Goal: Information Seeking & Learning: Check status

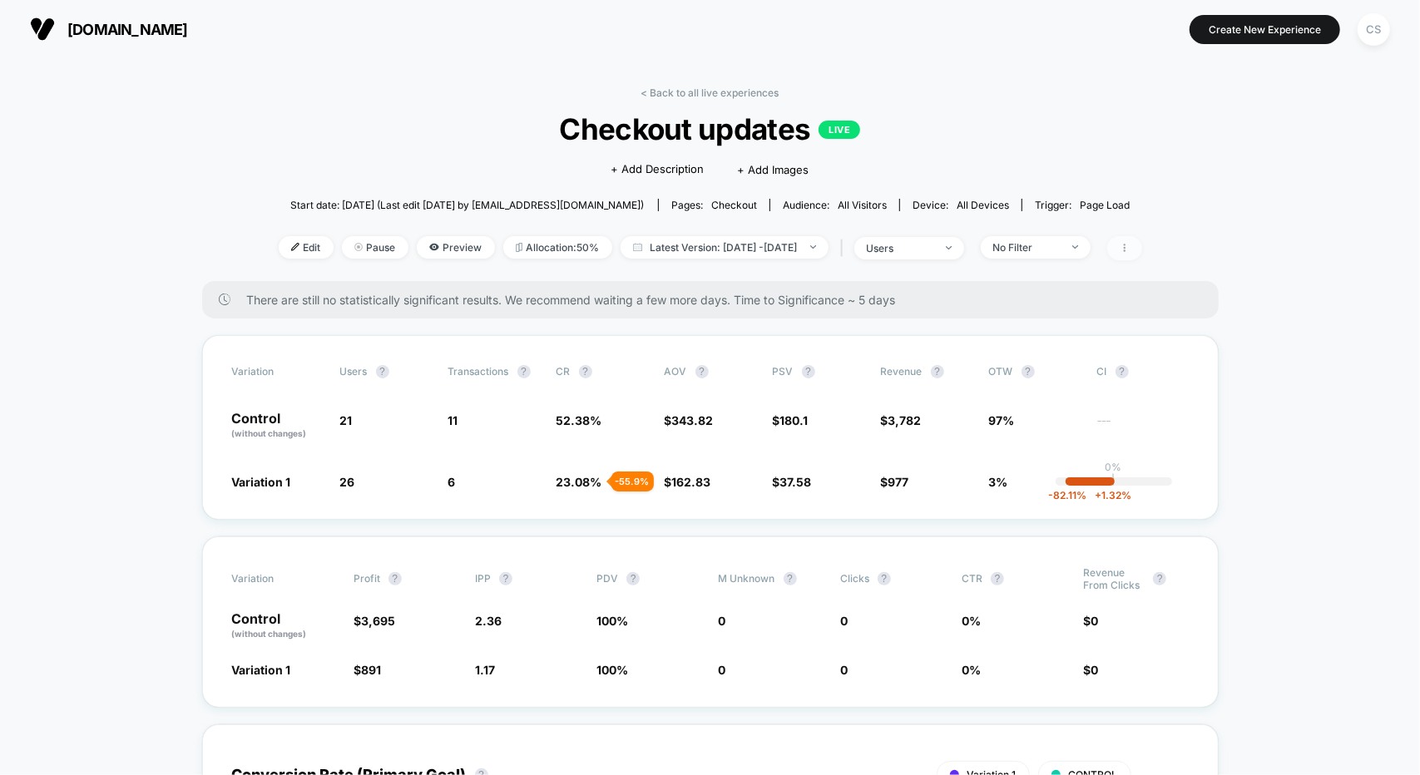
click at [1130, 247] on icon at bounding box center [1125, 248] width 10 height 10
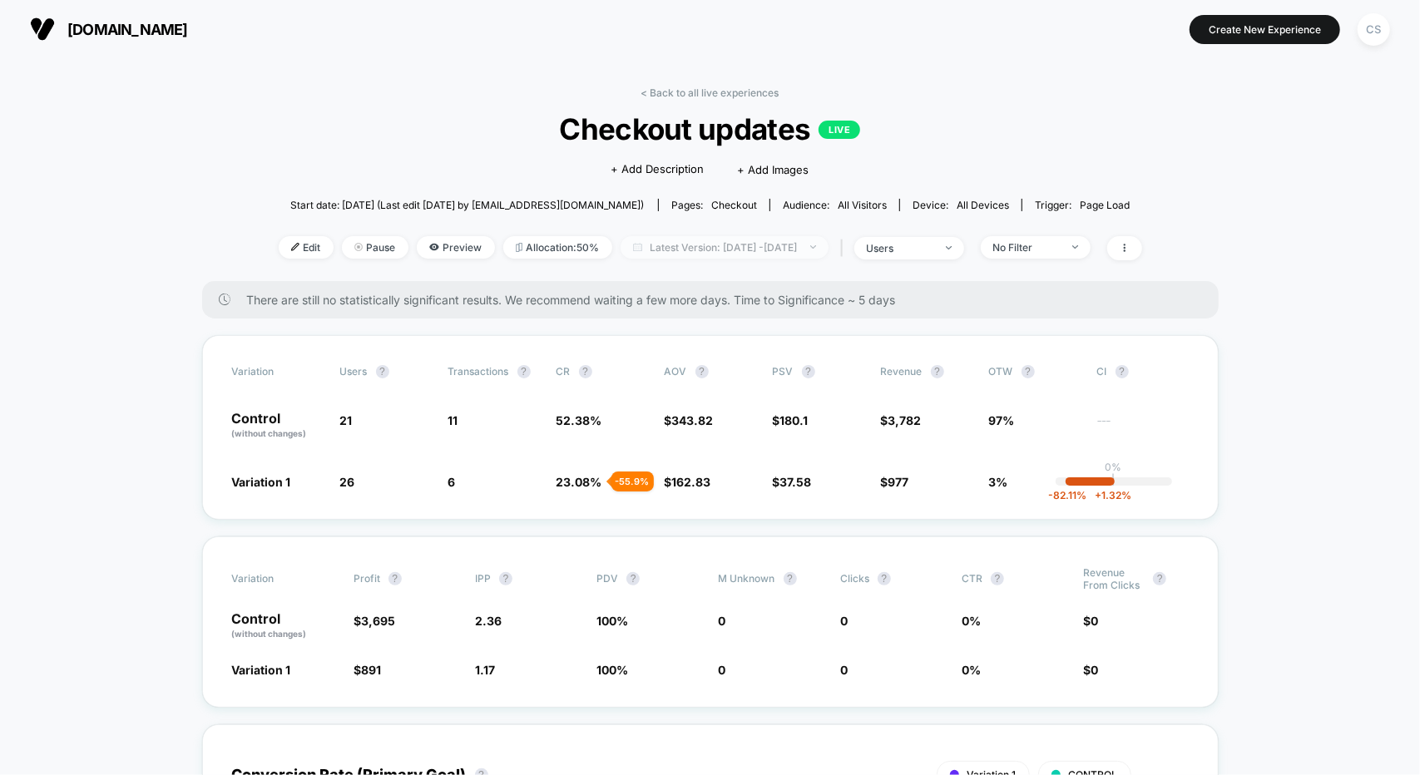
click at [692, 247] on span "Latest Version: [DATE] - [DATE]" at bounding box center [725, 247] width 208 height 22
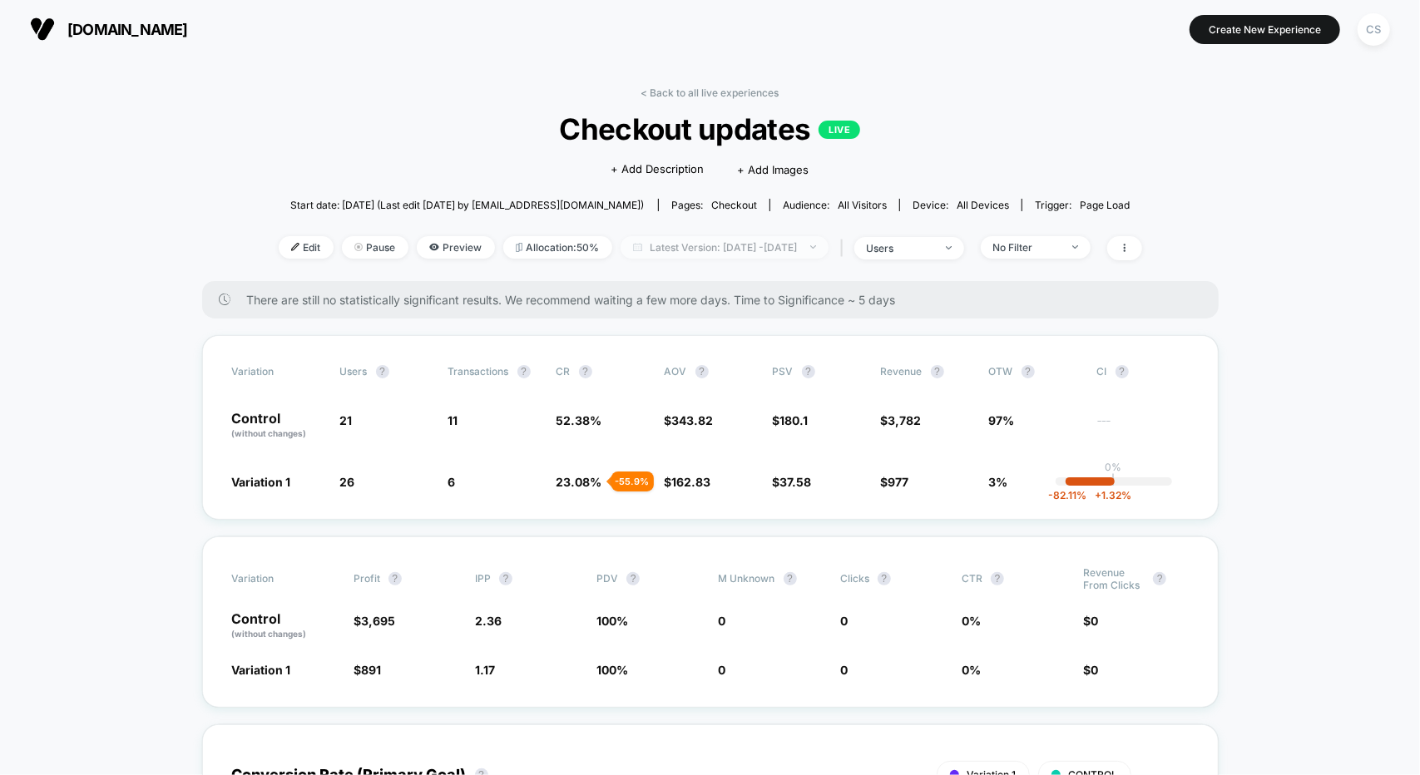
click at [724, 245] on span "Latest Version: [DATE] - [DATE]" at bounding box center [725, 247] width 208 height 22
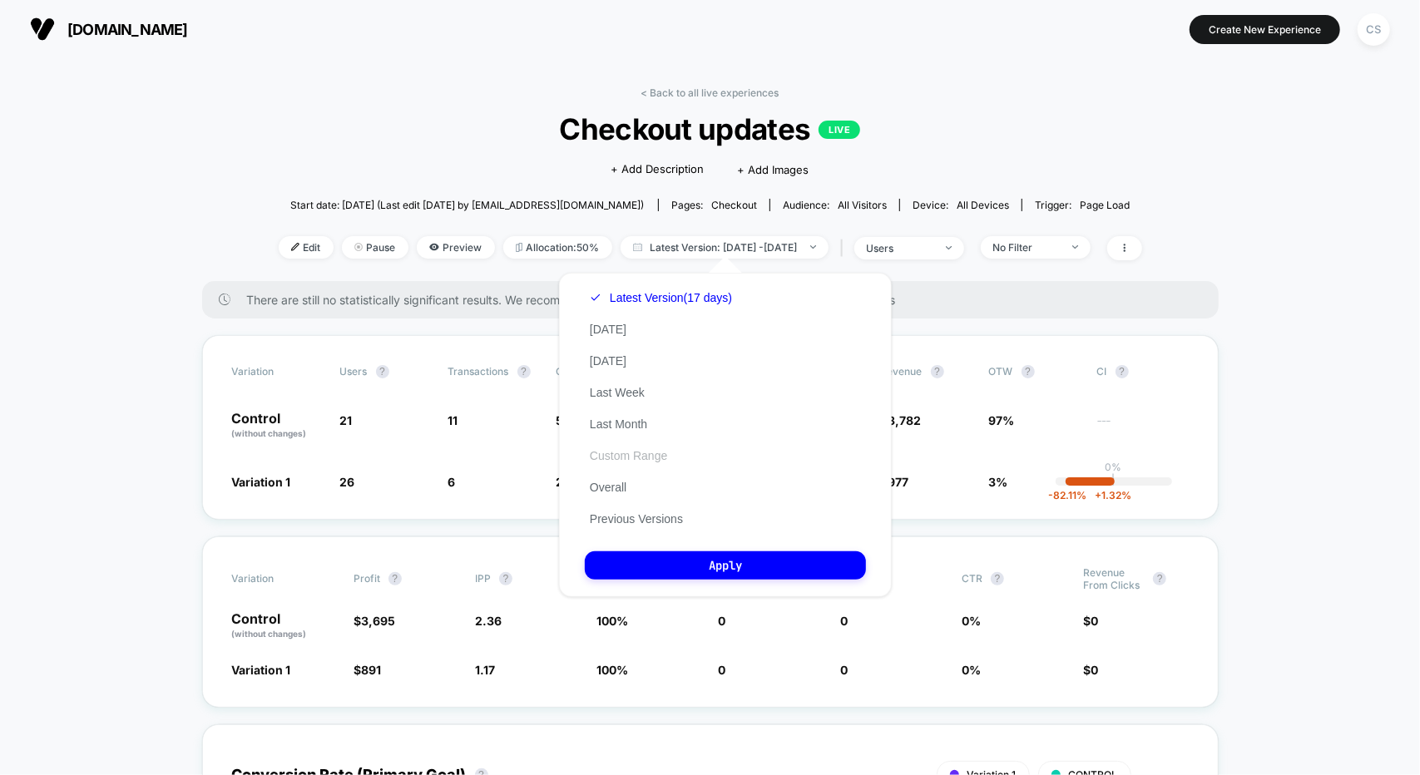
click at [625, 455] on button "Custom Range" at bounding box center [628, 455] width 87 height 15
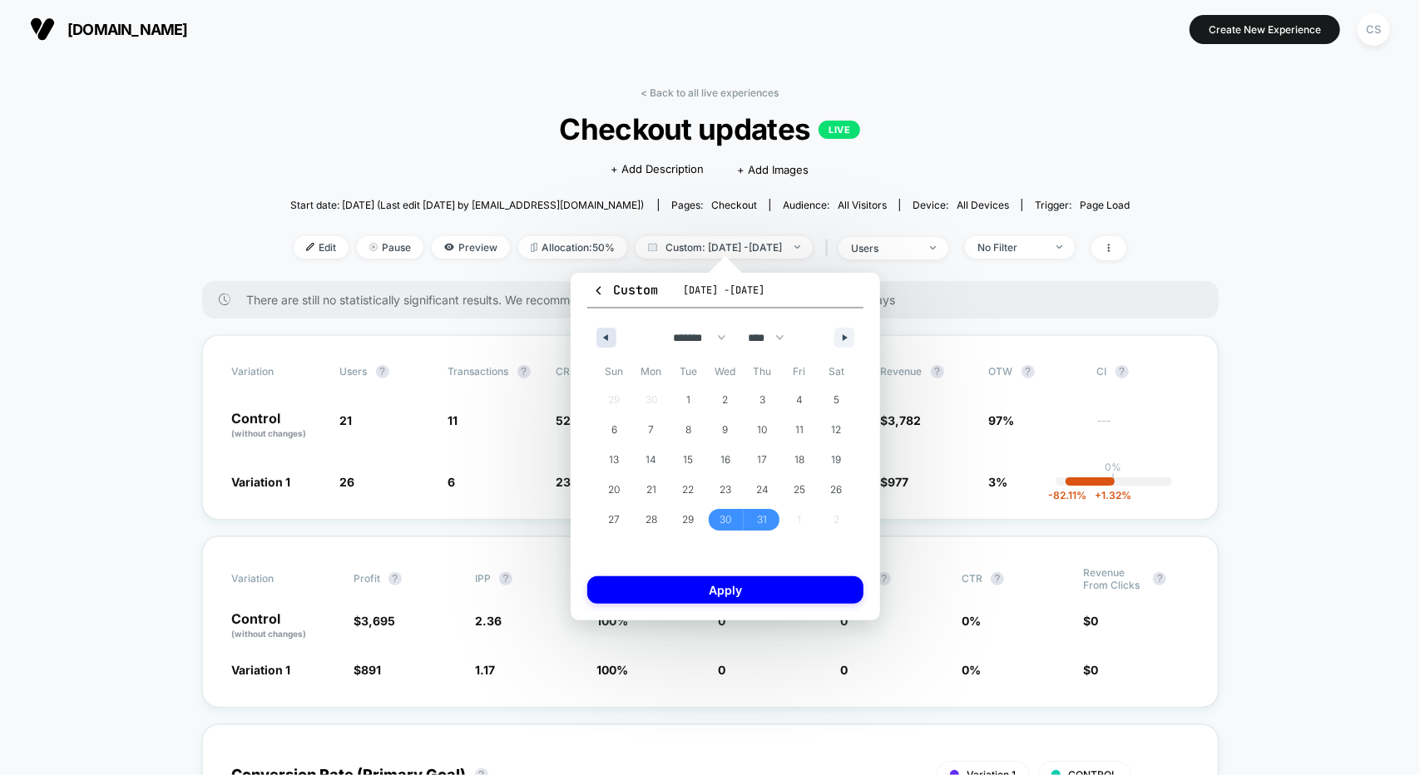
click at [611, 334] on button "button" at bounding box center [607, 338] width 20 height 20
click at [849, 340] on icon "button" at bounding box center [847, 337] width 8 height 7
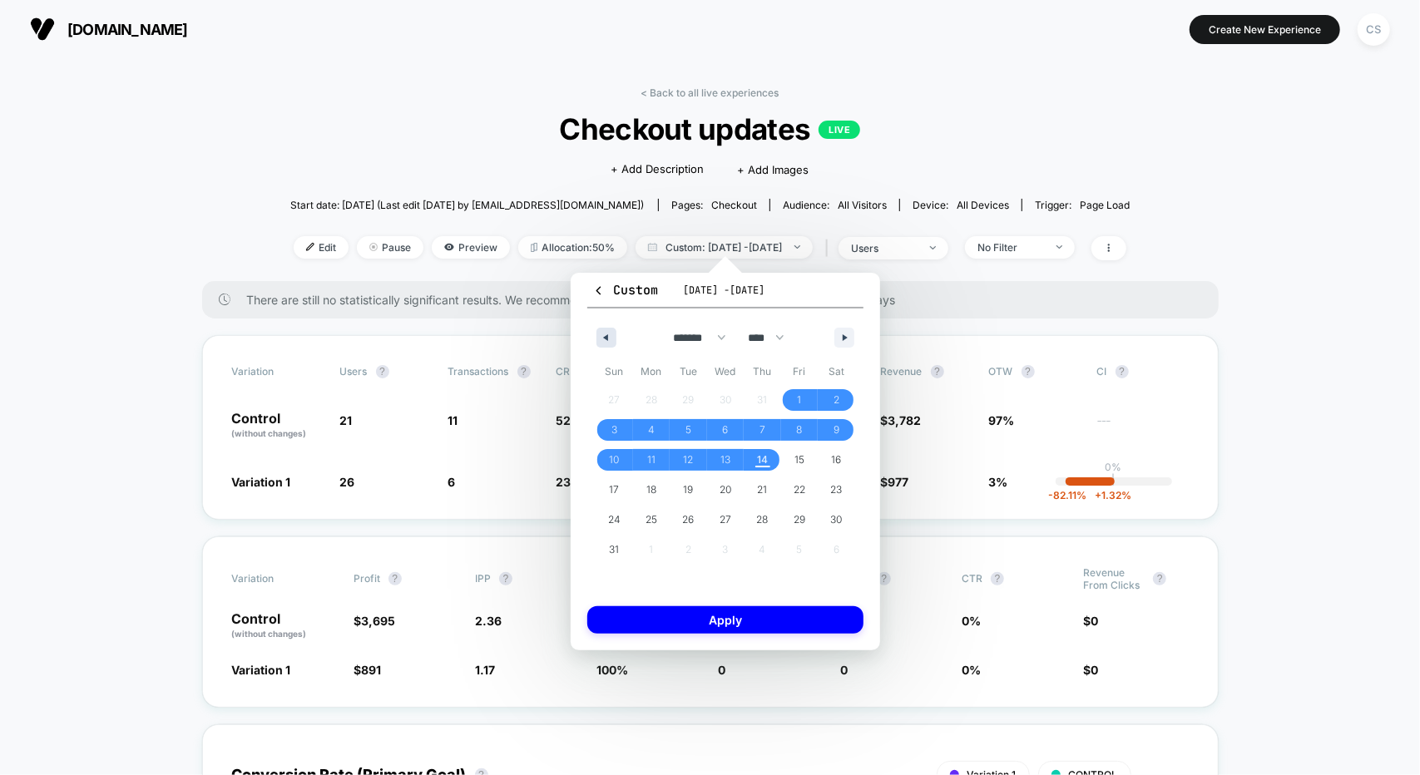
click at [606, 337] on icon "button" at bounding box center [604, 337] width 8 height 7
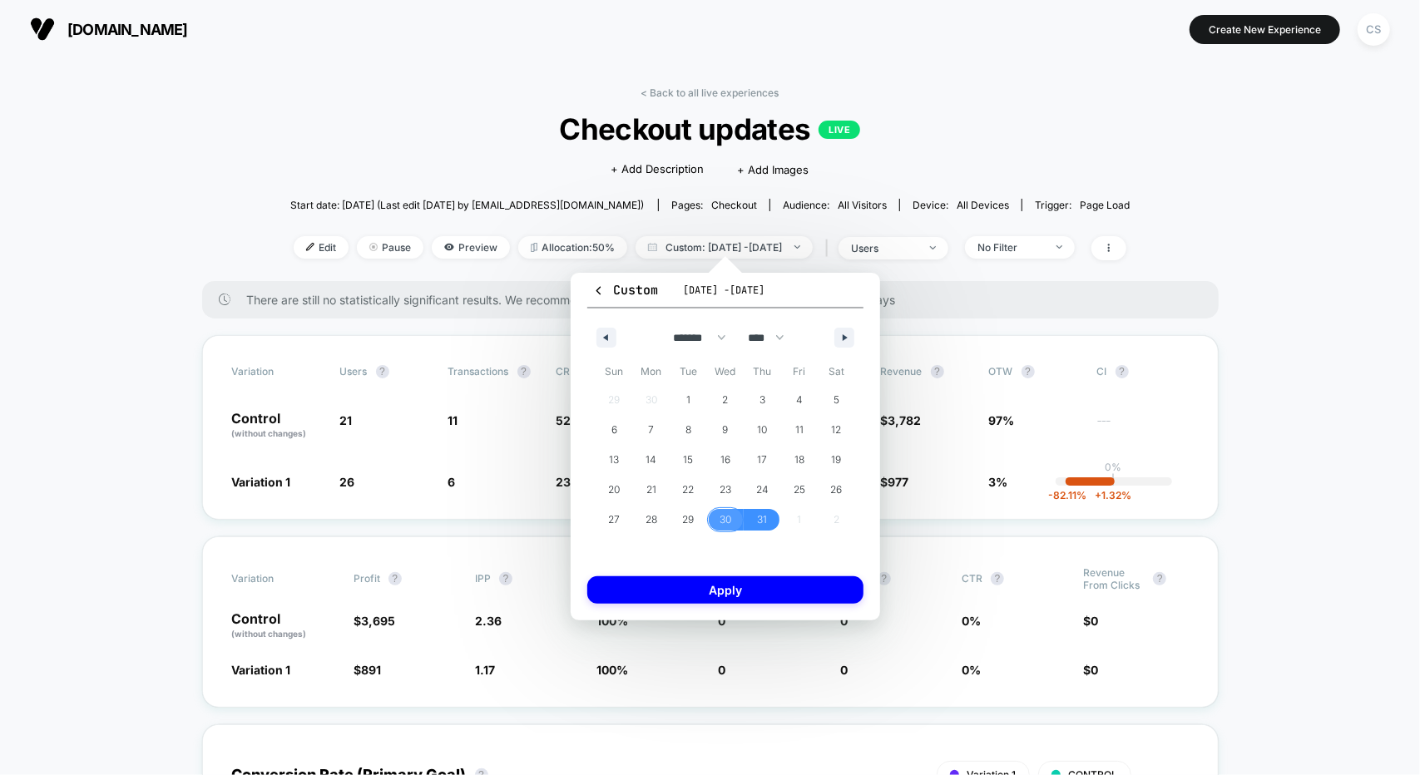
click at [732, 522] on span "30" at bounding box center [725, 520] width 37 height 22
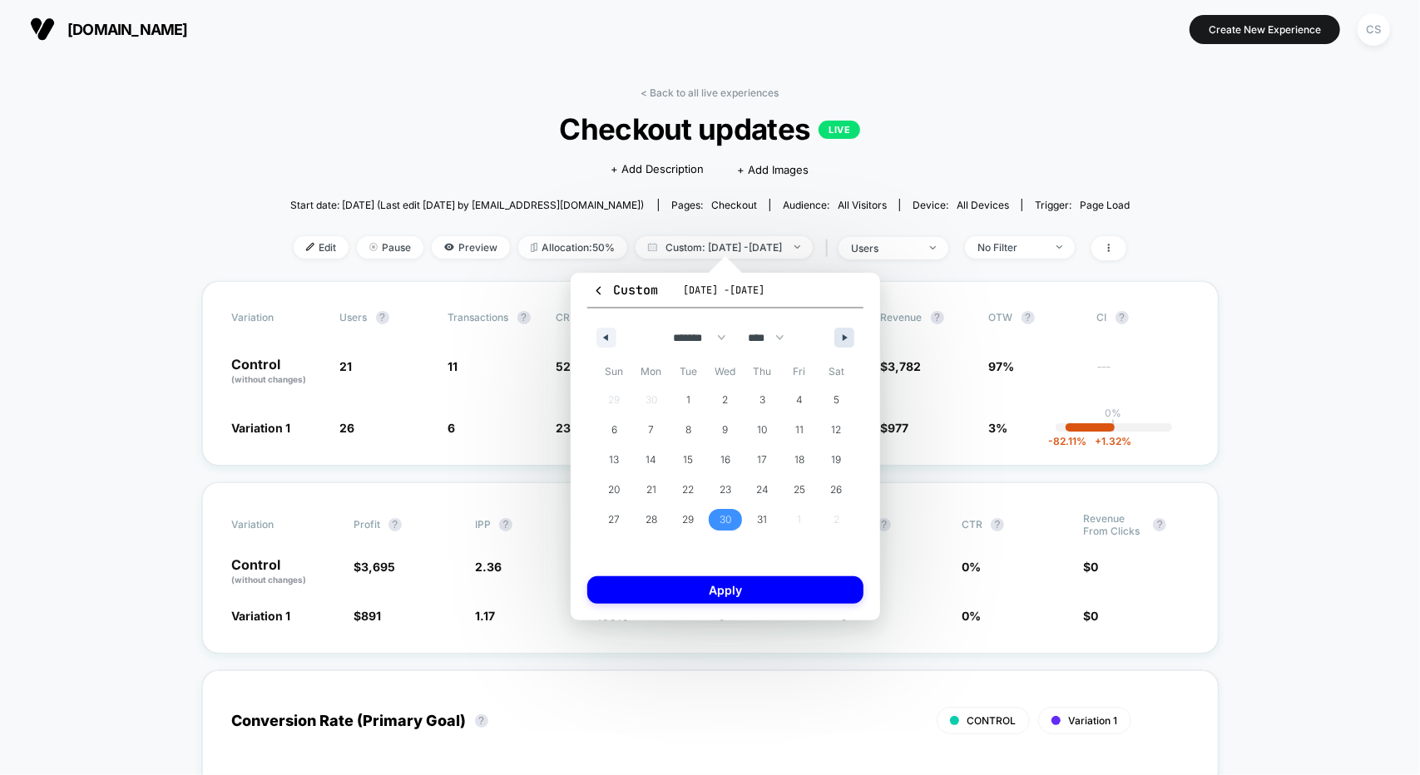
click at [851, 337] on button "button" at bounding box center [844, 338] width 20 height 20
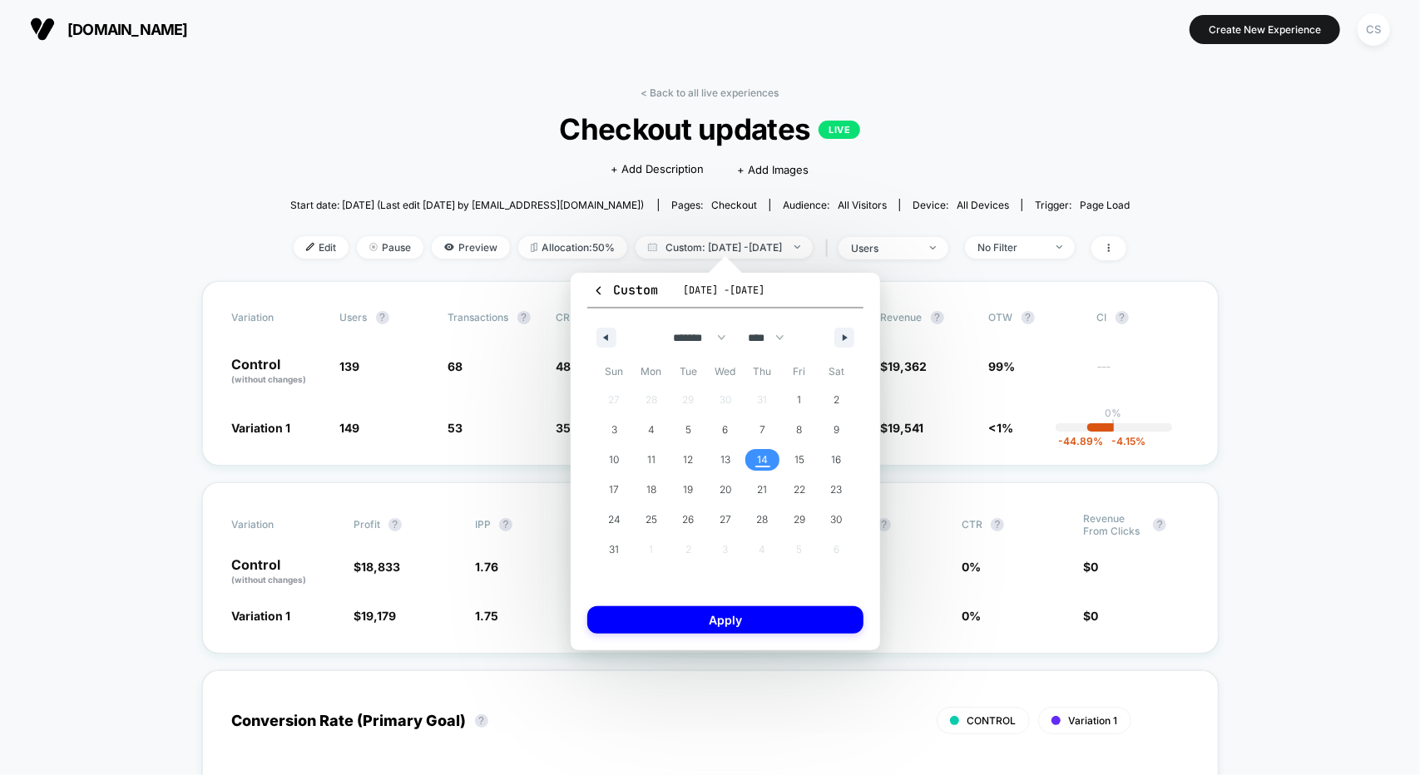
click at [762, 461] on span "14" at bounding box center [762, 460] width 11 height 30
select select "*"
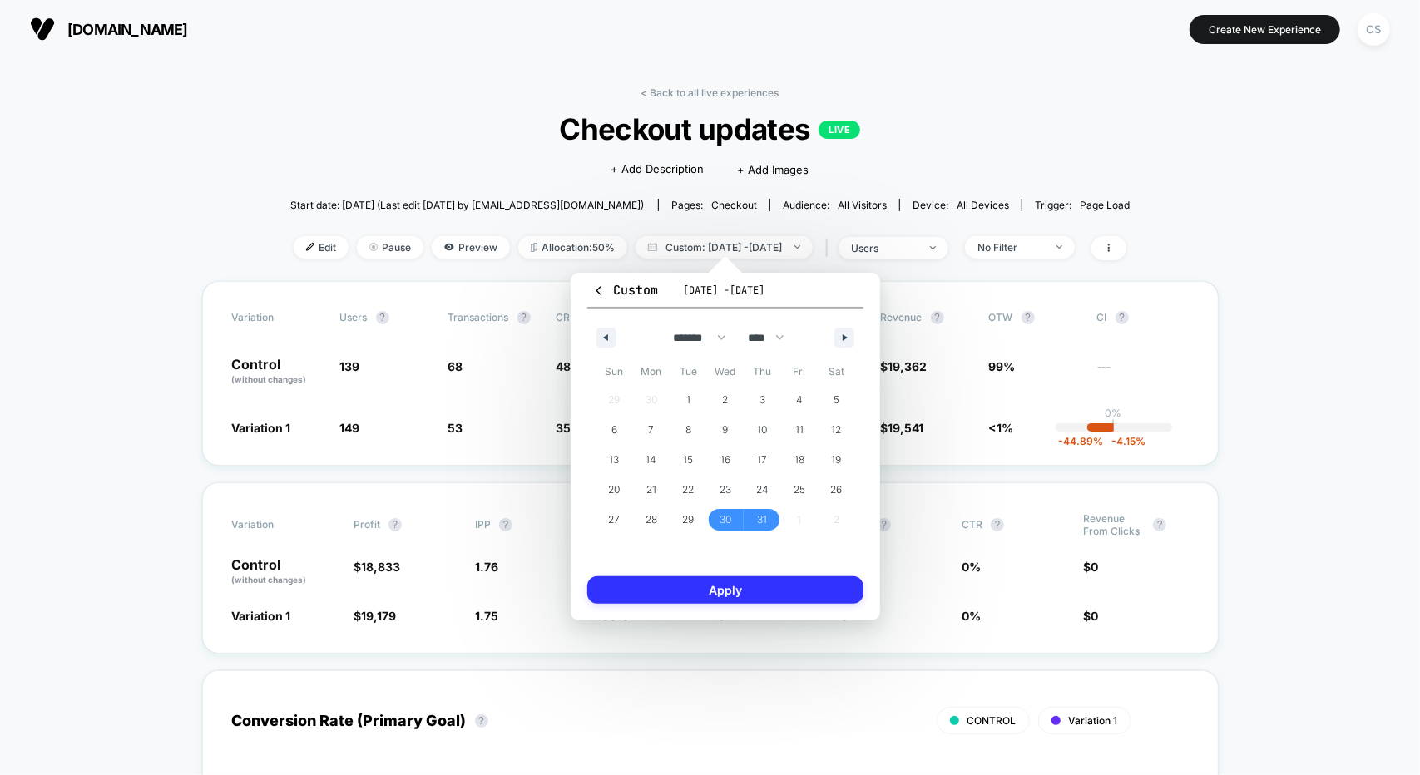
click at [771, 584] on button "Apply" at bounding box center [725, 590] width 276 height 27
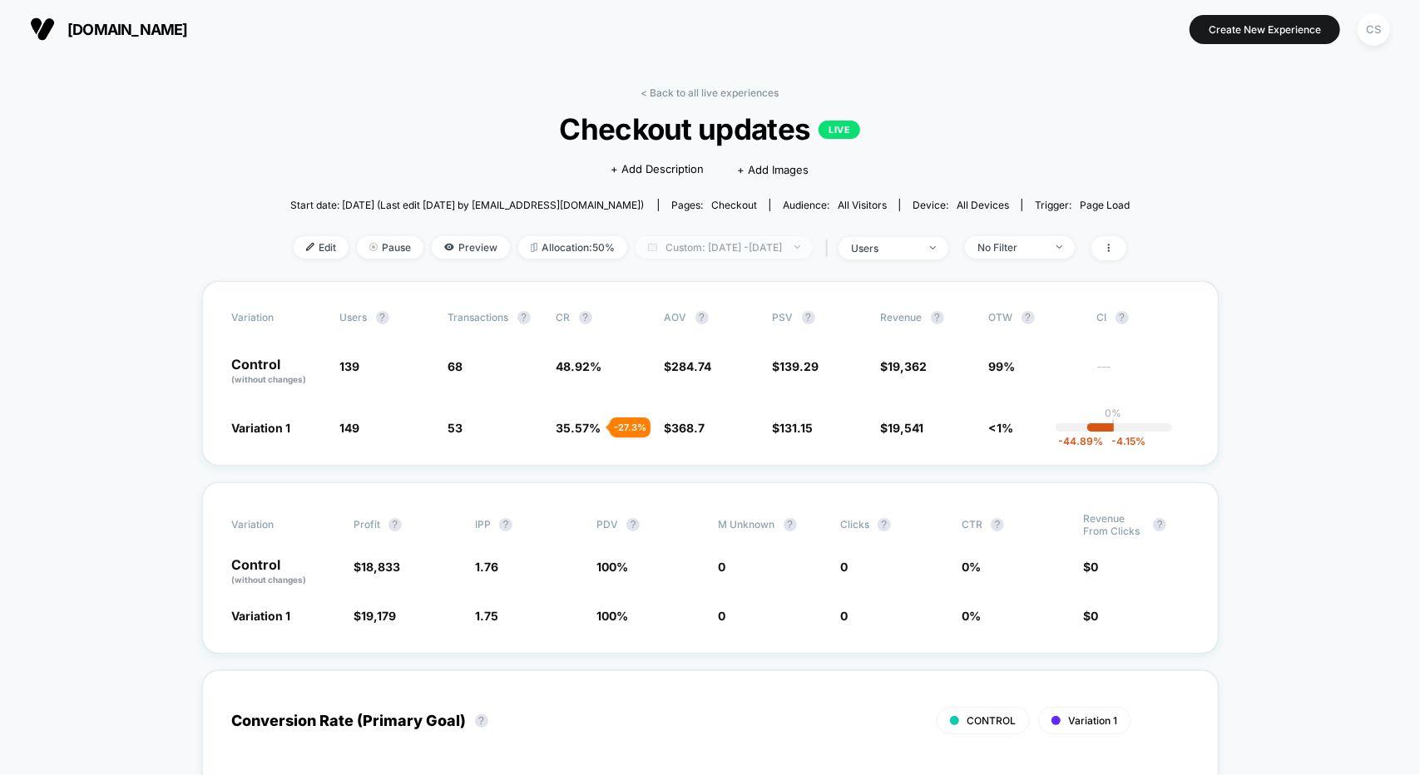
click at [678, 248] on span "Custom: [DATE] - [DATE]" at bounding box center [724, 247] width 177 height 22
select select "*"
select select "****"
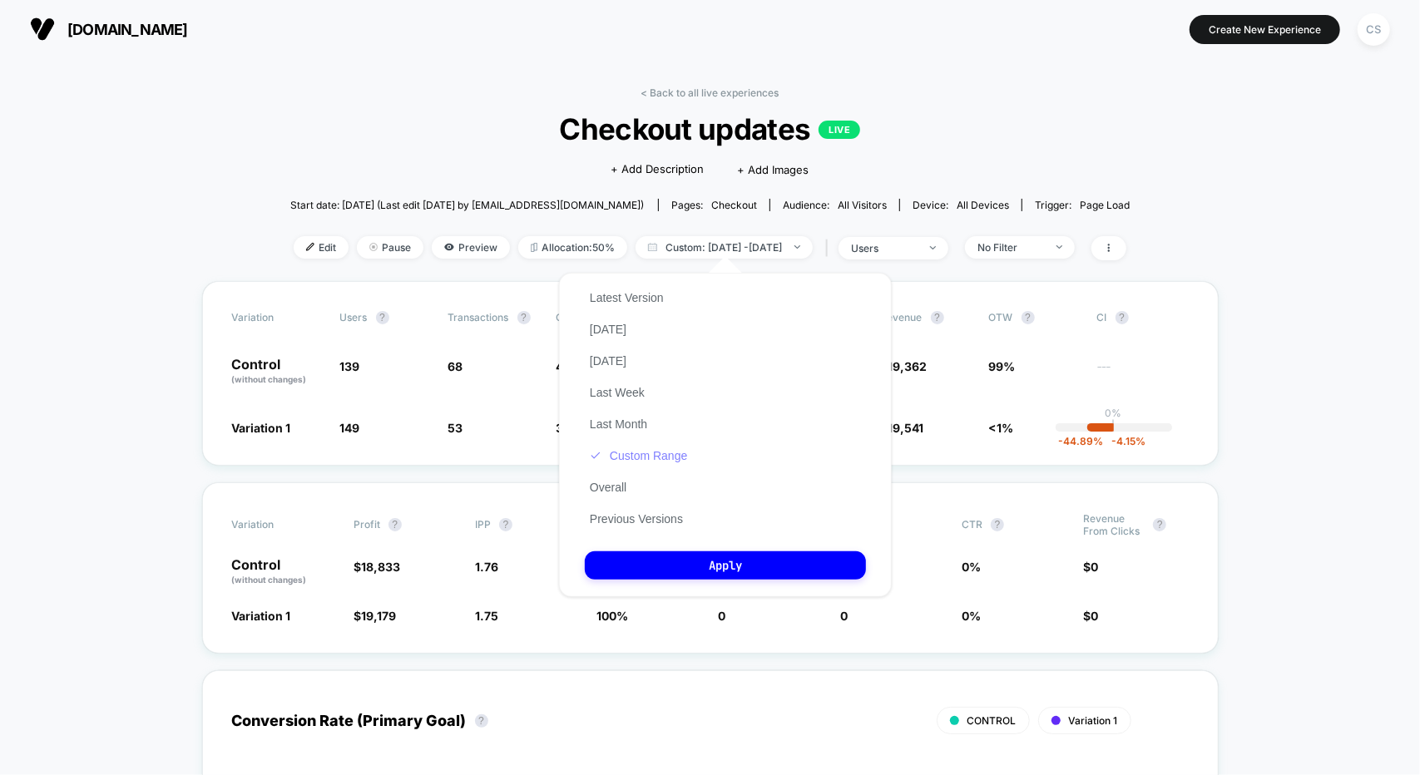
click at [635, 455] on button "Custom Range" at bounding box center [638, 455] width 107 height 15
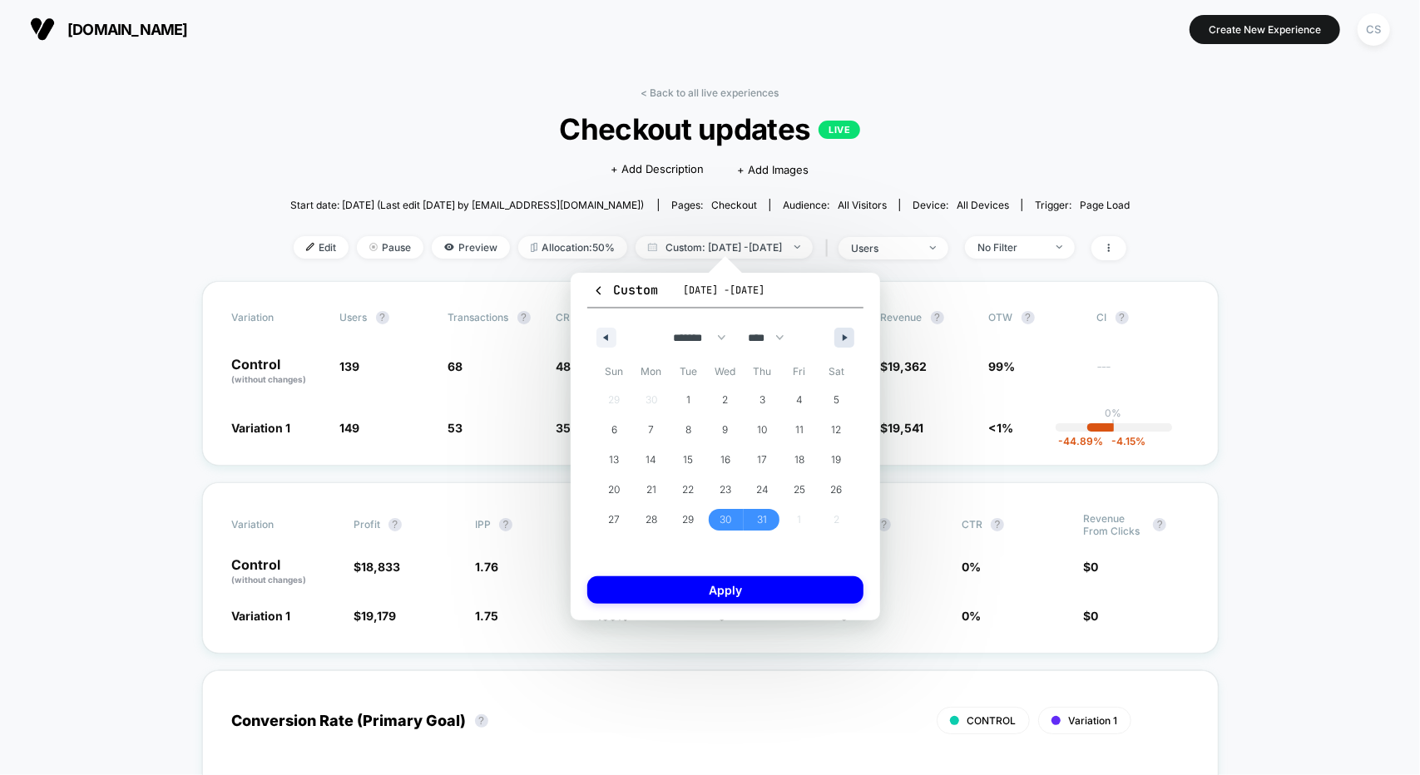
click at [849, 330] on button "button" at bounding box center [844, 338] width 20 height 20
select select "*"
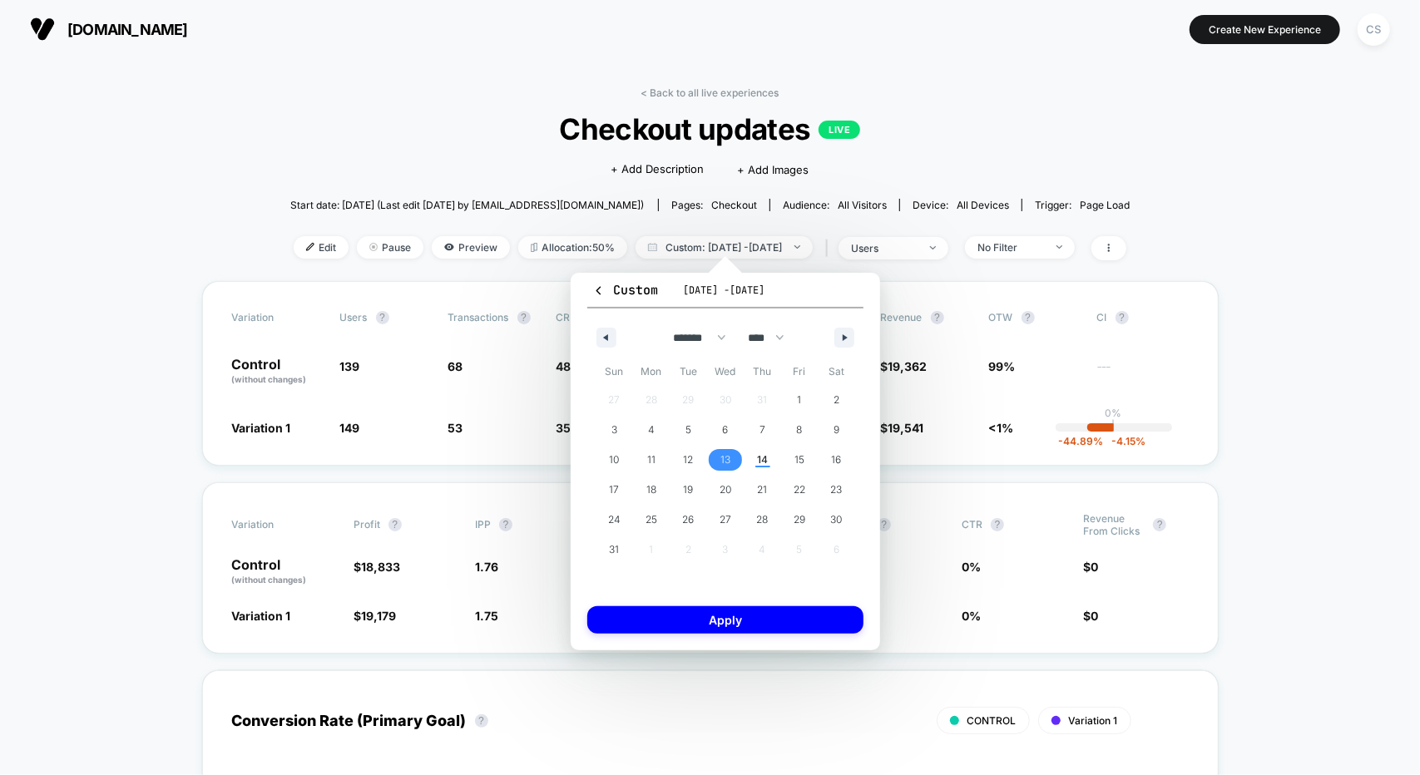
click at [729, 458] on span "13" at bounding box center [725, 460] width 10 height 30
click at [760, 456] on span "14" at bounding box center [762, 460] width 11 height 30
click at [748, 623] on button "Apply" at bounding box center [725, 619] width 276 height 27
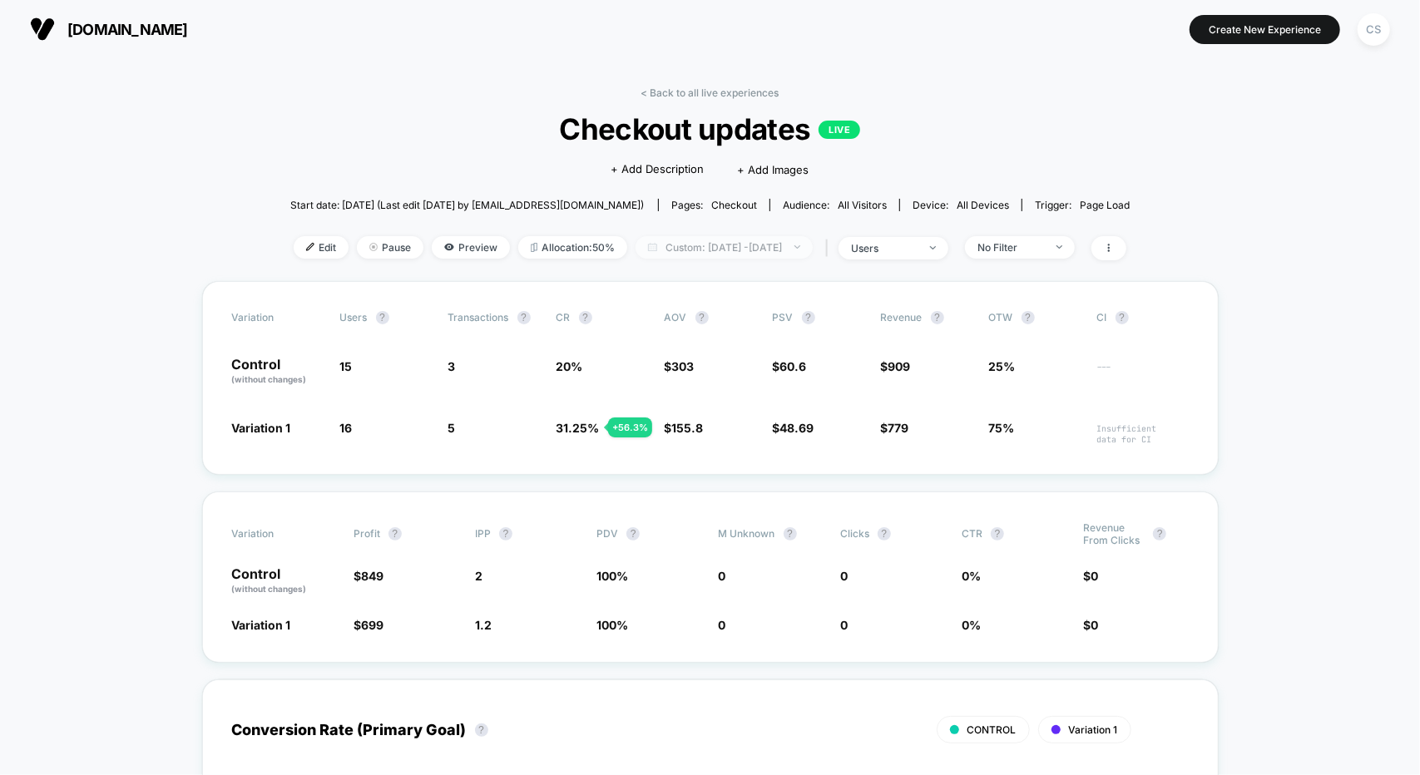
click at [740, 246] on span "Custom: [DATE] - [DATE]" at bounding box center [724, 247] width 177 height 22
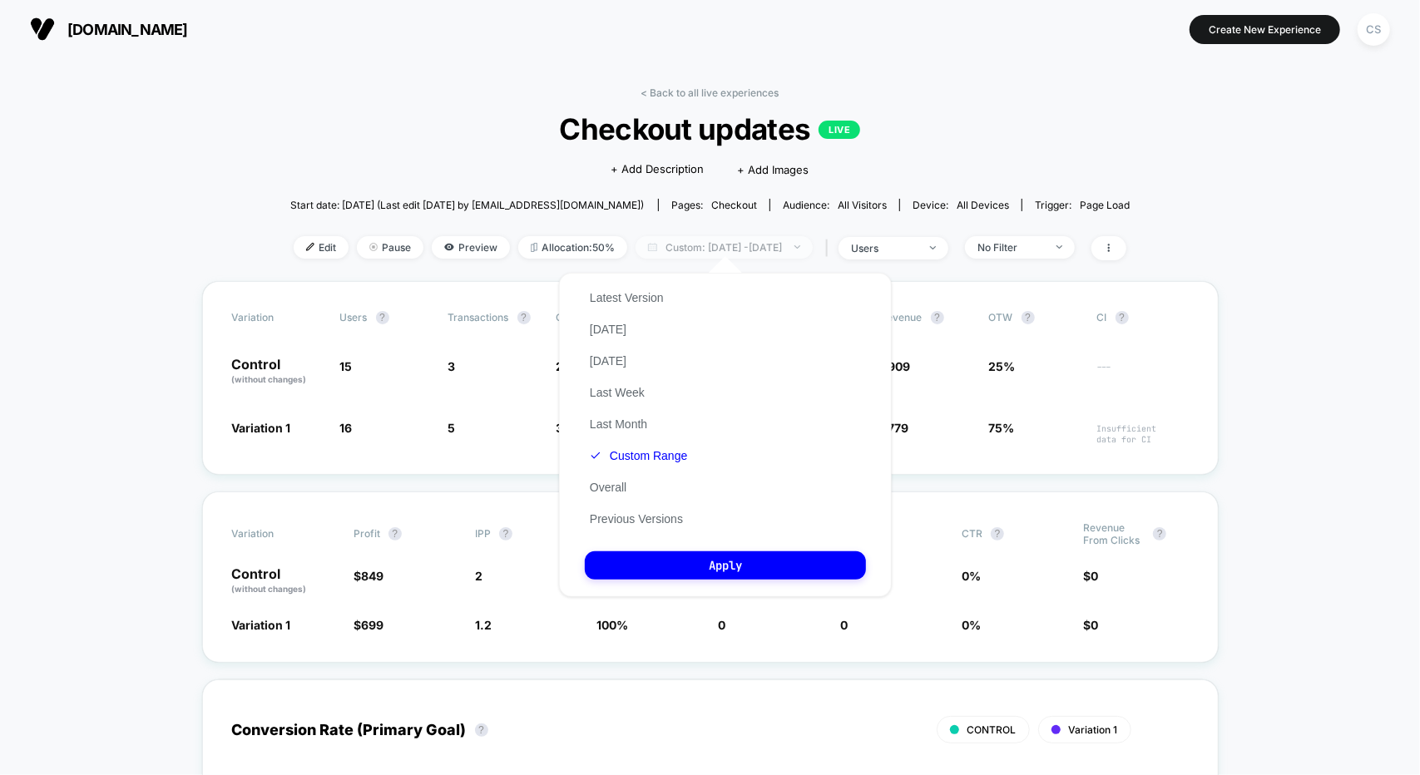
click at [729, 237] on span "Custom: [DATE] - [DATE]" at bounding box center [724, 247] width 177 height 22
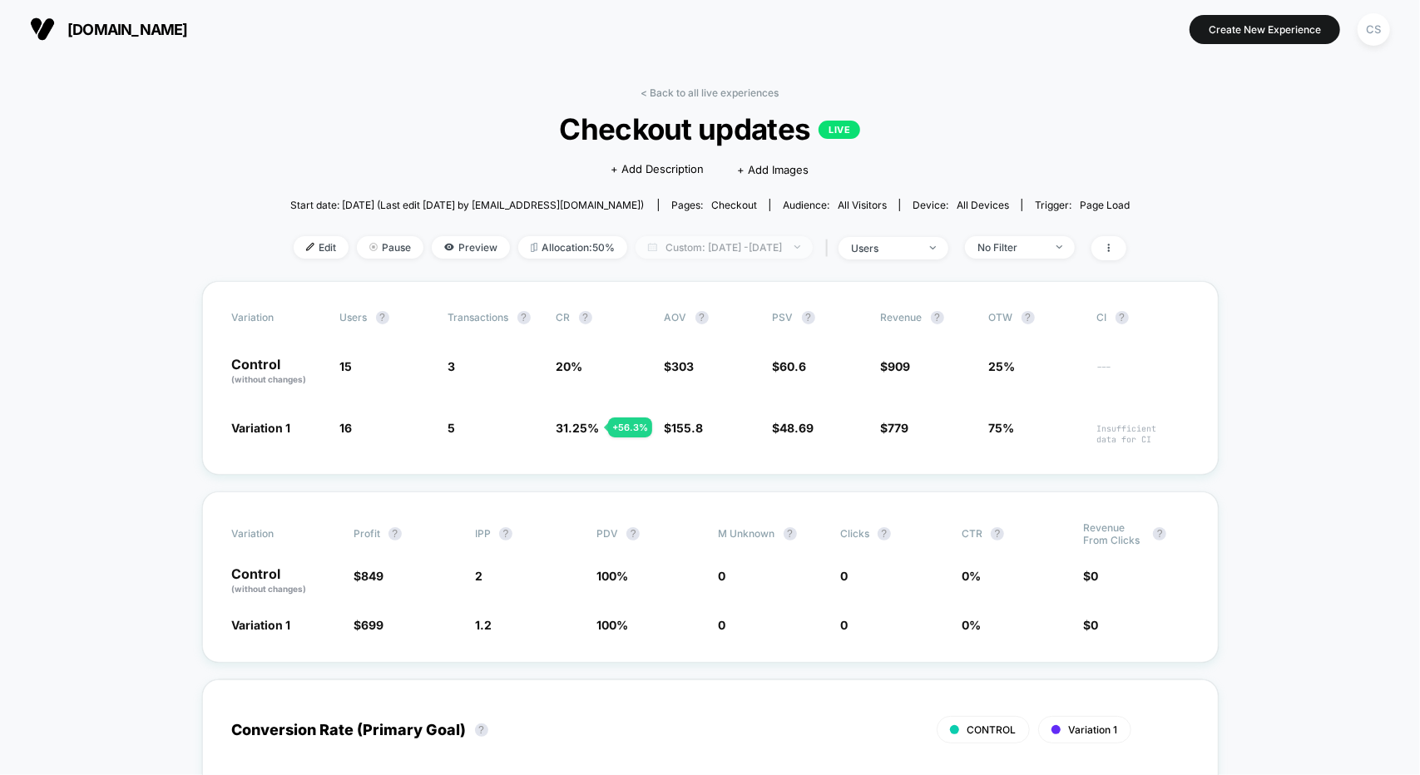
click at [721, 244] on span "Custom: [DATE] - [DATE]" at bounding box center [724, 247] width 177 height 22
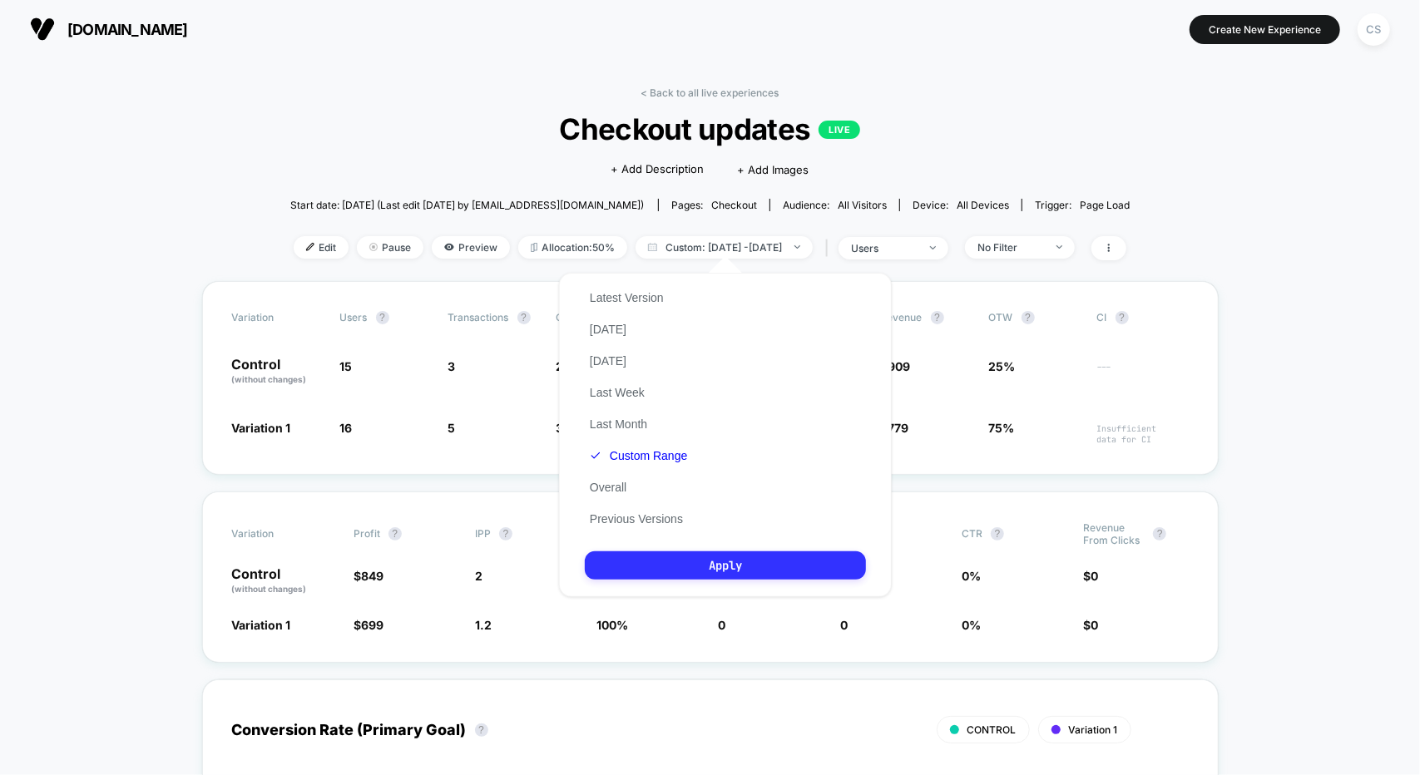
click at [693, 572] on button "Apply" at bounding box center [725, 566] width 281 height 28
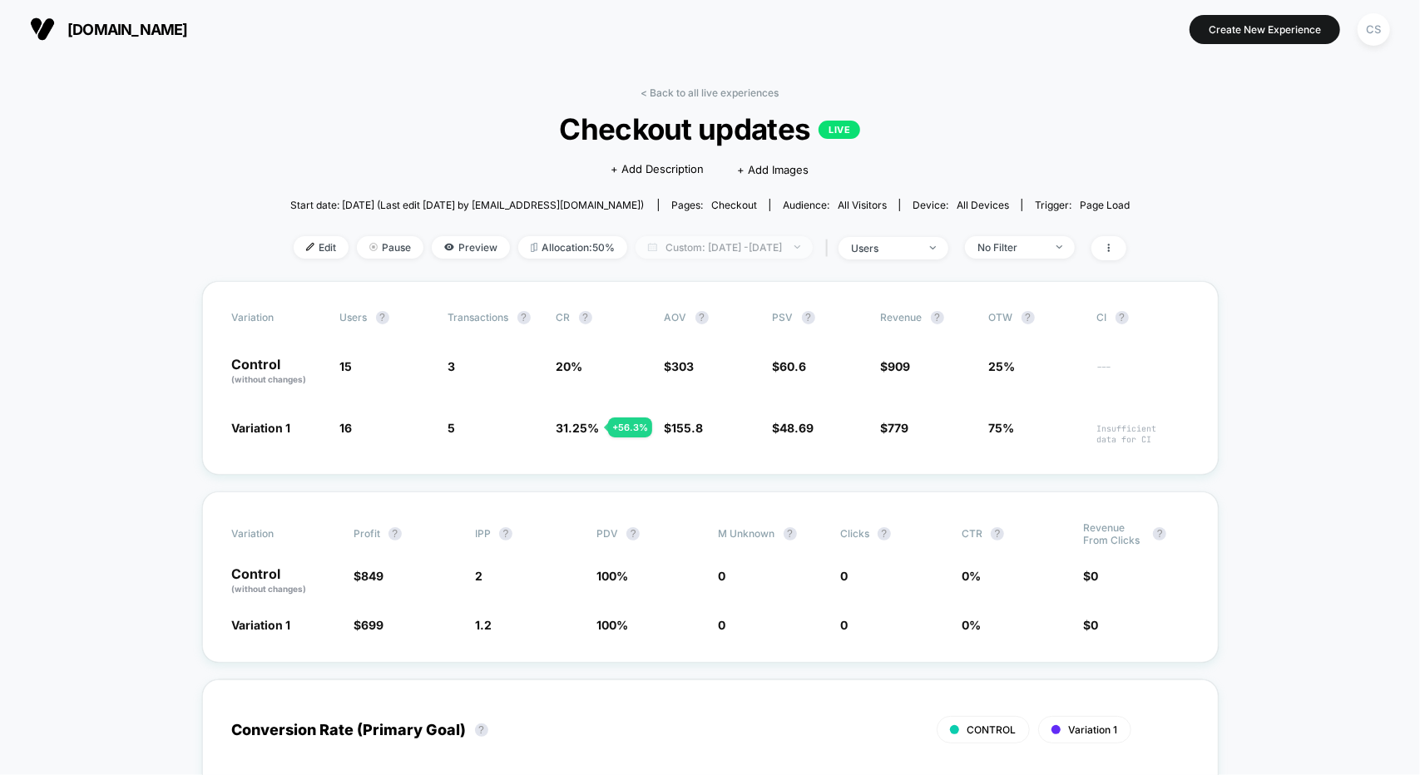
click at [724, 255] on span "Custom: [DATE] - [DATE]" at bounding box center [724, 247] width 177 height 22
select select "*"
select select "****"
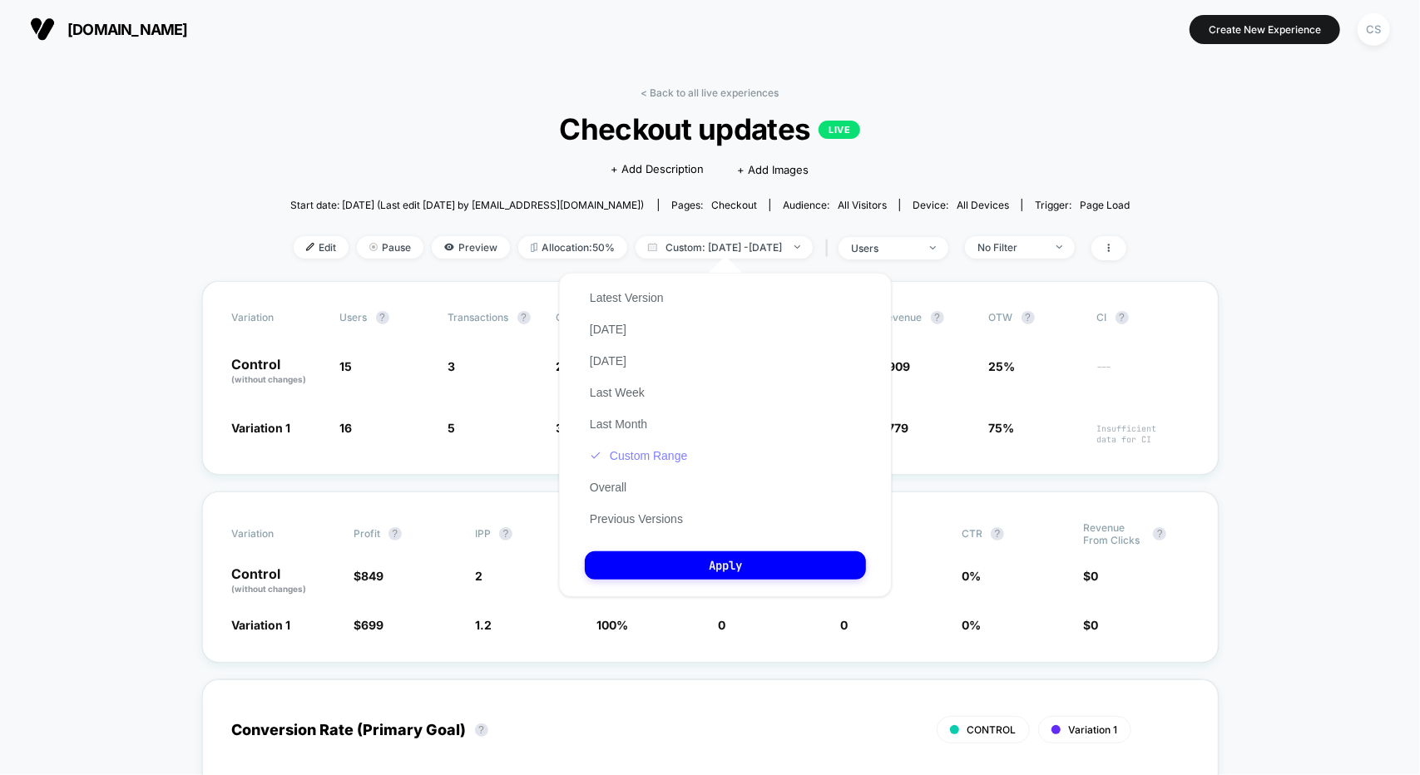
click at [629, 458] on button "Custom Range" at bounding box center [638, 455] width 107 height 15
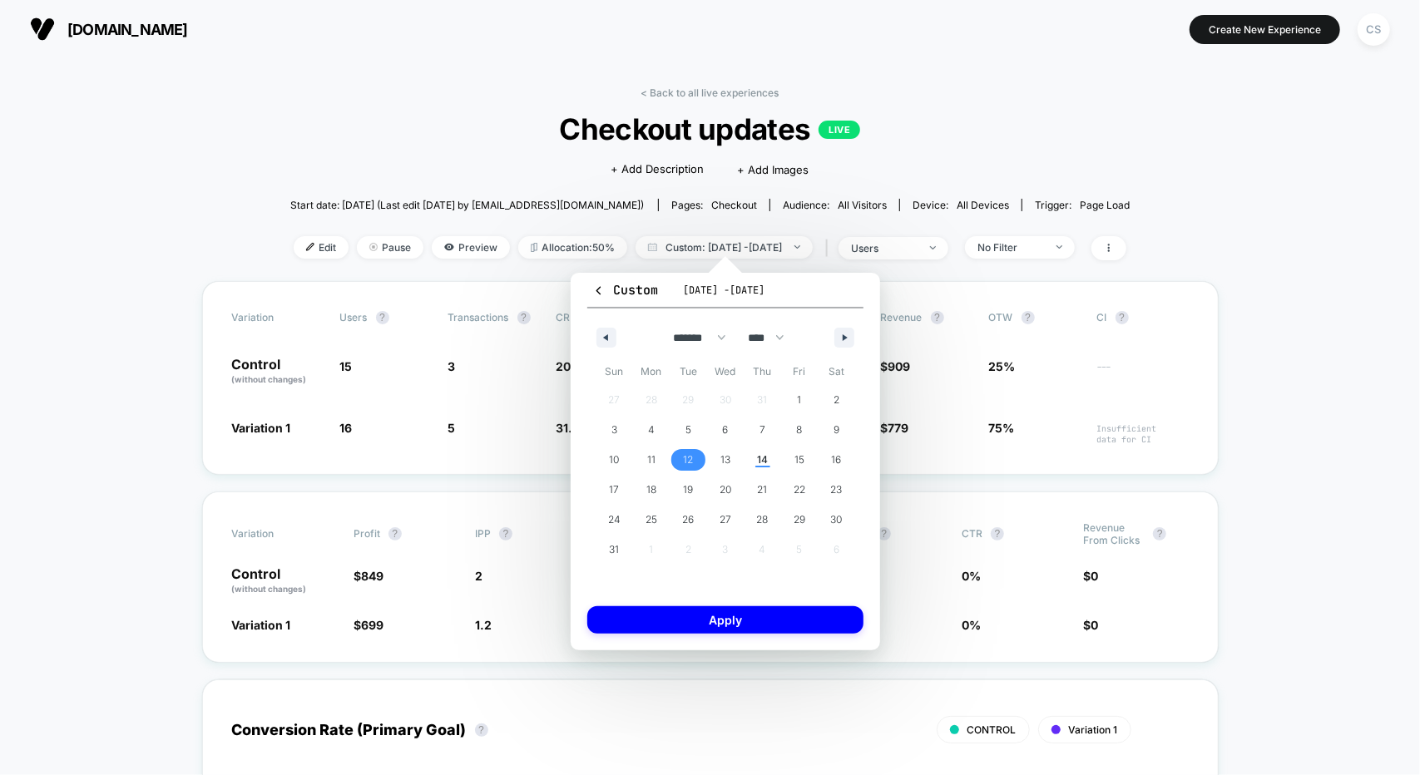
click at [696, 461] on span "12" at bounding box center [688, 460] width 37 height 22
click at [753, 449] on span "14" at bounding box center [762, 460] width 37 height 22
click at [782, 616] on button "Apply" at bounding box center [725, 619] width 276 height 27
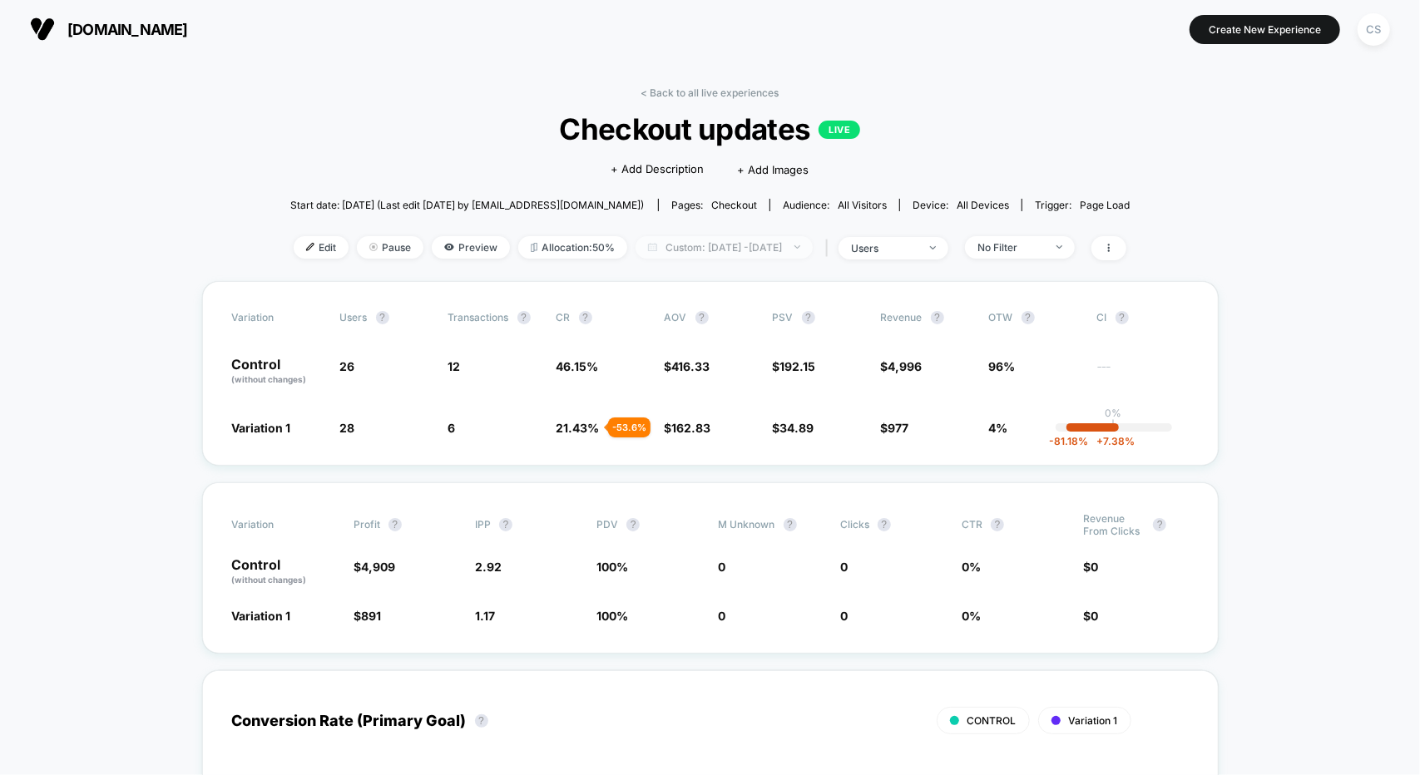
click at [729, 245] on span "Custom: [DATE] - [DATE]" at bounding box center [724, 247] width 177 height 22
select select "*"
select select "****"
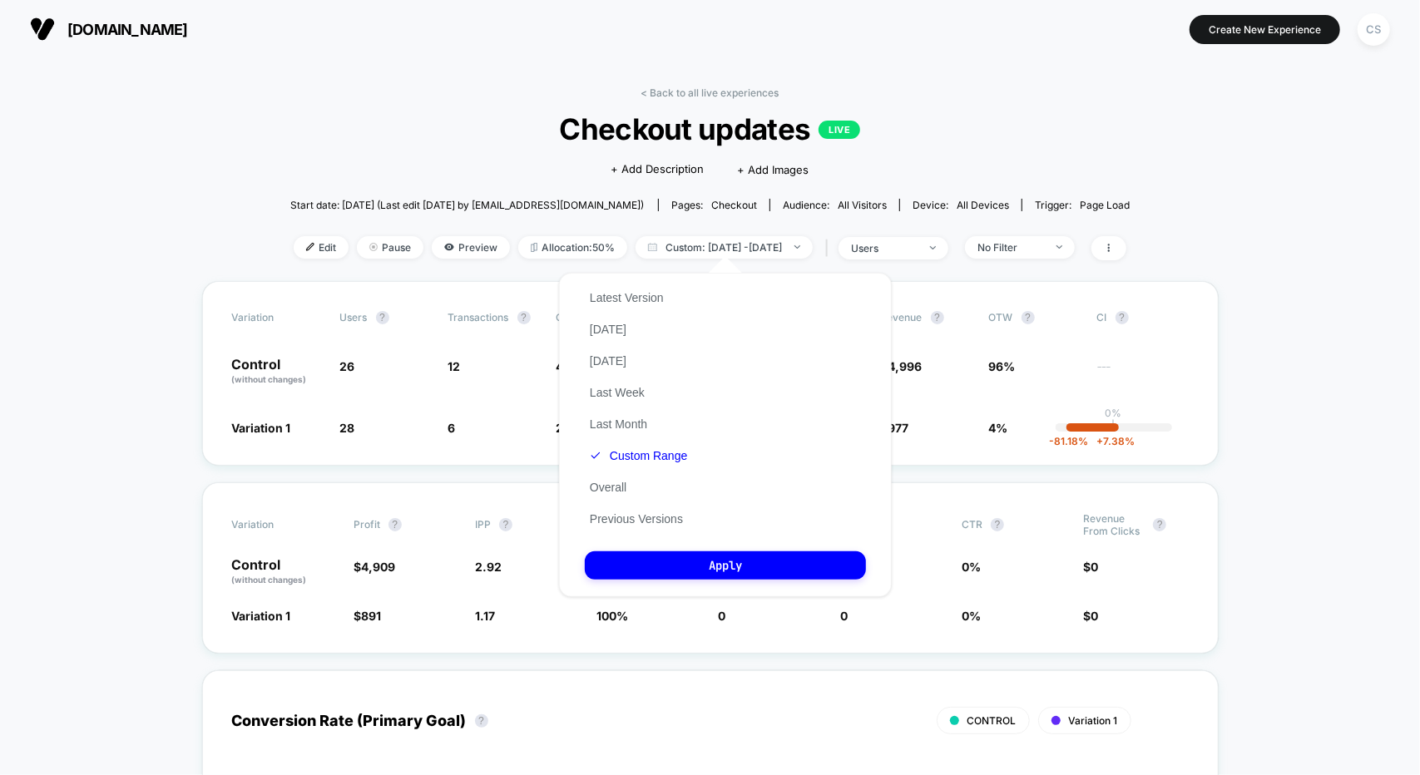
click at [636, 455] on button "Custom Range" at bounding box center [638, 455] width 107 height 15
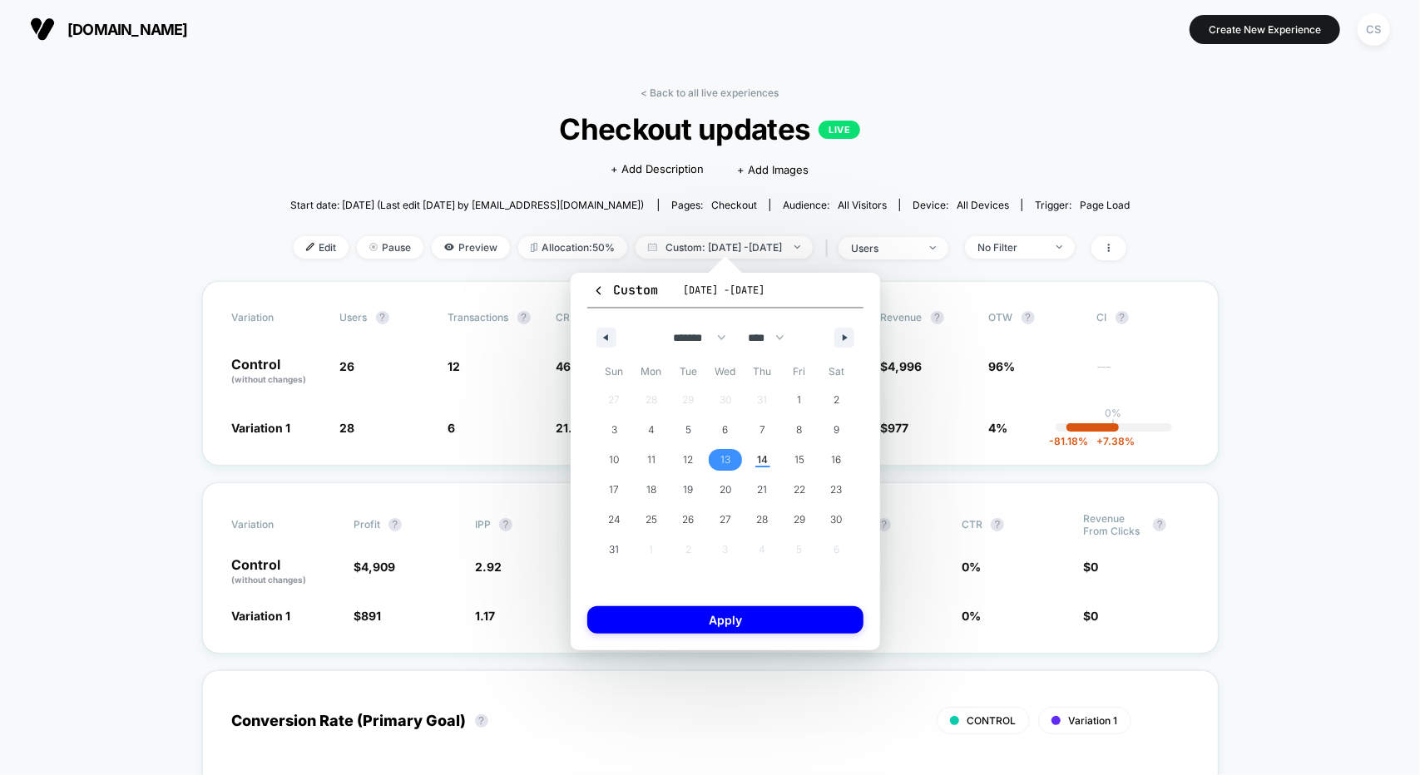
click at [730, 467] on span "13" at bounding box center [725, 460] width 37 height 22
click at [774, 465] on span "14" at bounding box center [762, 460] width 37 height 22
click at [785, 623] on button "Apply" at bounding box center [725, 619] width 276 height 27
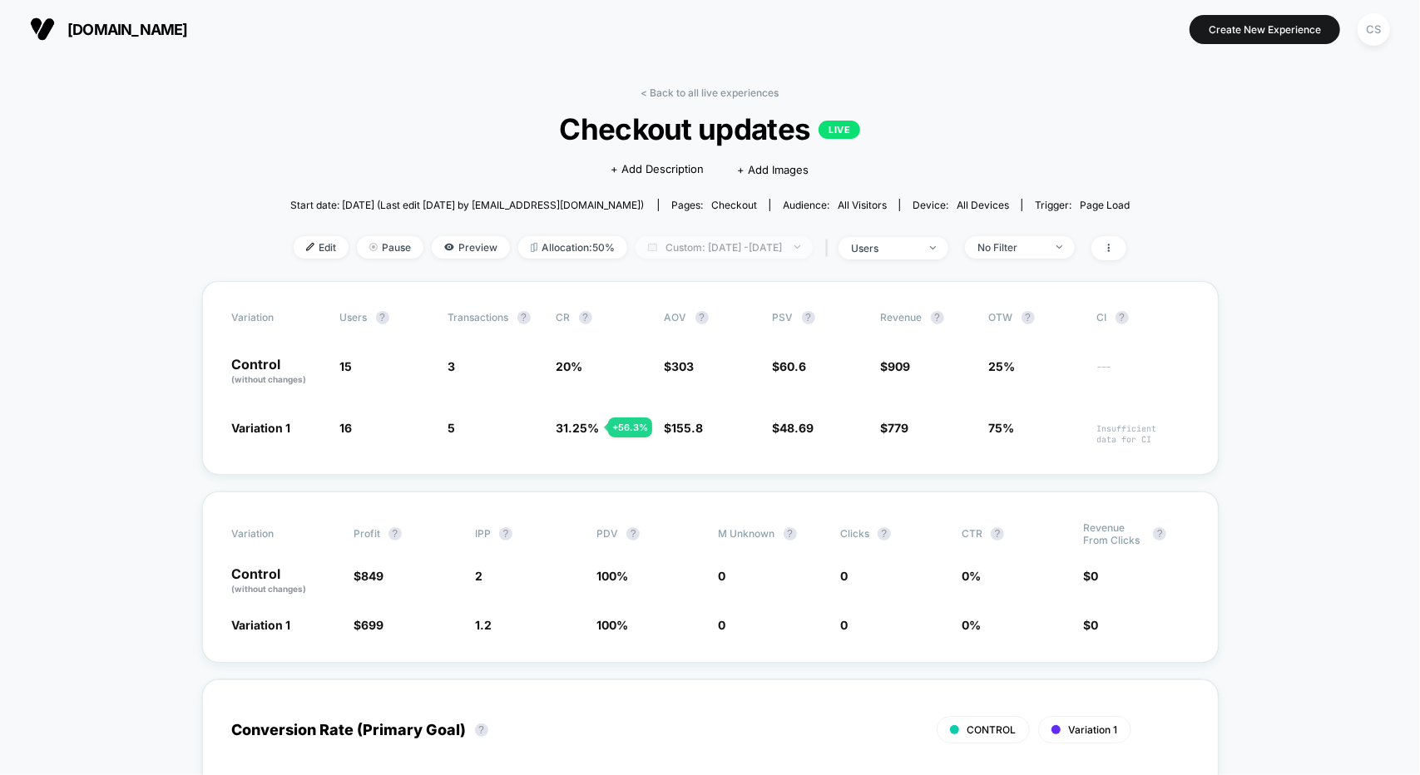
click at [682, 244] on span "Custom: [DATE] - [DATE]" at bounding box center [724, 247] width 177 height 22
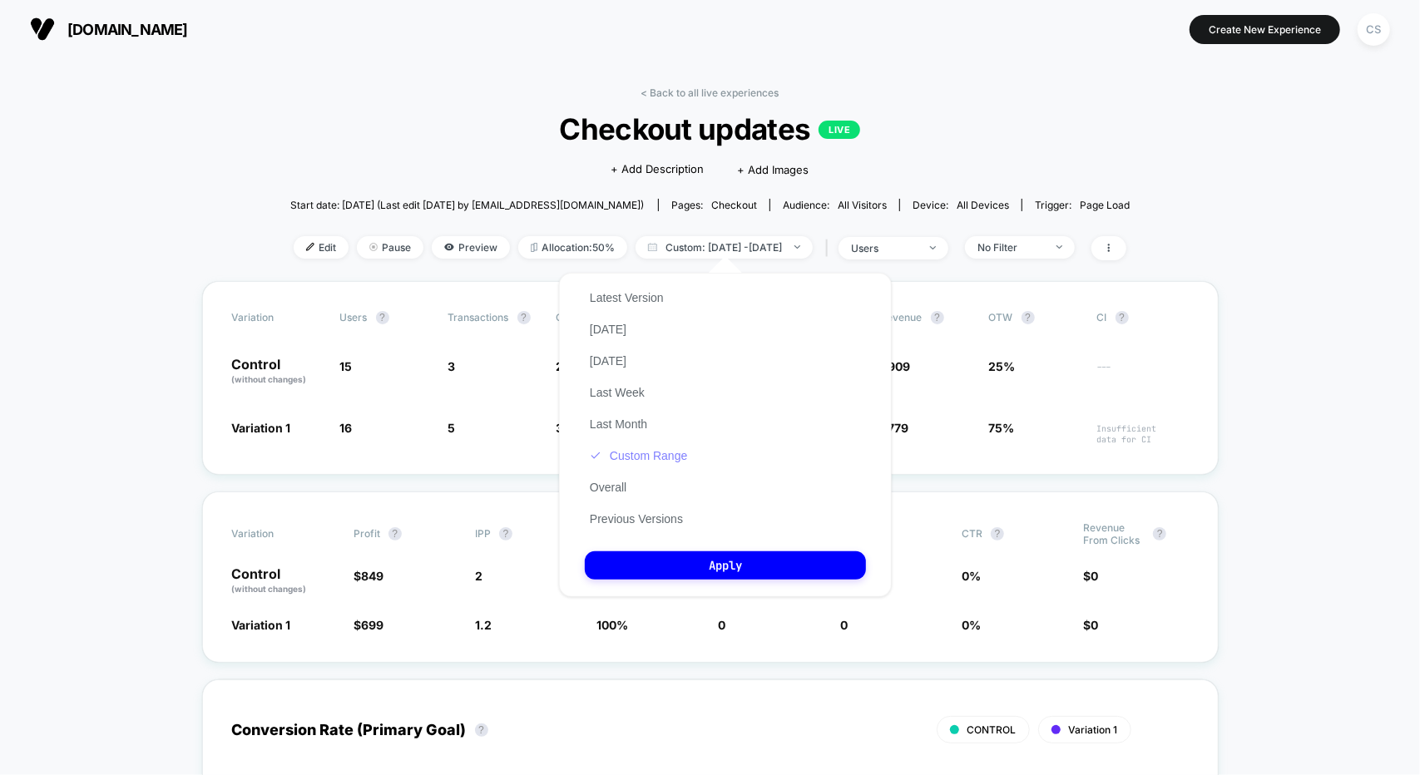
click at [644, 452] on button "Custom Range" at bounding box center [638, 455] width 107 height 15
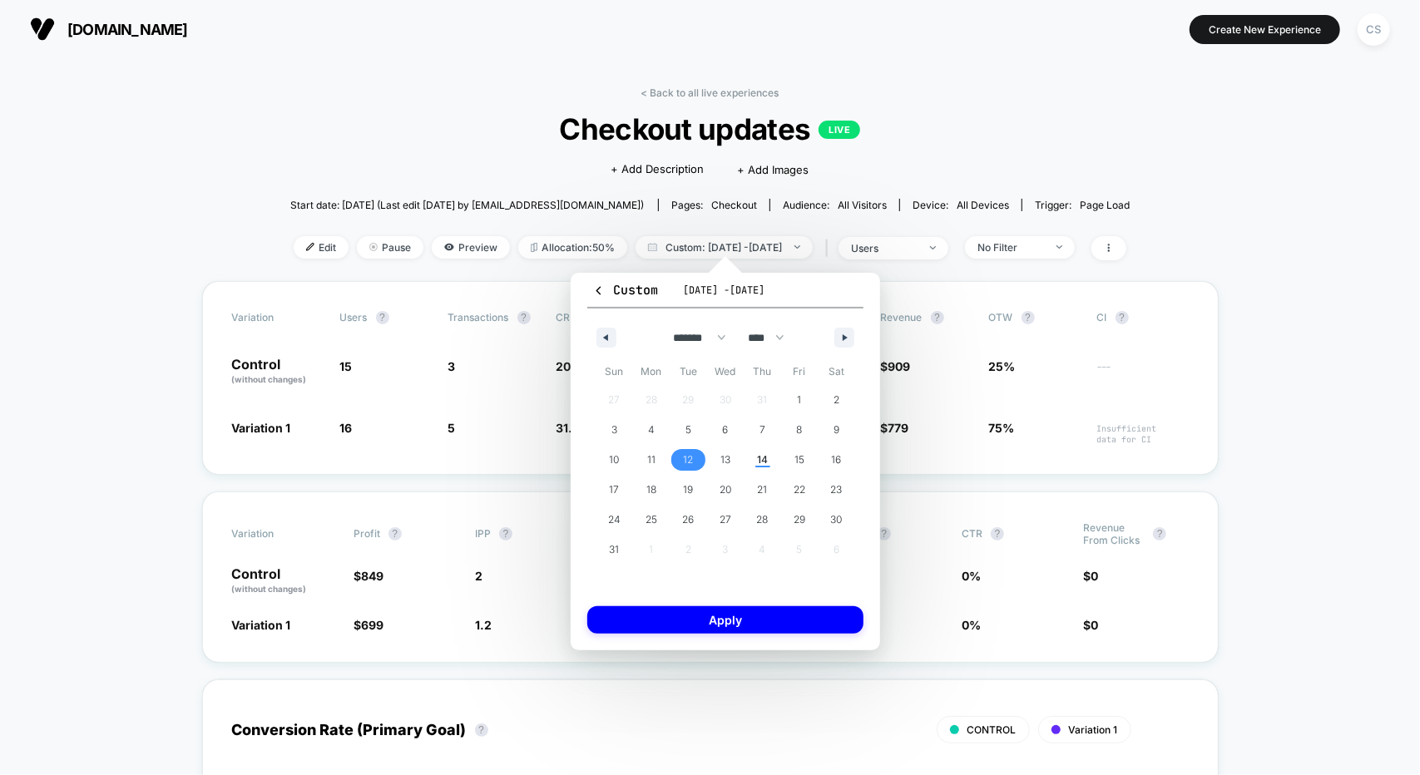
drag, startPoint x: 691, startPoint y: 463, endPoint x: 700, endPoint y: 462, distance: 9.3
click at [691, 463] on span "12" at bounding box center [688, 460] width 10 height 30
click at [757, 458] on span "14" at bounding box center [762, 460] width 11 height 30
click at [765, 611] on button "Apply" at bounding box center [725, 619] width 276 height 27
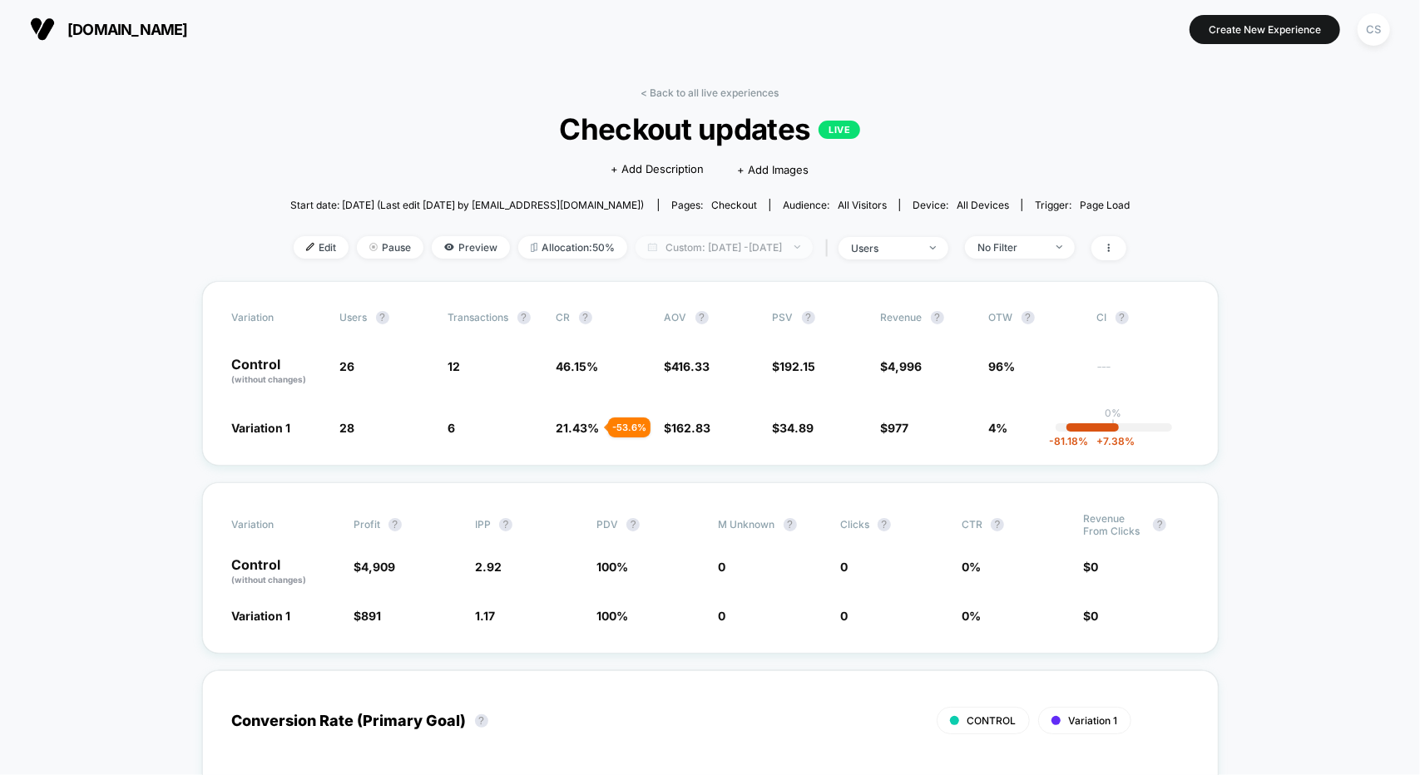
click at [684, 240] on span "Custom: [DATE] - [DATE]" at bounding box center [724, 247] width 177 height 22
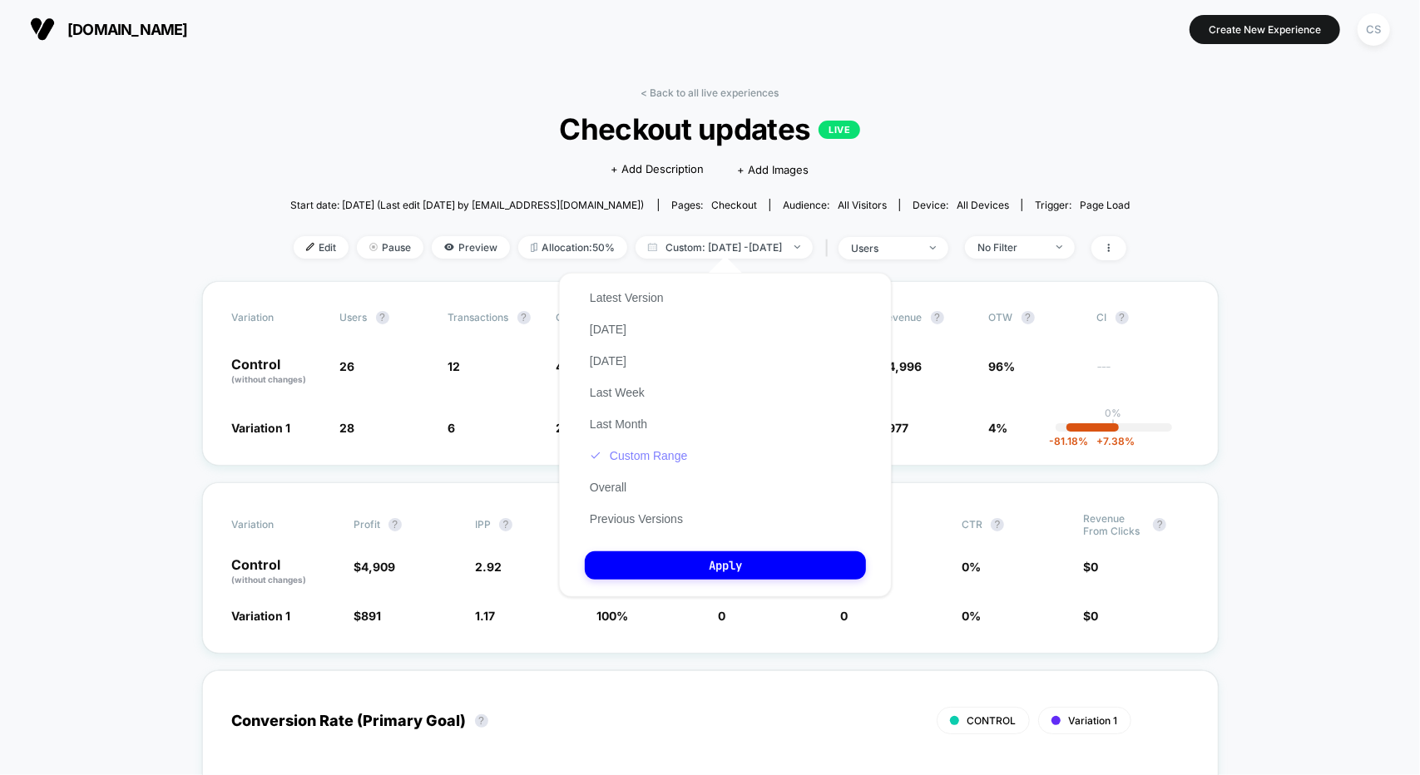
click at [639, 455] on button "Custom Range" at bounding box center [638, 455] width 107 height 15
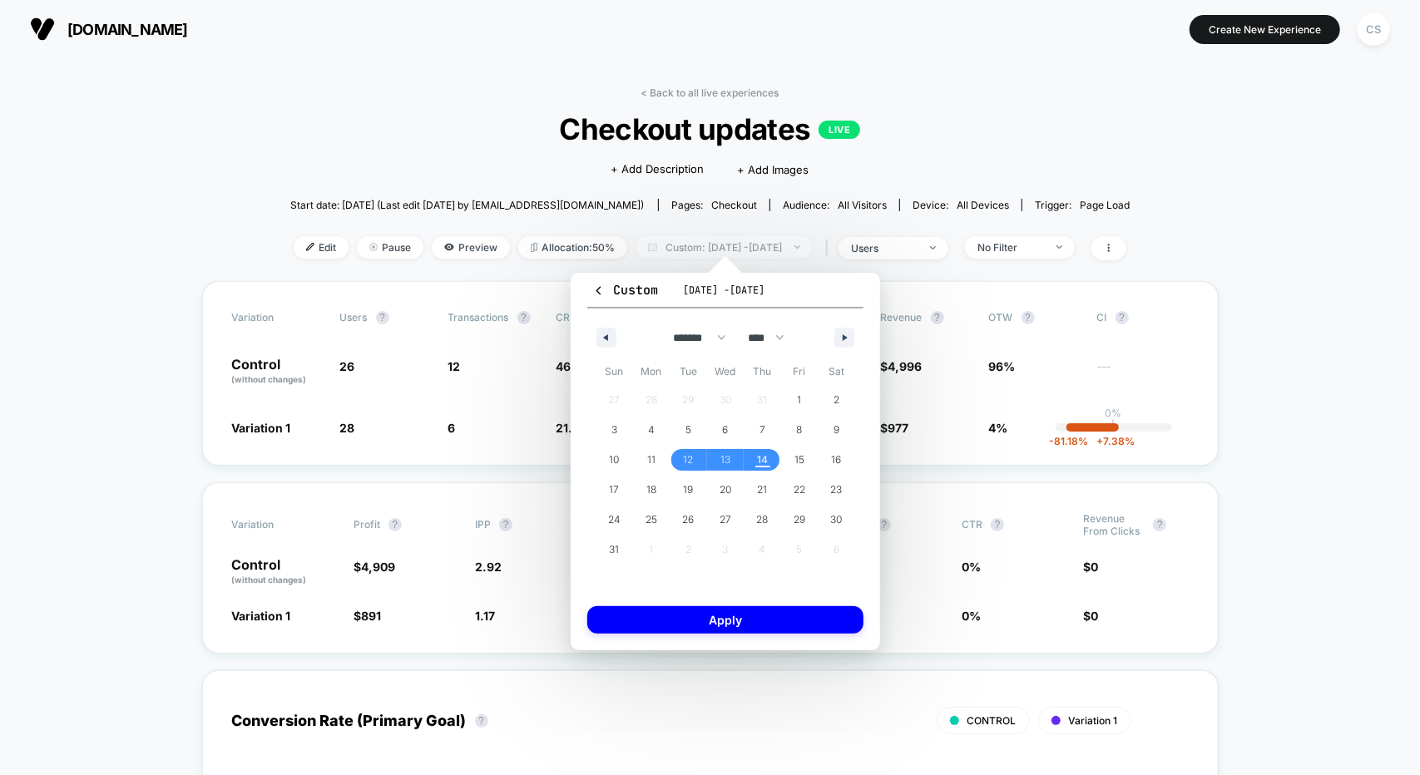
click at [740, 248] on span "Custom: [DATE] - [DATE]" at bounding box center [724, 247] width 177 height 22
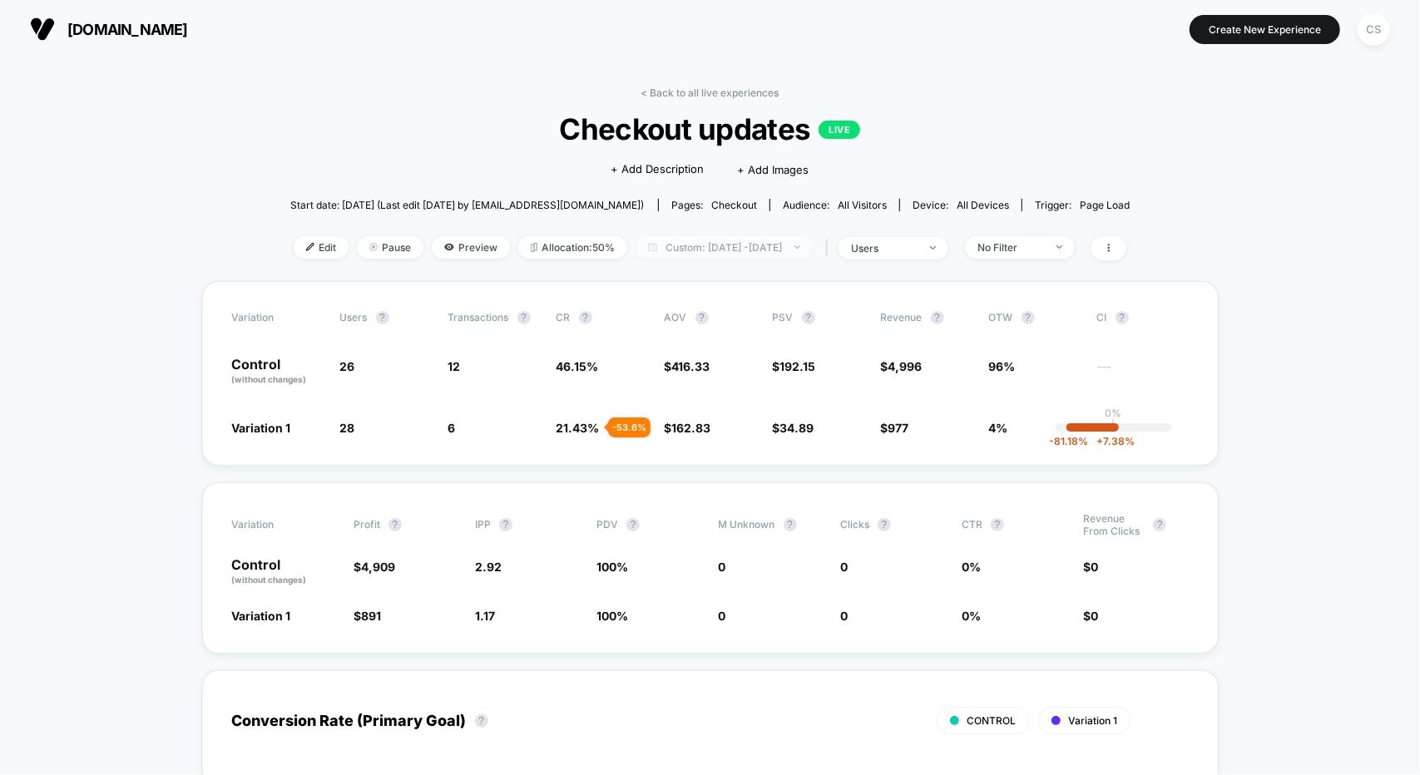
click at [755, 245] on span "Custom: [DATE] - [DATE]" at bounding box center [724, 247] width 177 height 22
select select "*"
select select "****"
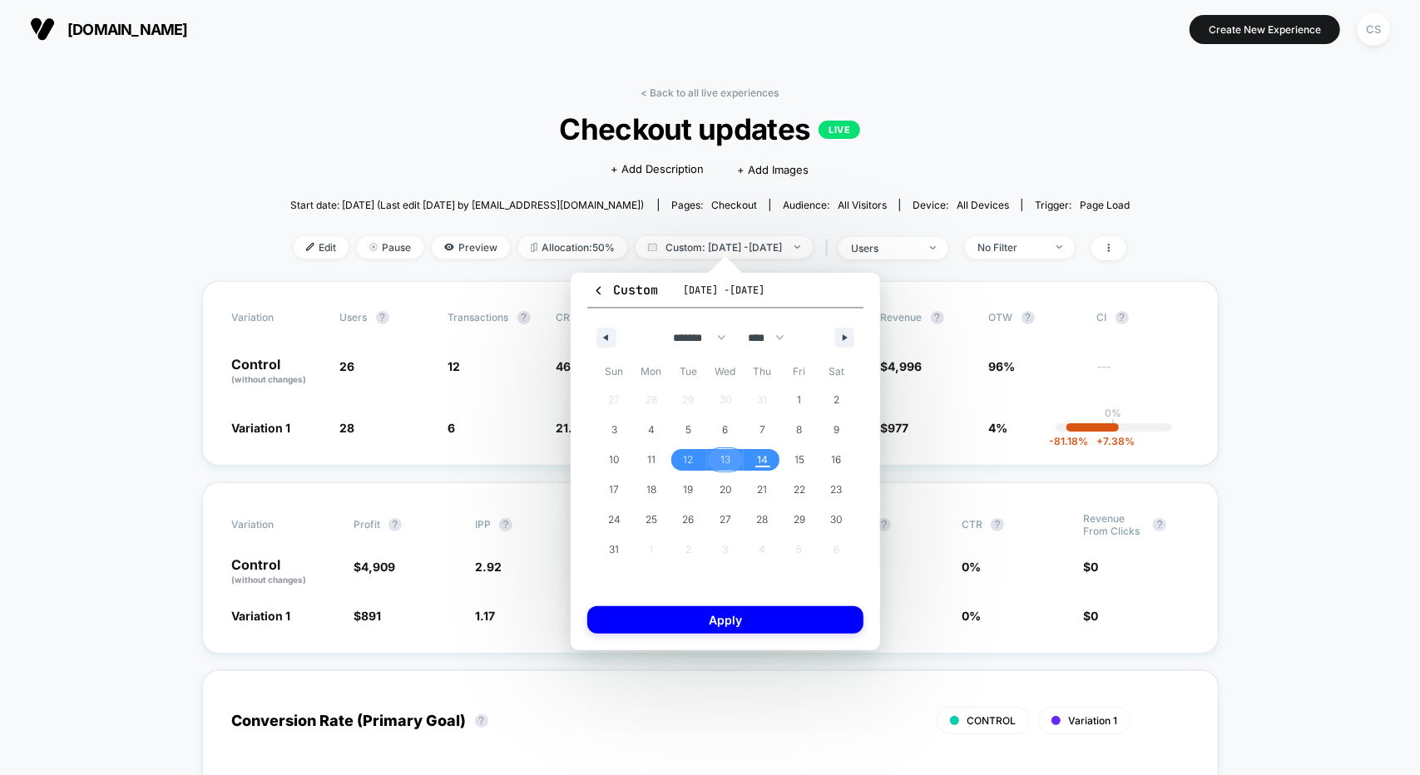
click at [732, 462] on span "13" at bounding box center [725, 460] width 37 height 22
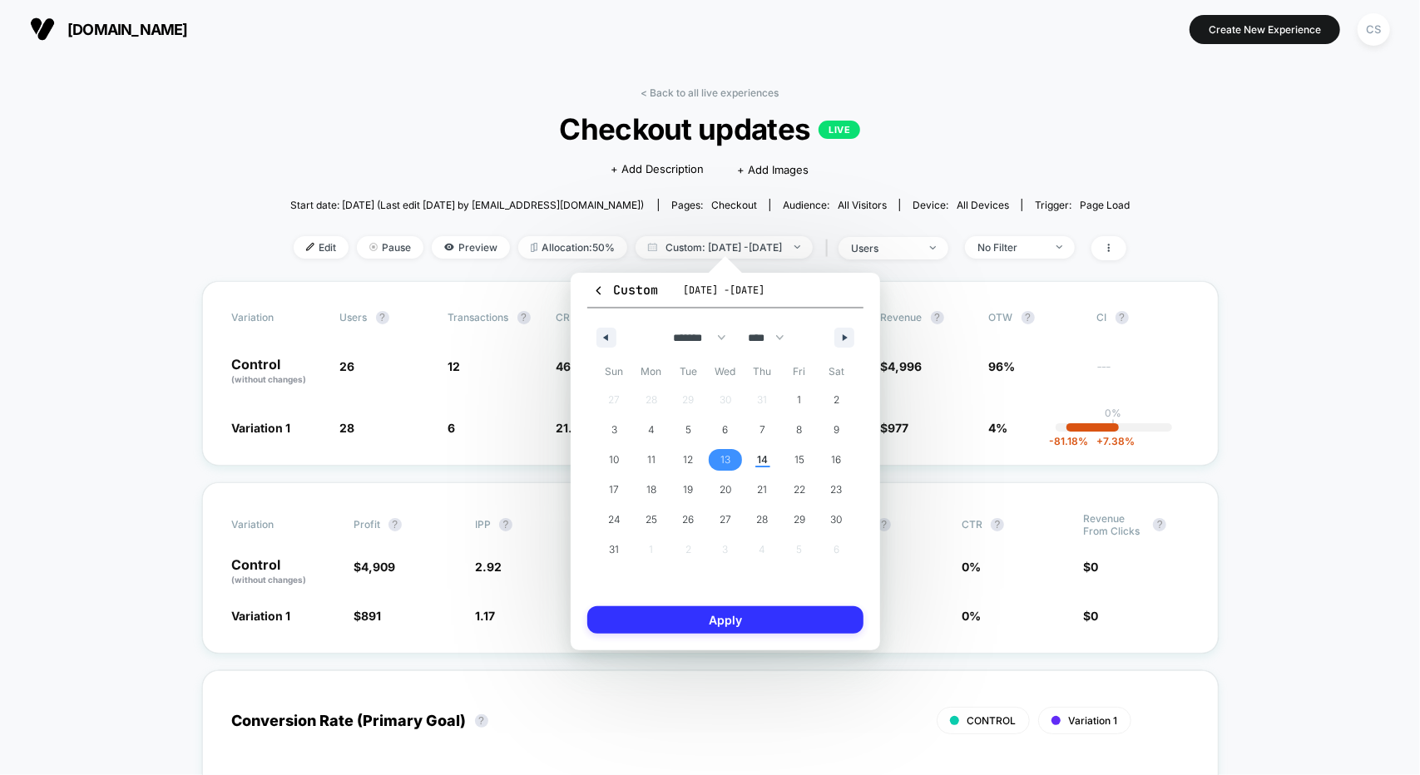
click at [747, 608] on button "Apply" at bounding box center [725, 619] width 276 height 27
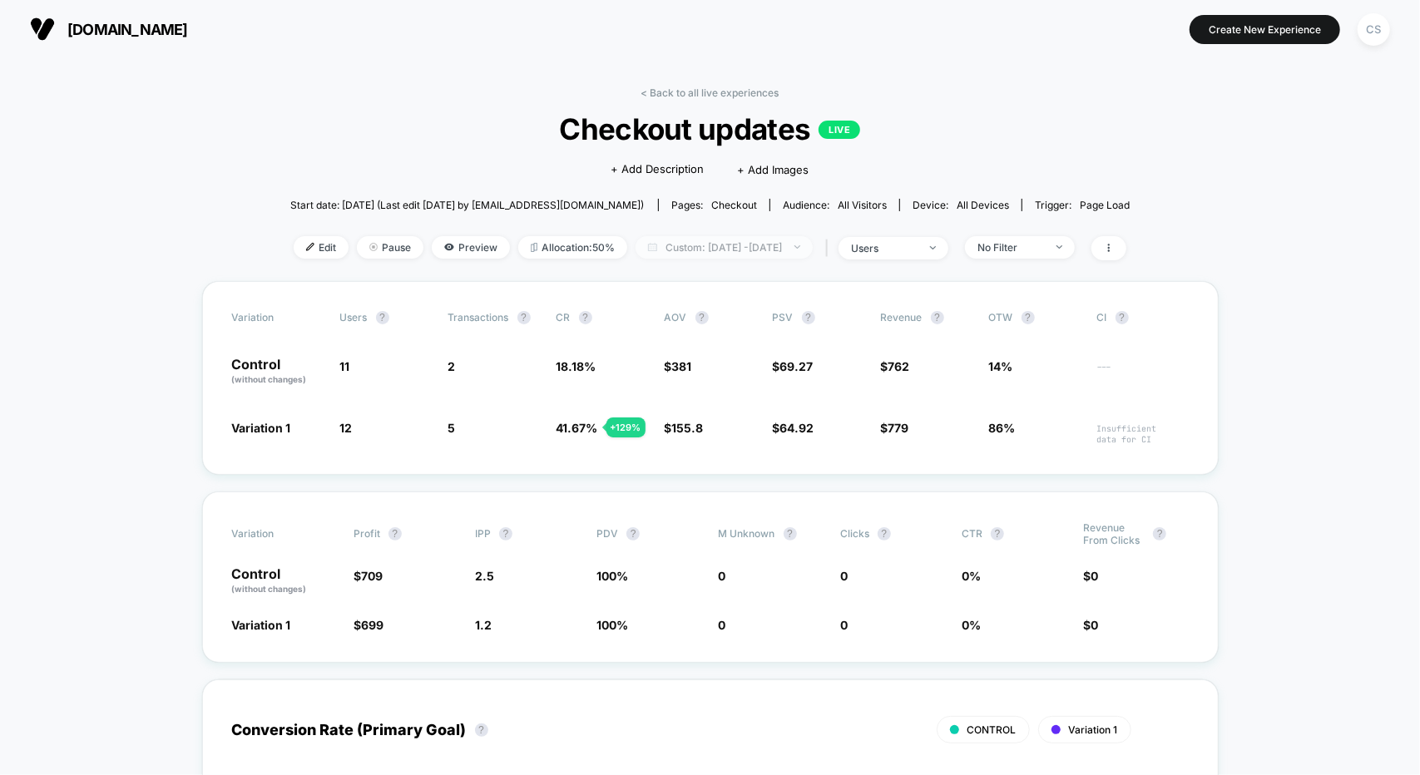
click at [760, 240] on span "Custom: [DATE] - [DATE]" at bounding box center [724, 247] width 177 height 22
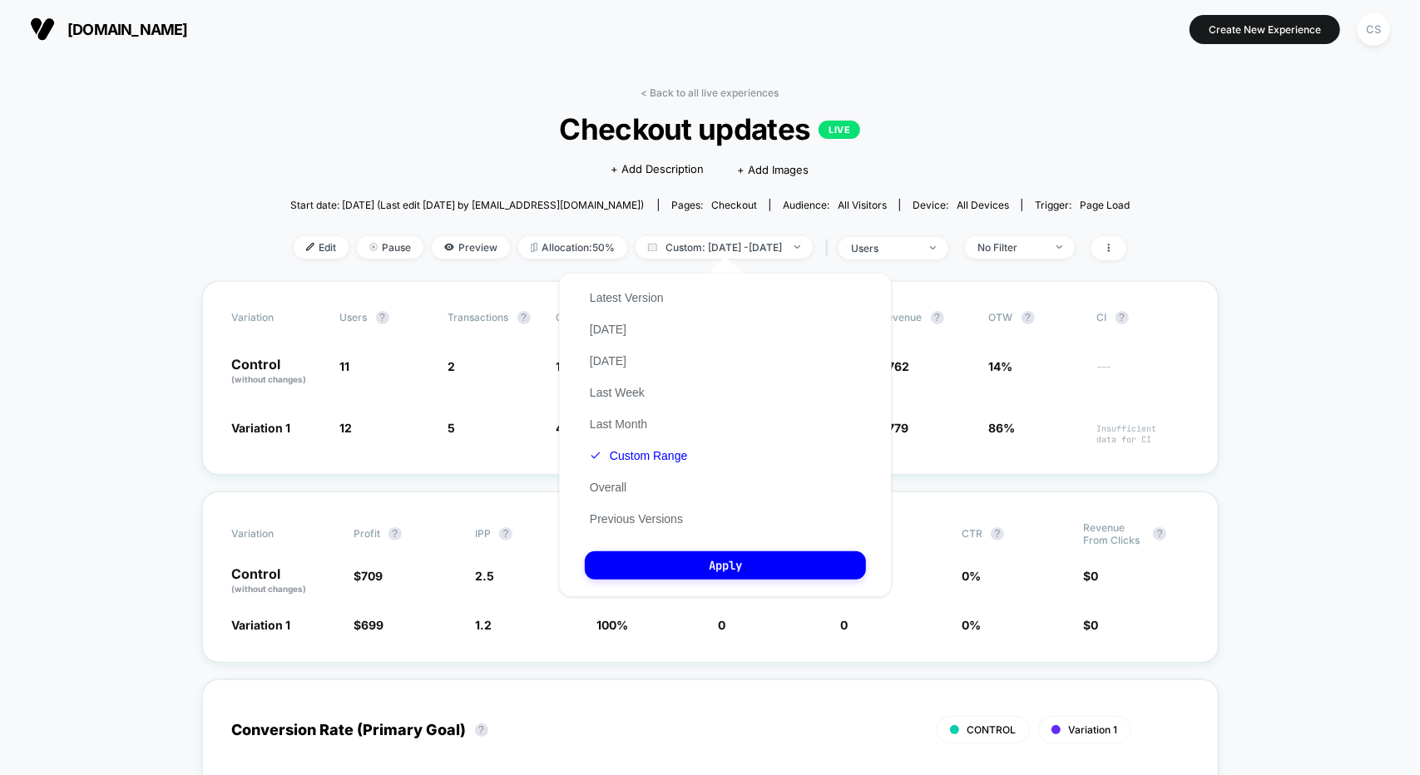
click at [662, 464] on div "Latest Version [DATE] [DATE] Last Week Last Month Custom Range Overall Previous…" at bounding box center [638, 408] width 107 height 253
click at [661, 461] on button "Custom Range" at bounding box center [638, 455] width 107 height 15
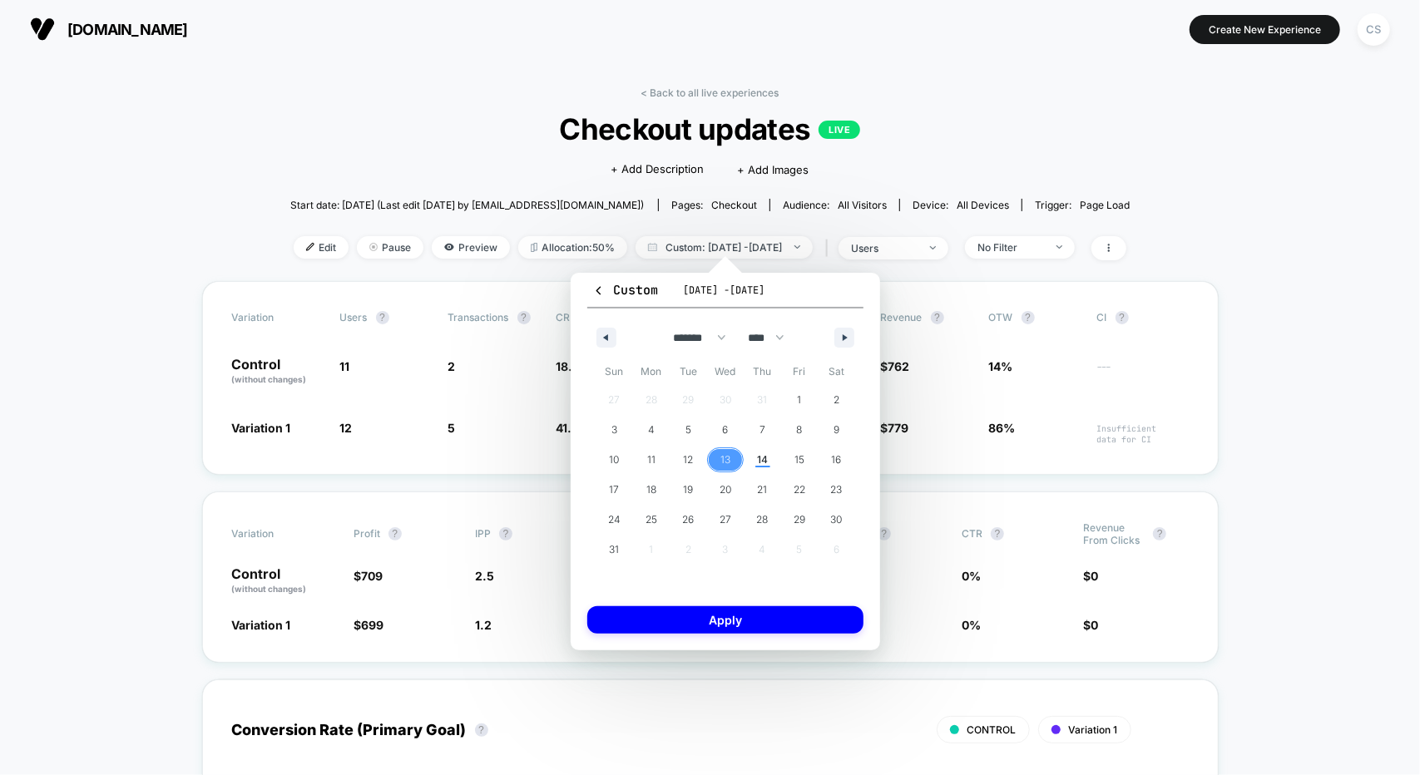
click at [734, 459] on span "13" at bounding box center [725, 460] width 37 height 22
click at [761, 460] on span "14" at bounding box center [762, 460] width 11 height 30
click at [780, 608] on button "Apply" at bounding box center [725, 619] width 276 height 27
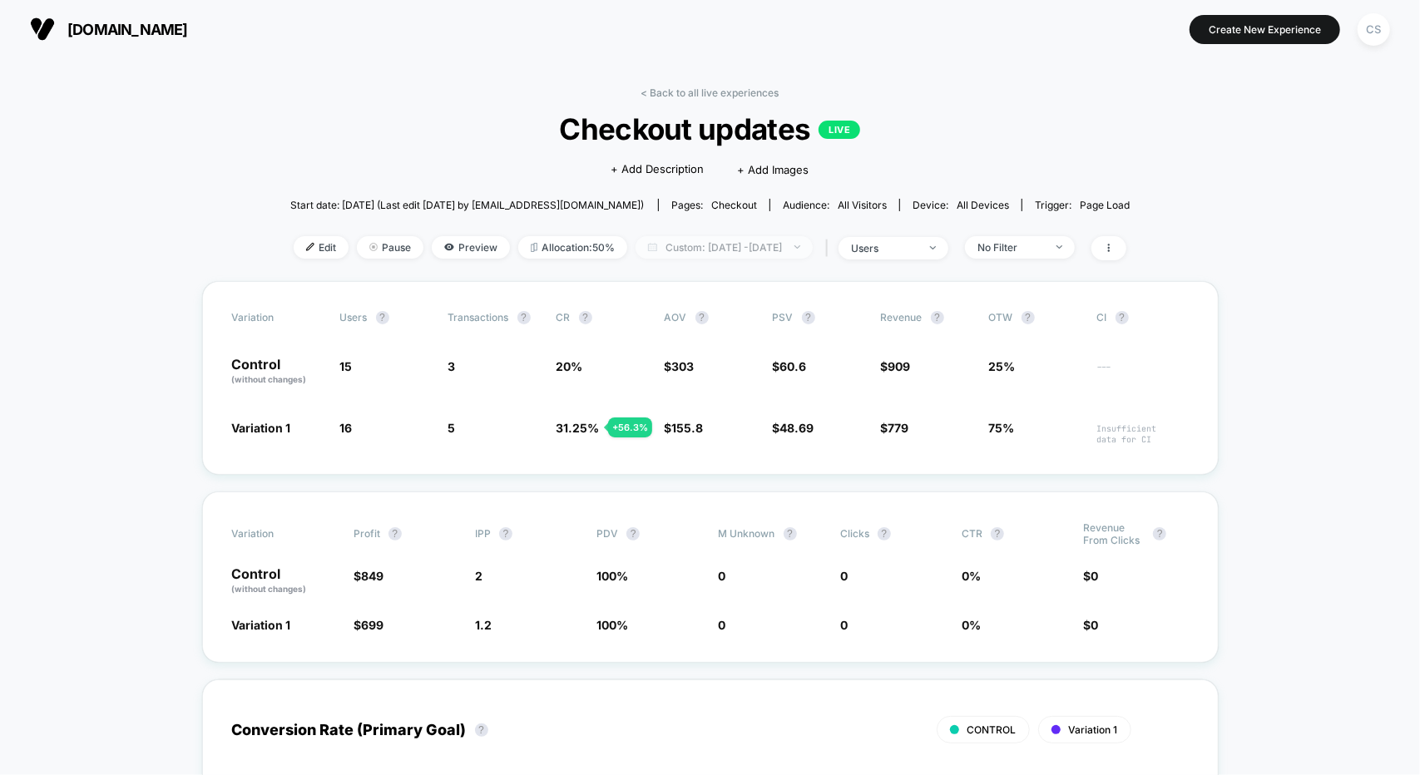
click at [697, 239] on span "Custom: [DATE] - [DATE]" at bounding box center [724, 247] width 177 height 22
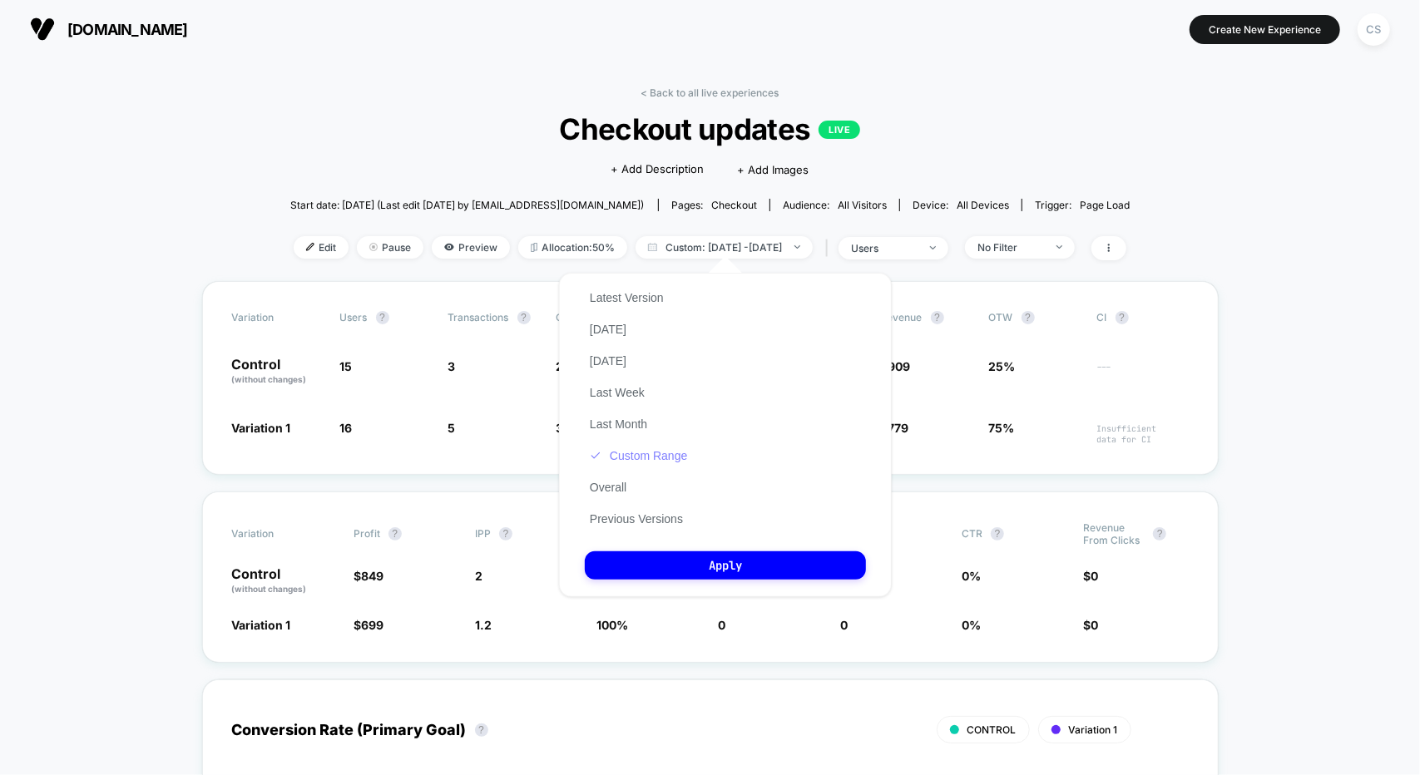
click at [655, 452] on button "Custom Range" at bounding box center [638, 455] width 107 height 15
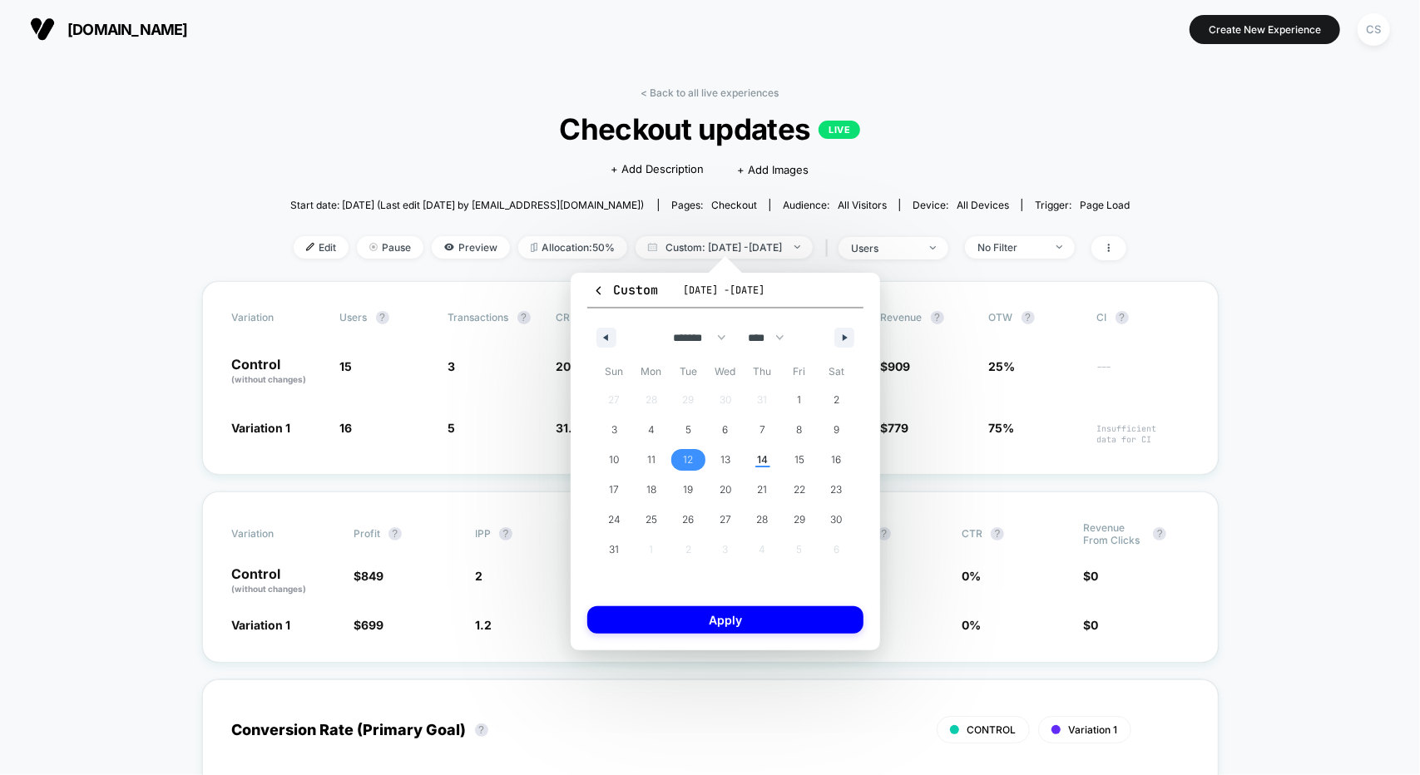
click at [701, 463] on span "12" at bounding box center [688, 460] width 37 height 22
click at [763, 459] on span "14" at bounding box center [762, 460] width 11 height 30
click at [784, 613] on button "Apply" at bounding box center [725, 619] width 276 height 27
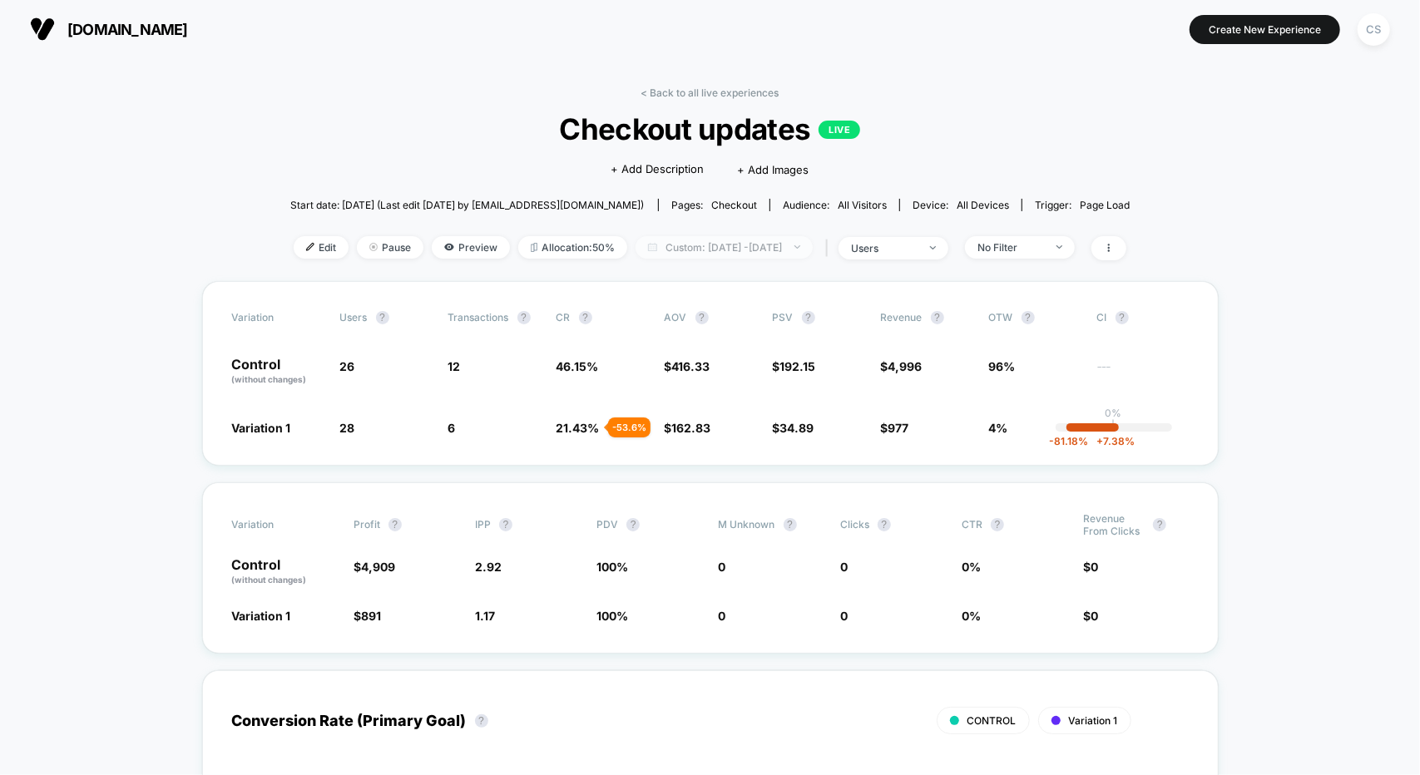
click at [742, 252] on span "Custom: [DATE] - [DATE]" at bounding box center [724, 247] width 177 height 22
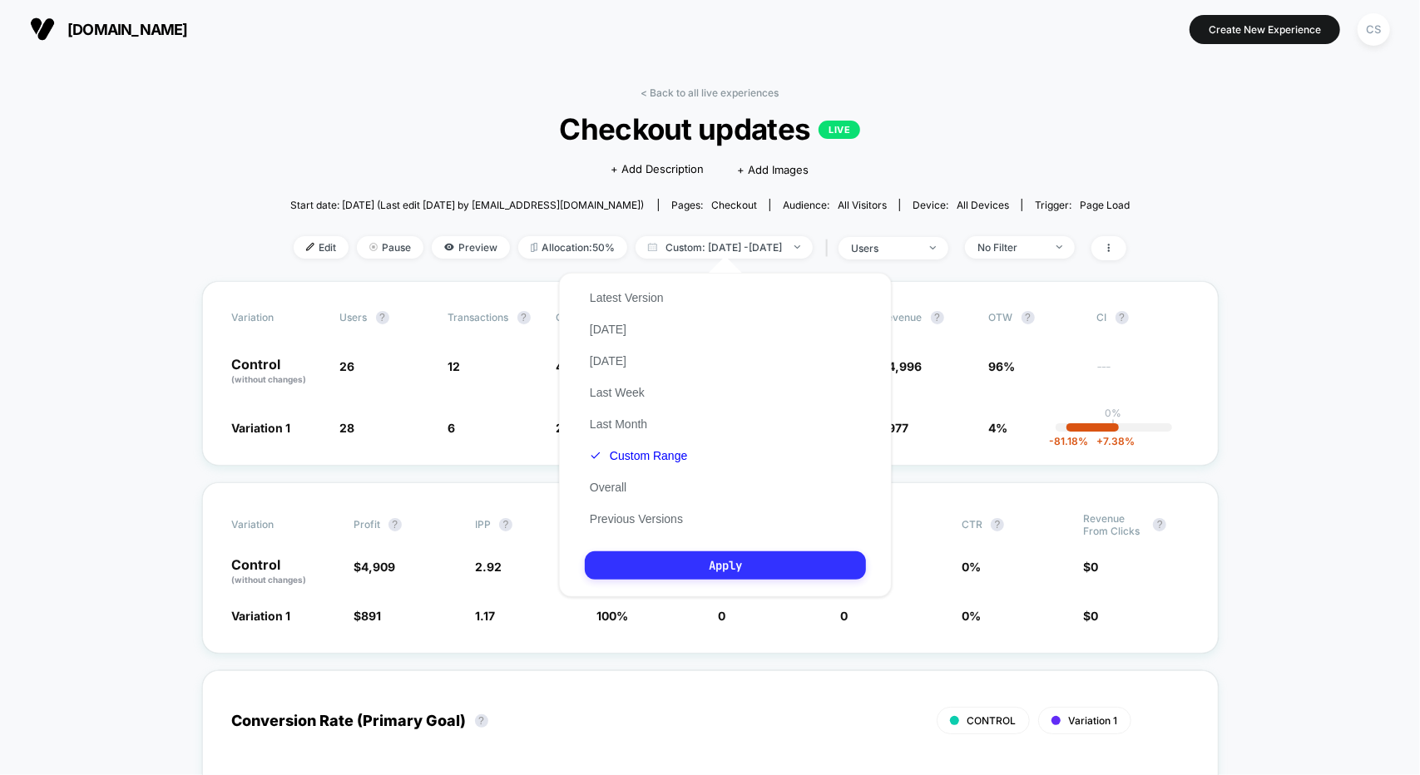
click at [754, 567] on button "Apply" at bounding box center [725, 566] width 281 height 28
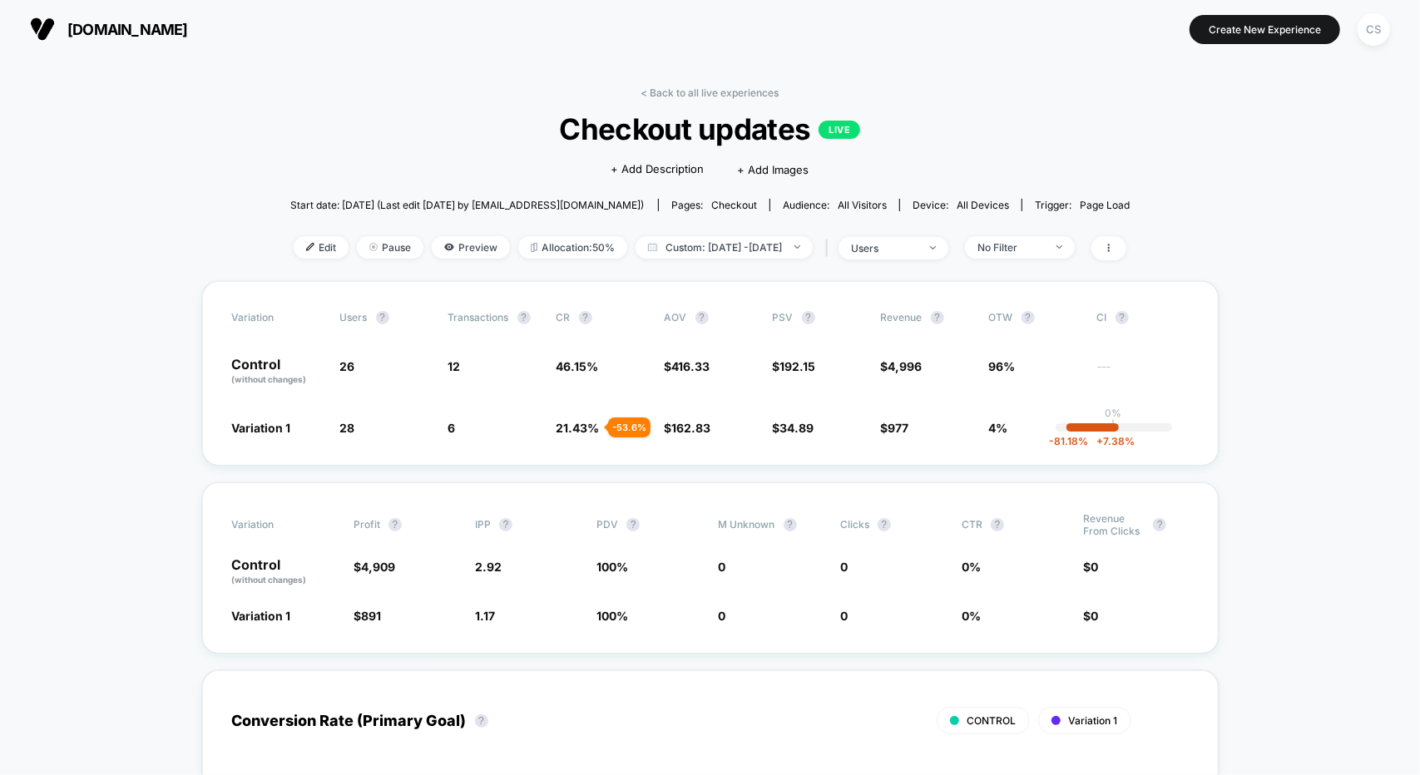
scroll to position [333, 0]
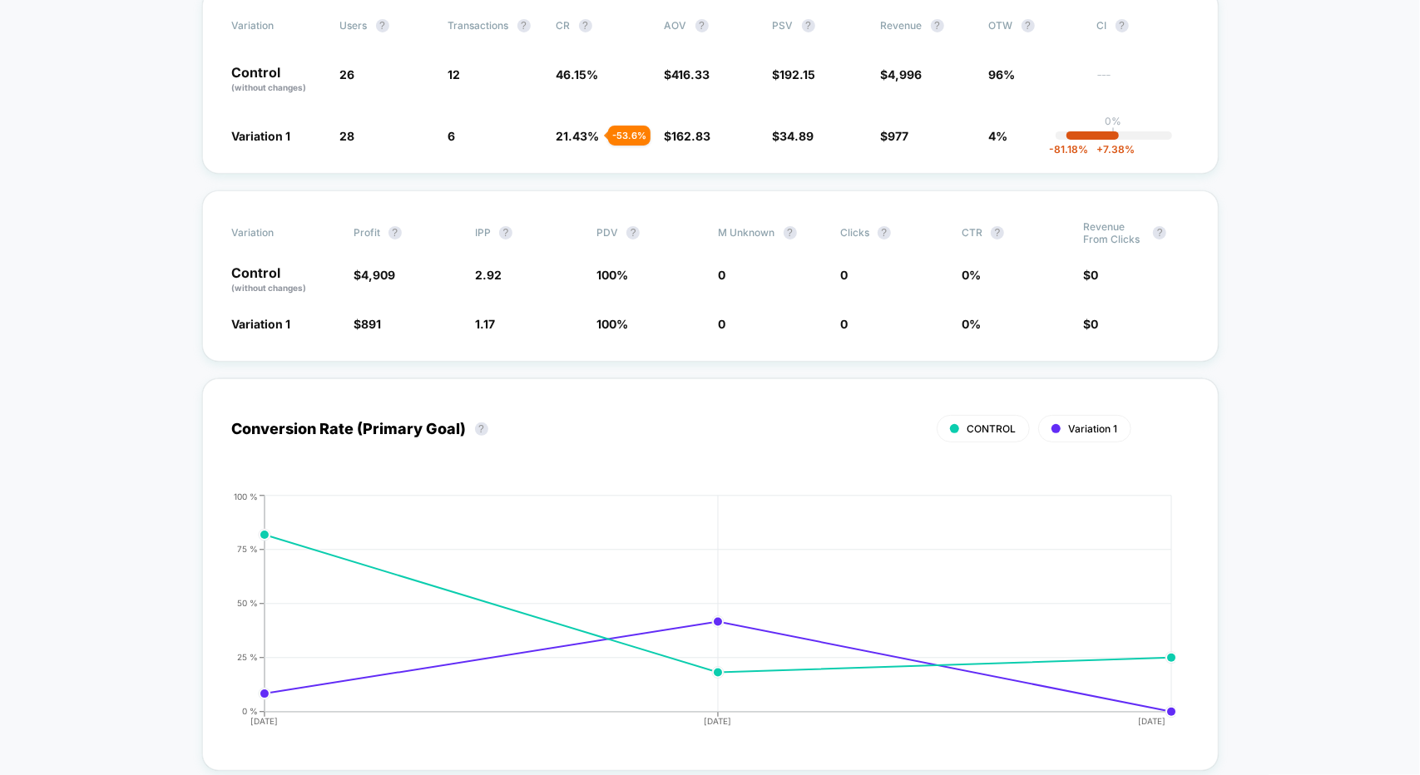
drag, startPoint x: 1269, startPoint y: 302, endPoint x: 1264, endPoint y: 230, distance: 71.7
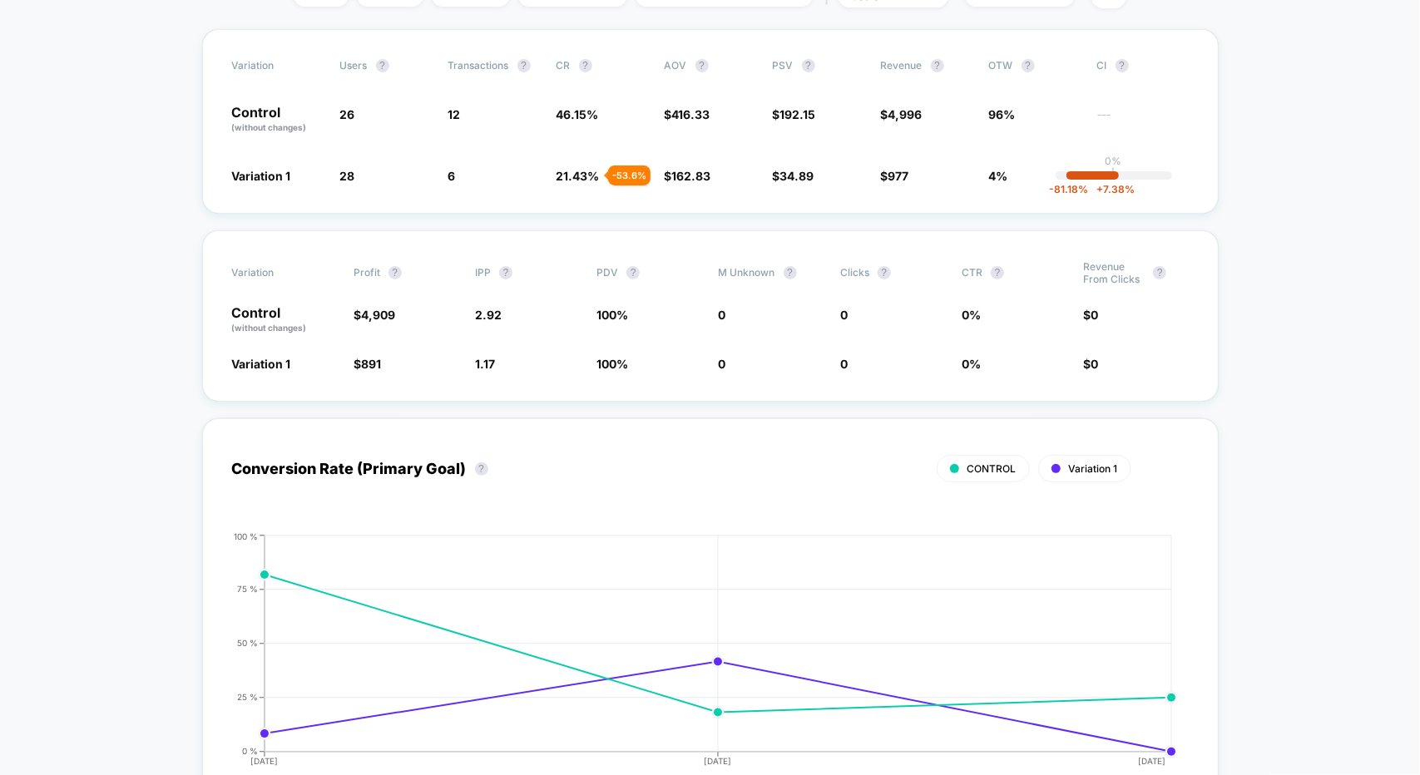
scroll to position [172, 0]
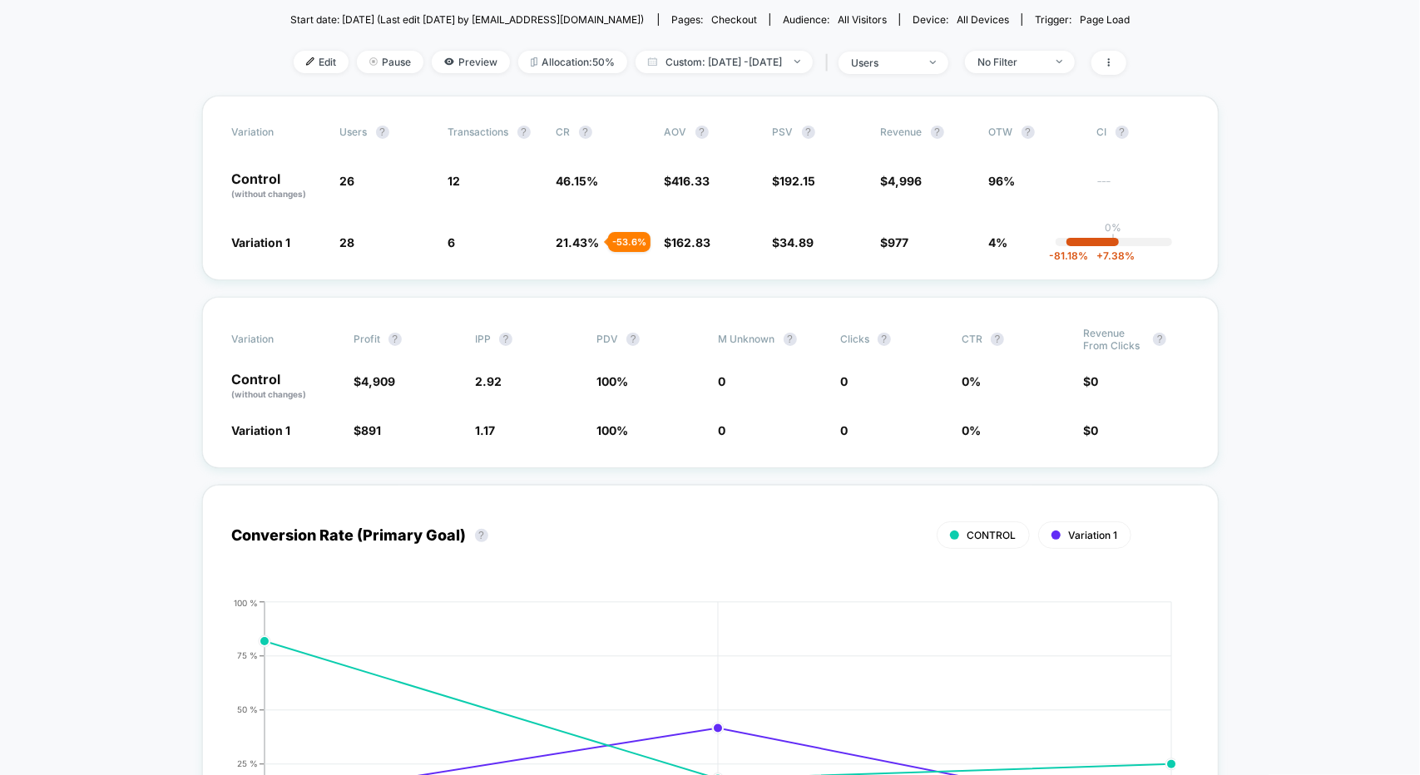
drag, startPoint x: 1251, startPoint y: 305, endPoint x: 1236, endPoint y: 207, distance: 99.3
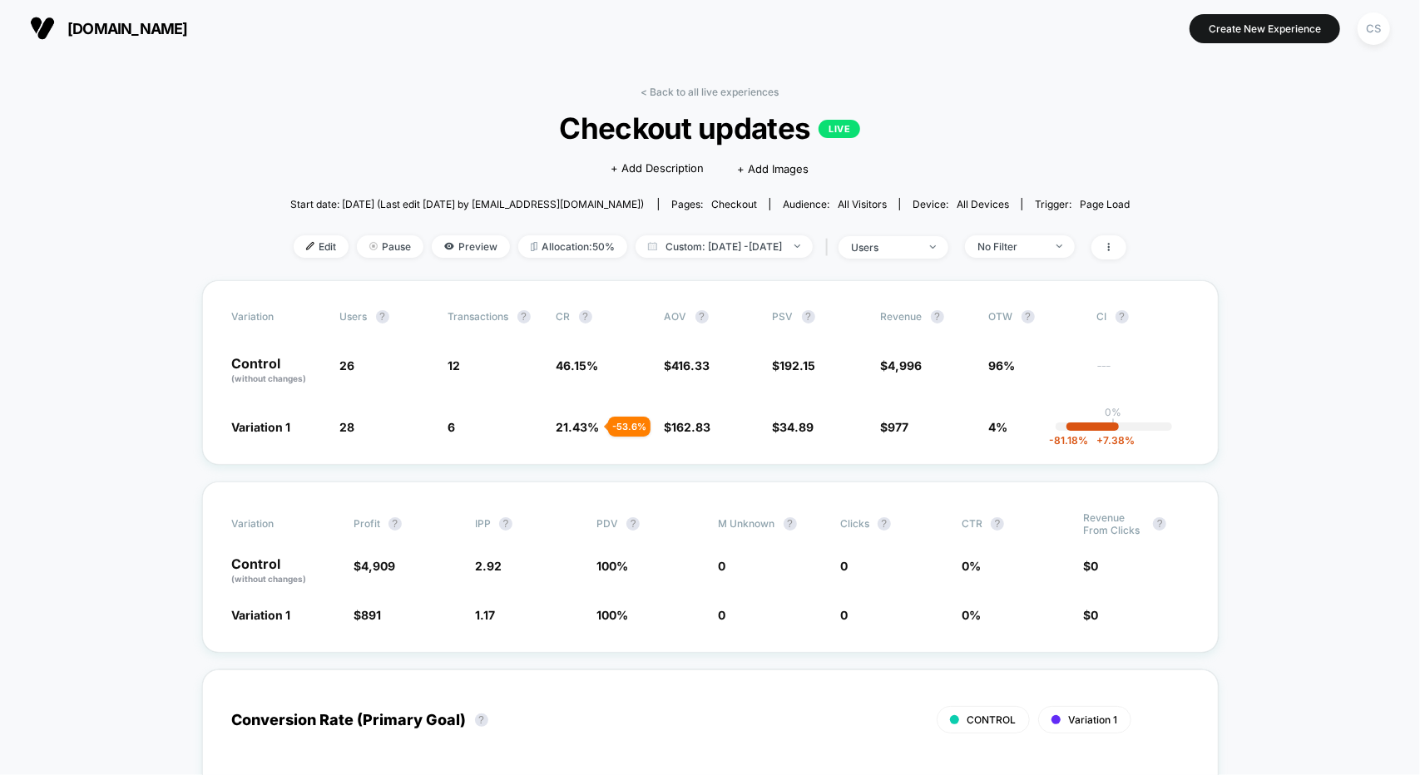
scroll to position [0, 0]
click at [87, 27] on span "[DOMAIN_NAME]" at bounding box center [127, 29] width 121 height 17
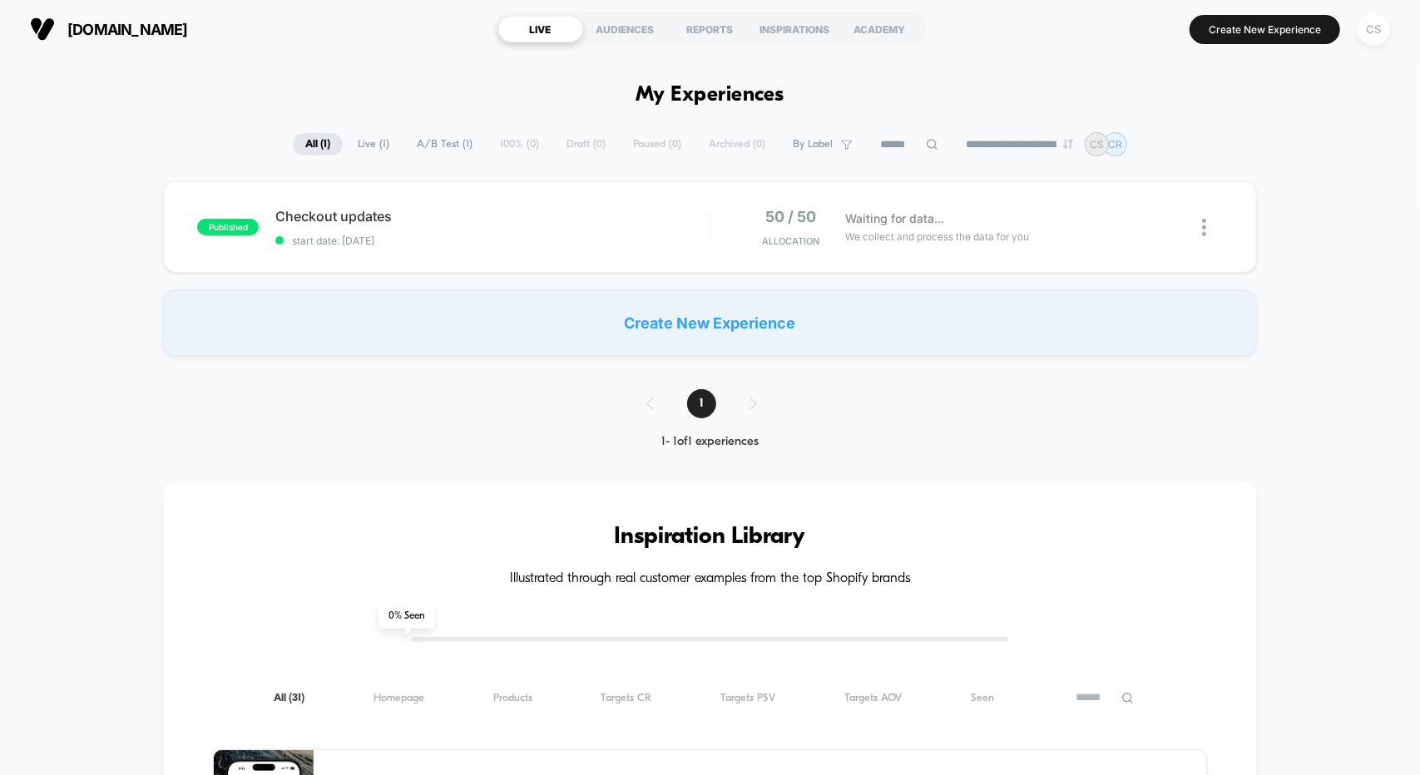
click at [1363, 23] on div "CS" at bounding box center [1374, 29] width 32 height 32
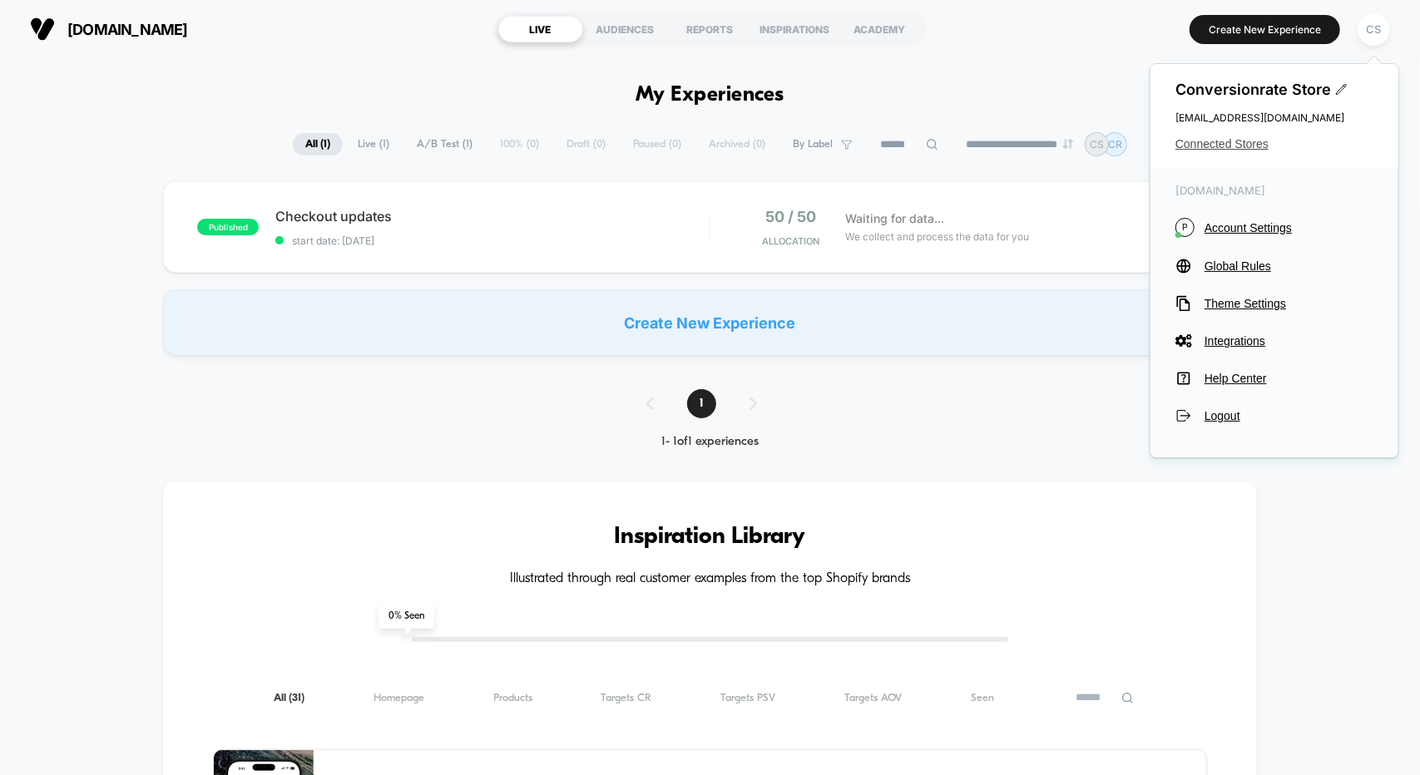
click at [1213, 147] on span "Connected Stores" at bounding box center [1275, 143] width 198 height 13
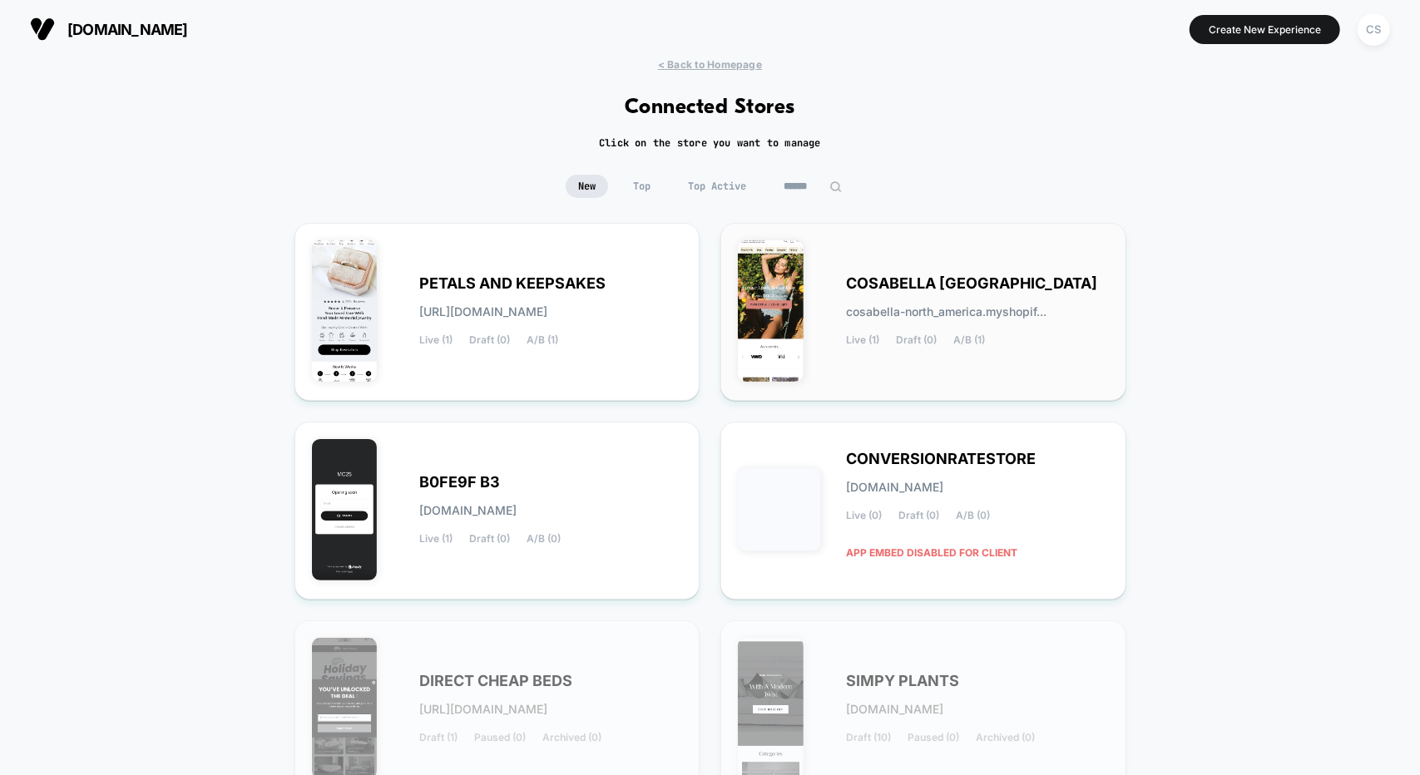
click at [915, 299] on div "COSABELLA [GEOGRAPHIC_DATA] cosabella-north_america.myshopif... Live (1) Draft …" at bounding box center [977, 312] width 263 height 68
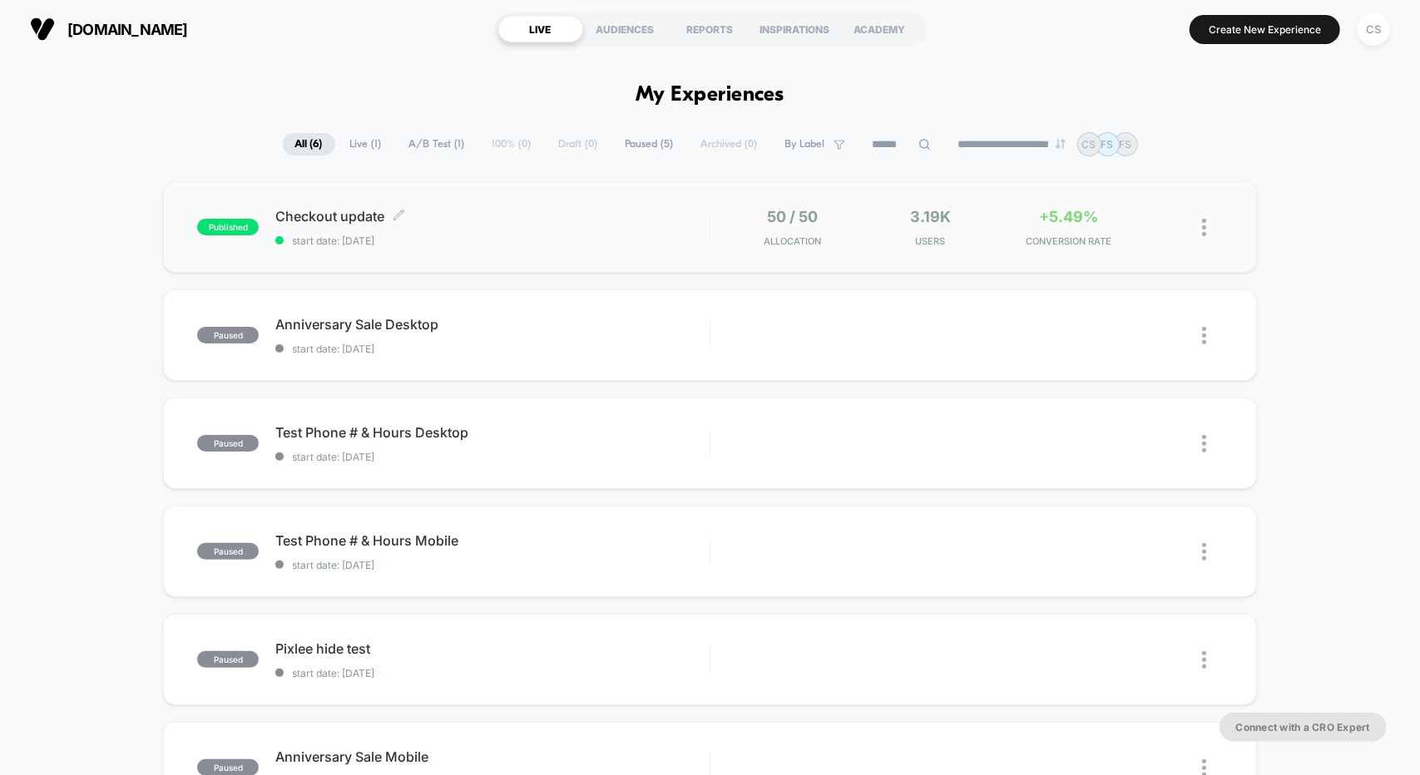
click at [645, 235] on span "start date: [DATE]" at bounding box center [491, 241] width 433 height 12
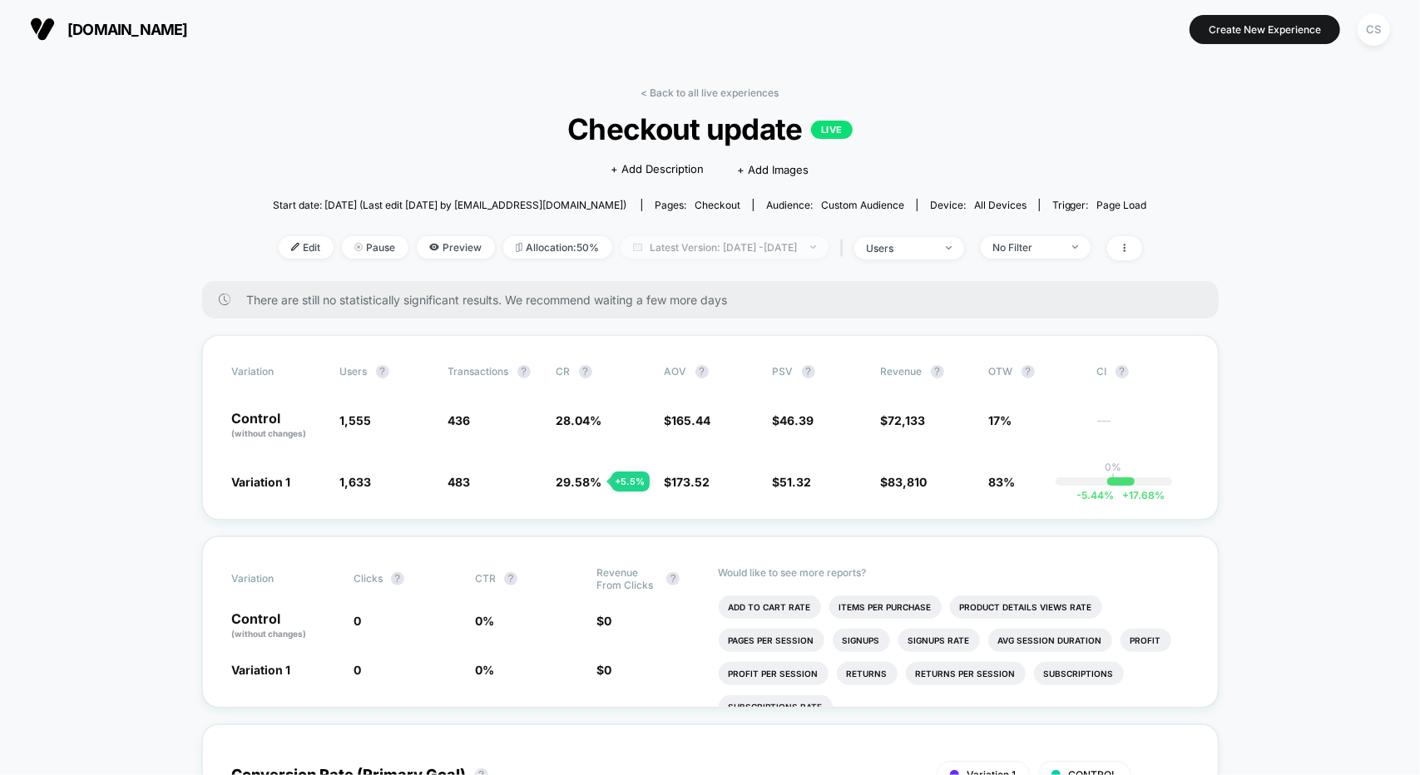
click at [703, 247] on span "Latest Version: [DATE] - [DATE]" at bounding box center [725, 247] width 208 height 22
select select "*"
select select "****"
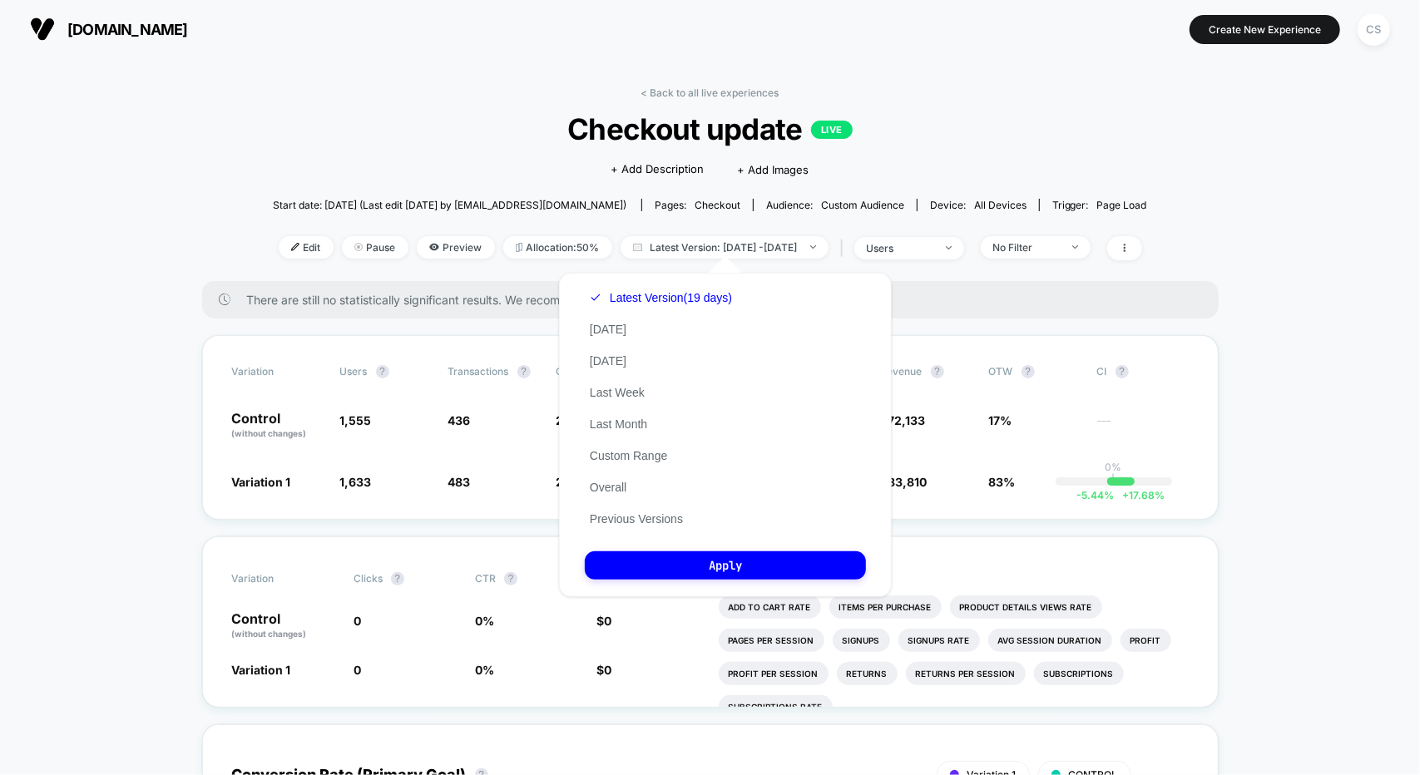
click at [640, 457] on button "Custom Range" at bounding box center [628, 455] width 87 height 15
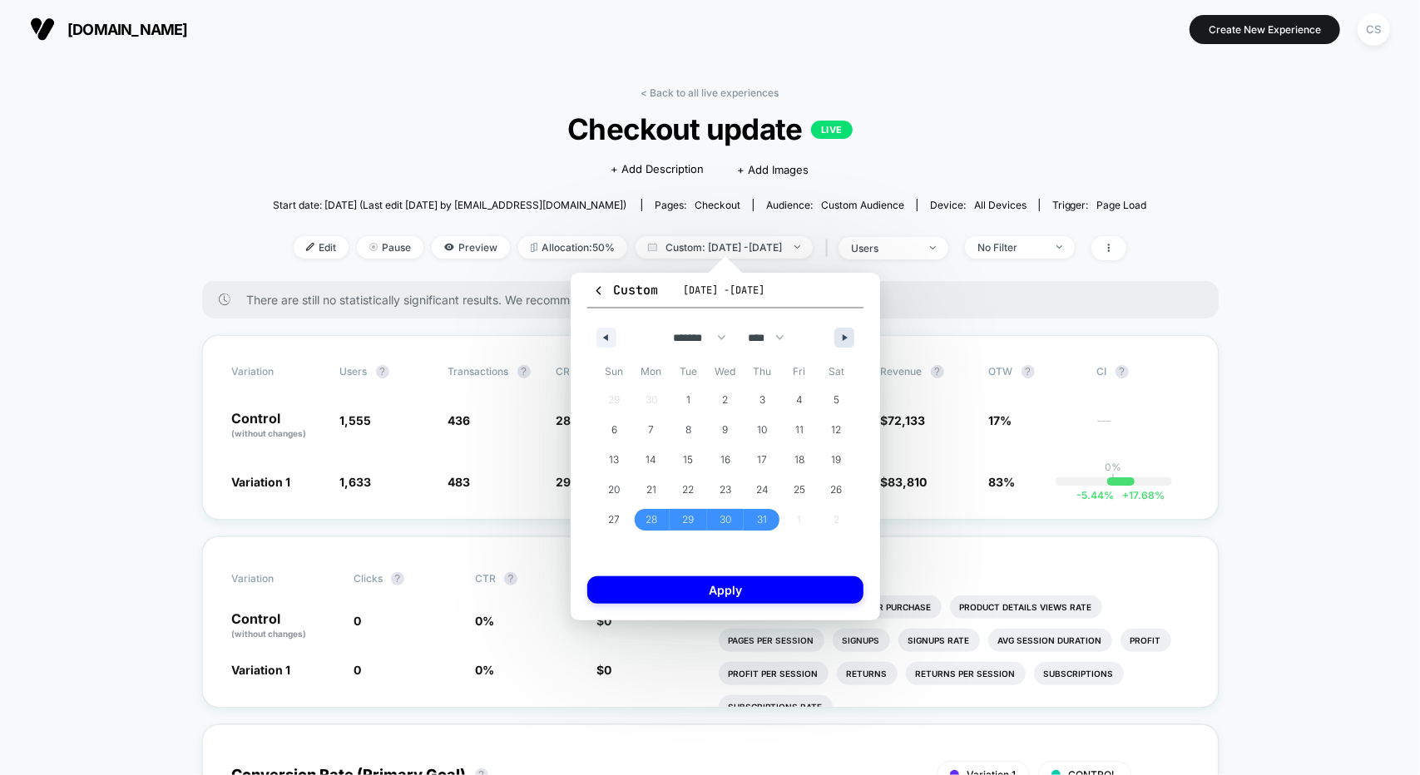
click at [842, 334] on button "button" at bounding box center [844, 338] width 20 height 20
select select "*"
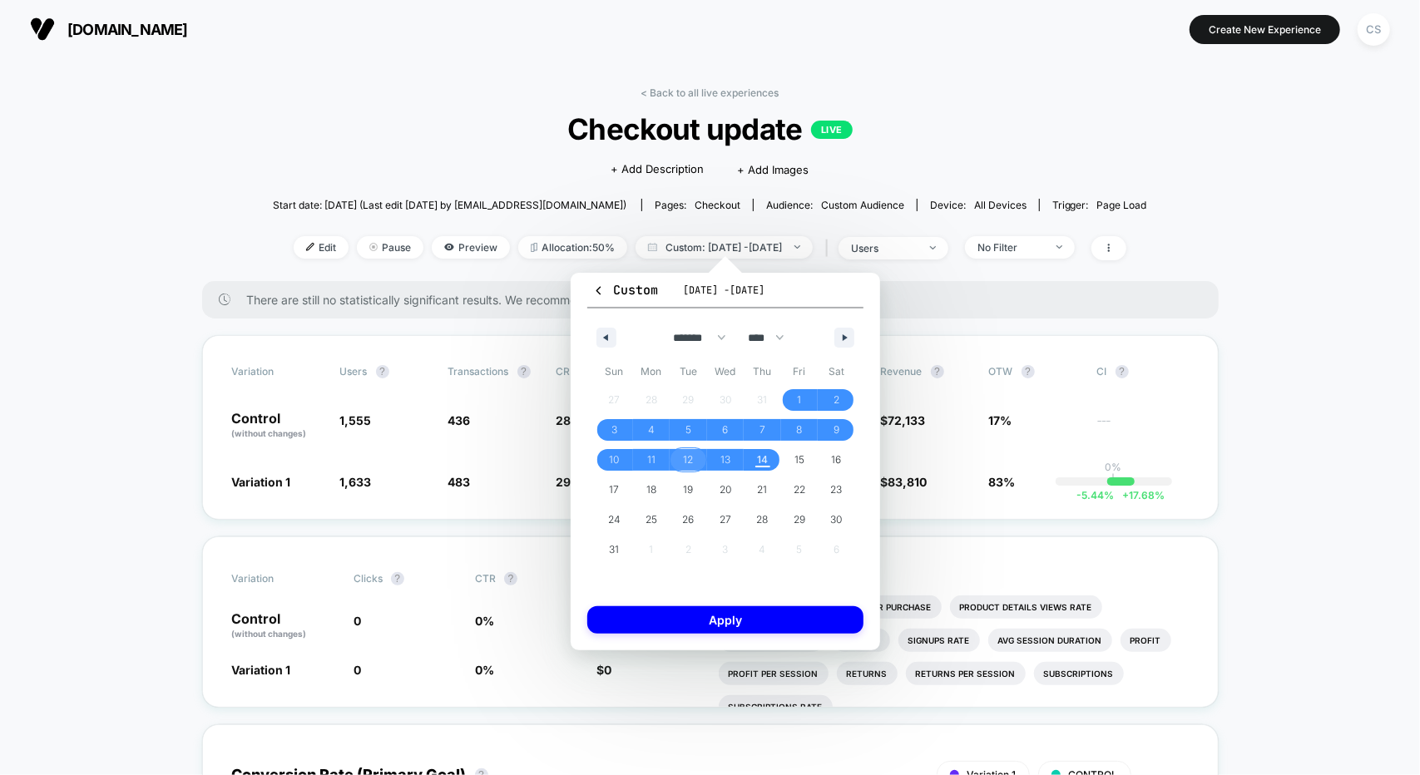
drag, startPoint x: 690, startPoint y: 458, endPoint x: 707, endPoint y: 457, distance: 17.6
click at [689, 458] on span "12" at bounding box center [688, 460] width 10 height 30
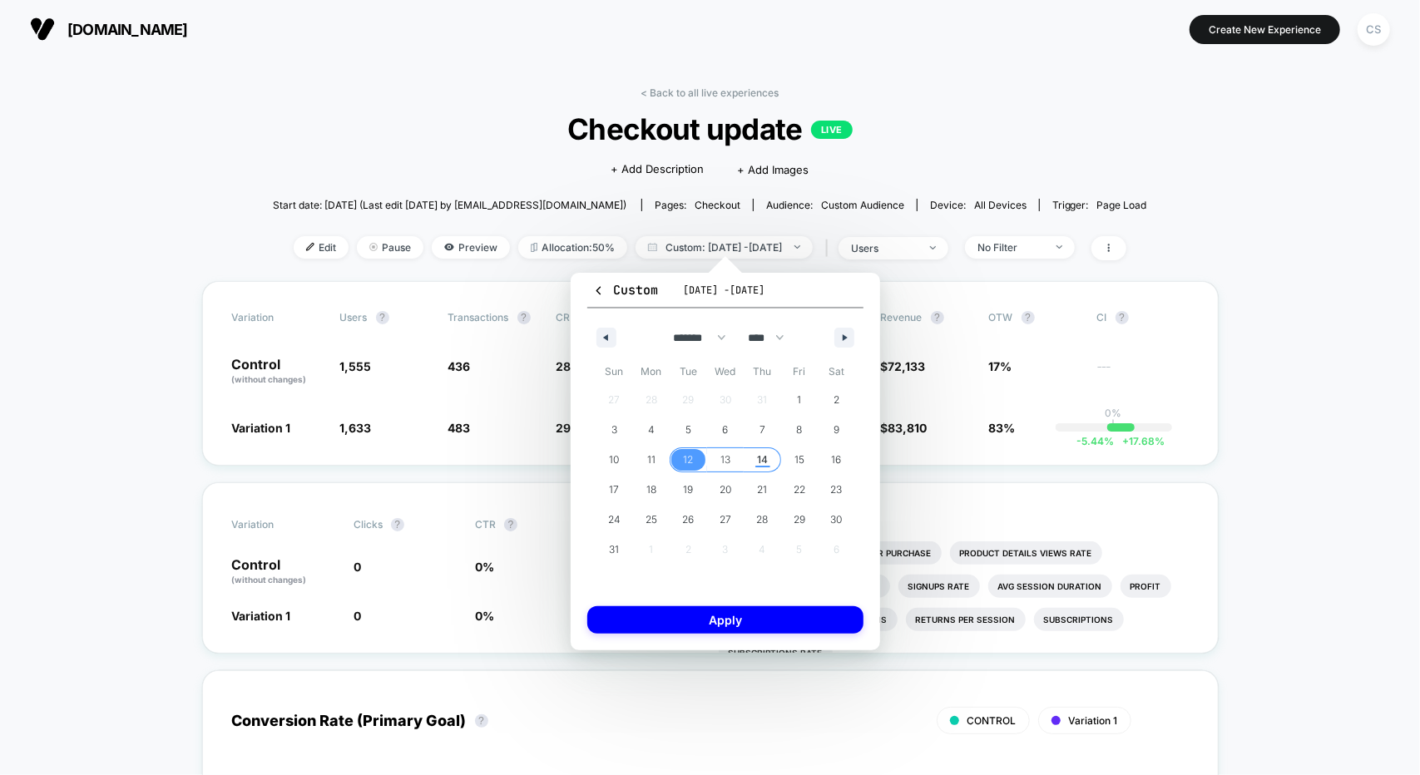
click at [762, 458] on span "14" at bounding box center [762, 460] width 11 height 30
click at [770, 615] on button "Apply" at bounding box center [725, 619] width 276 height 27
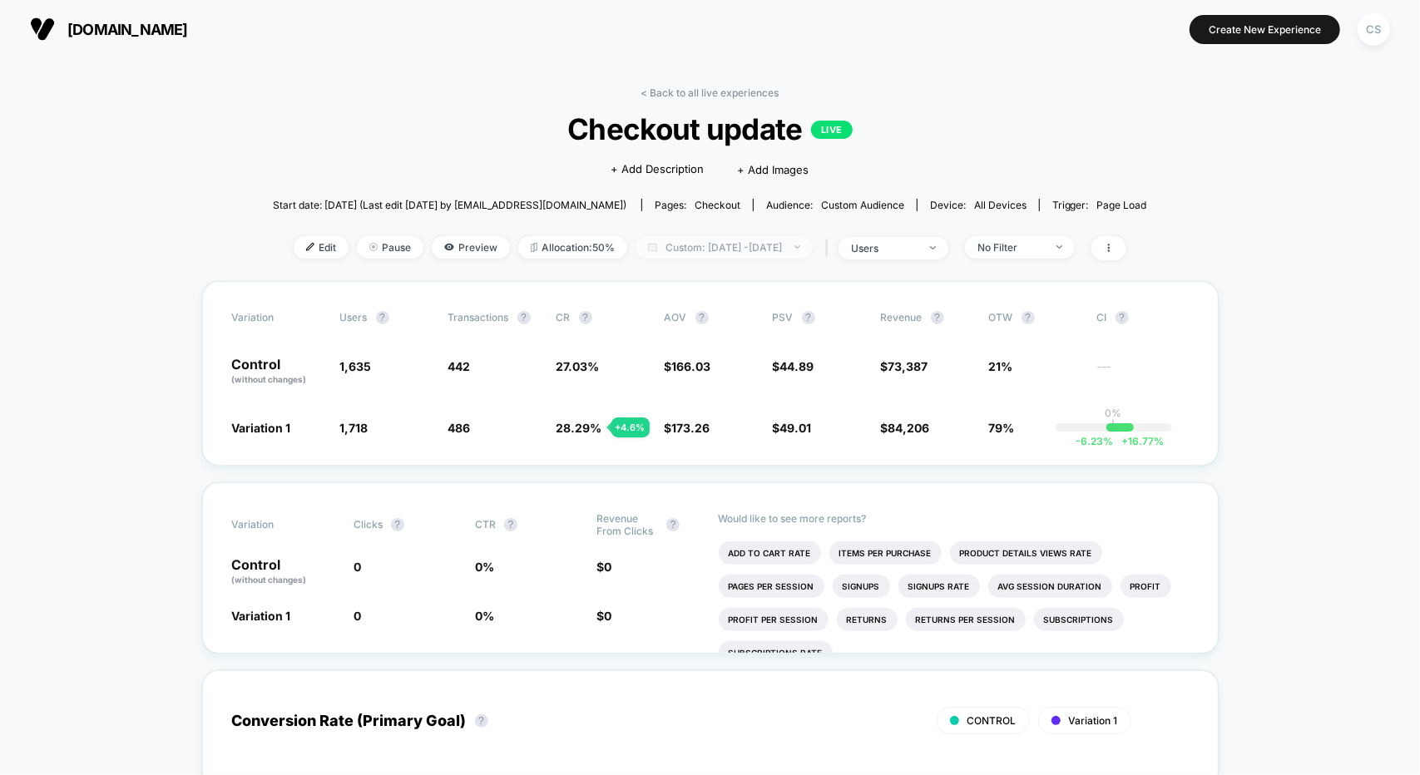
click at [728, 254] on span "Custom: [DATE] - [DATE]" at bounding box center [724, 247] width 177 height 22
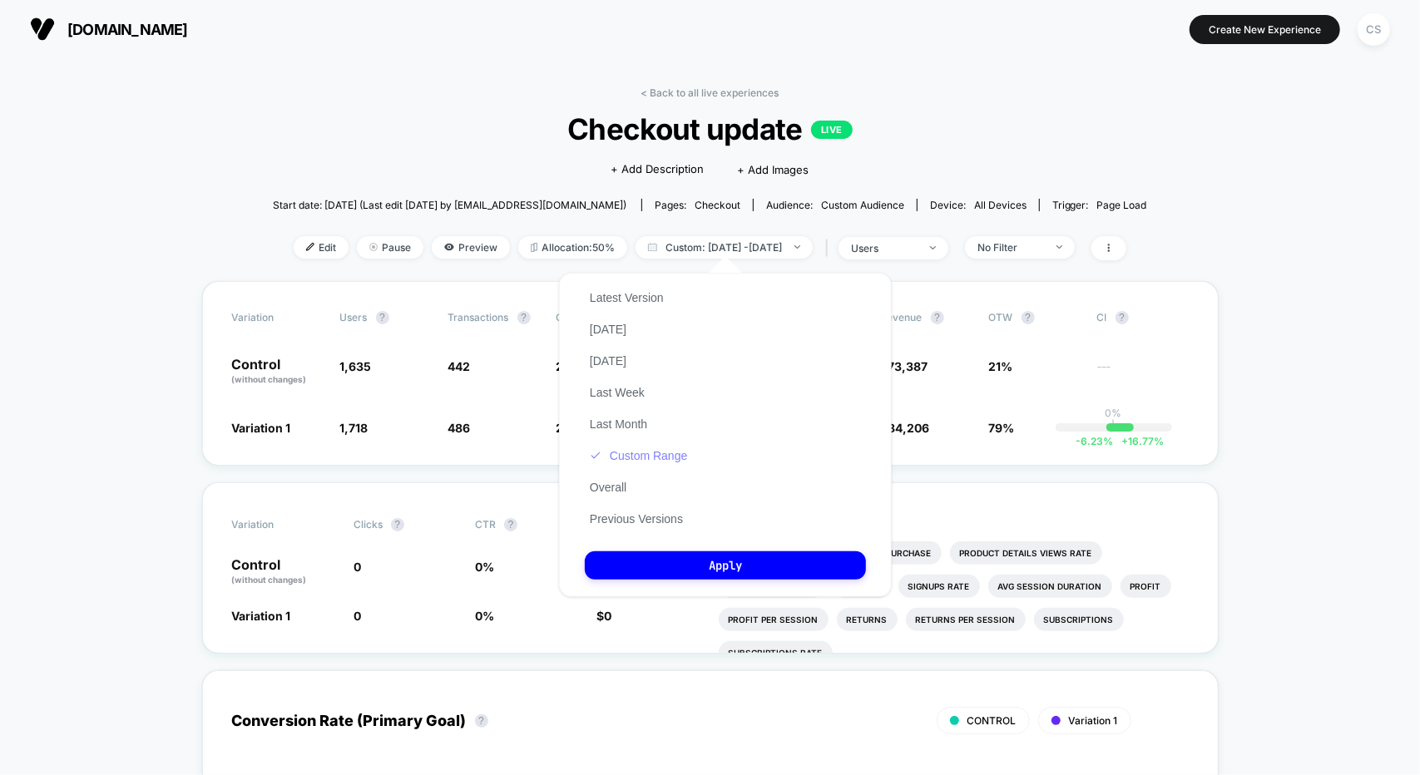
click at [674, 460] on button "Custom Range" at bounding box center [638, 455] width 107 height 15
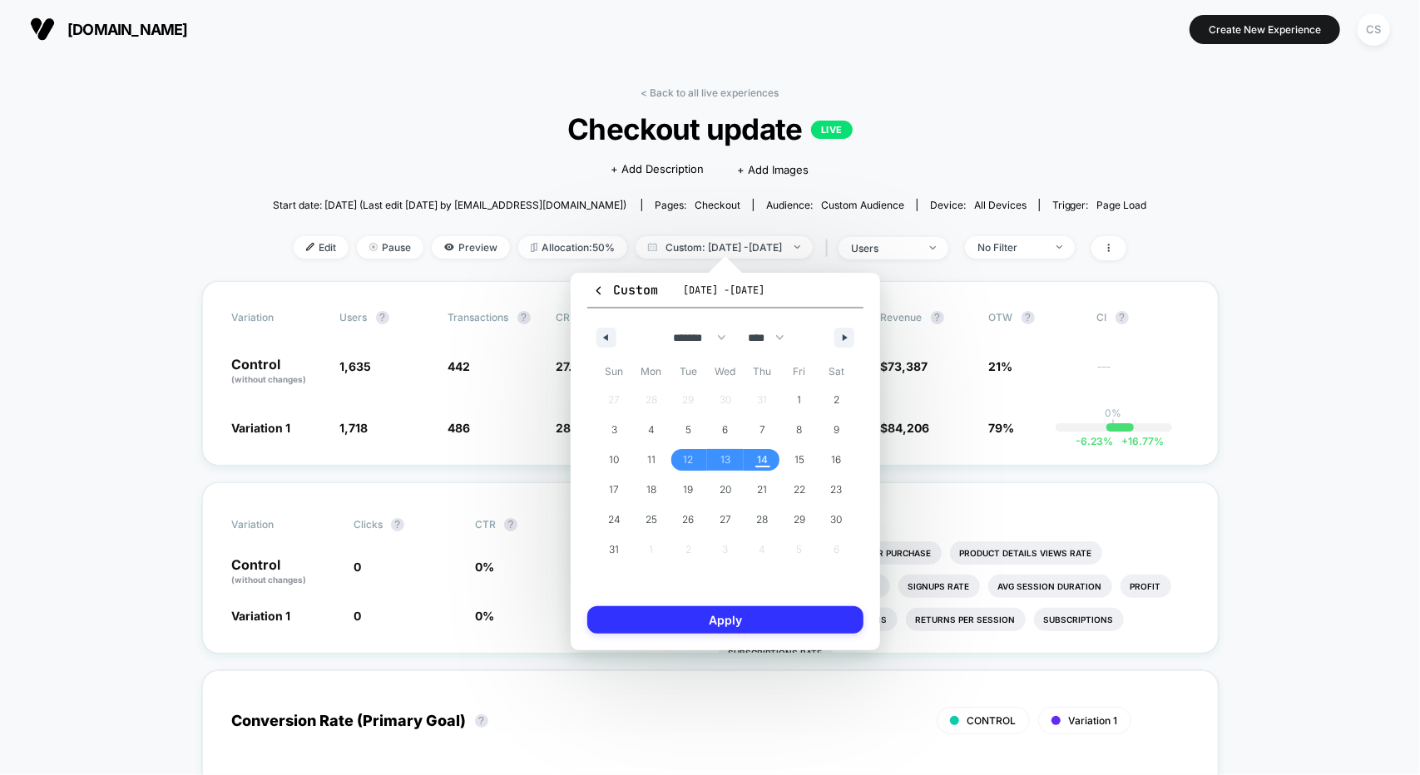
click at [764, 626] on button "Apply" at bounding box center [725, 619] width 276 height 27
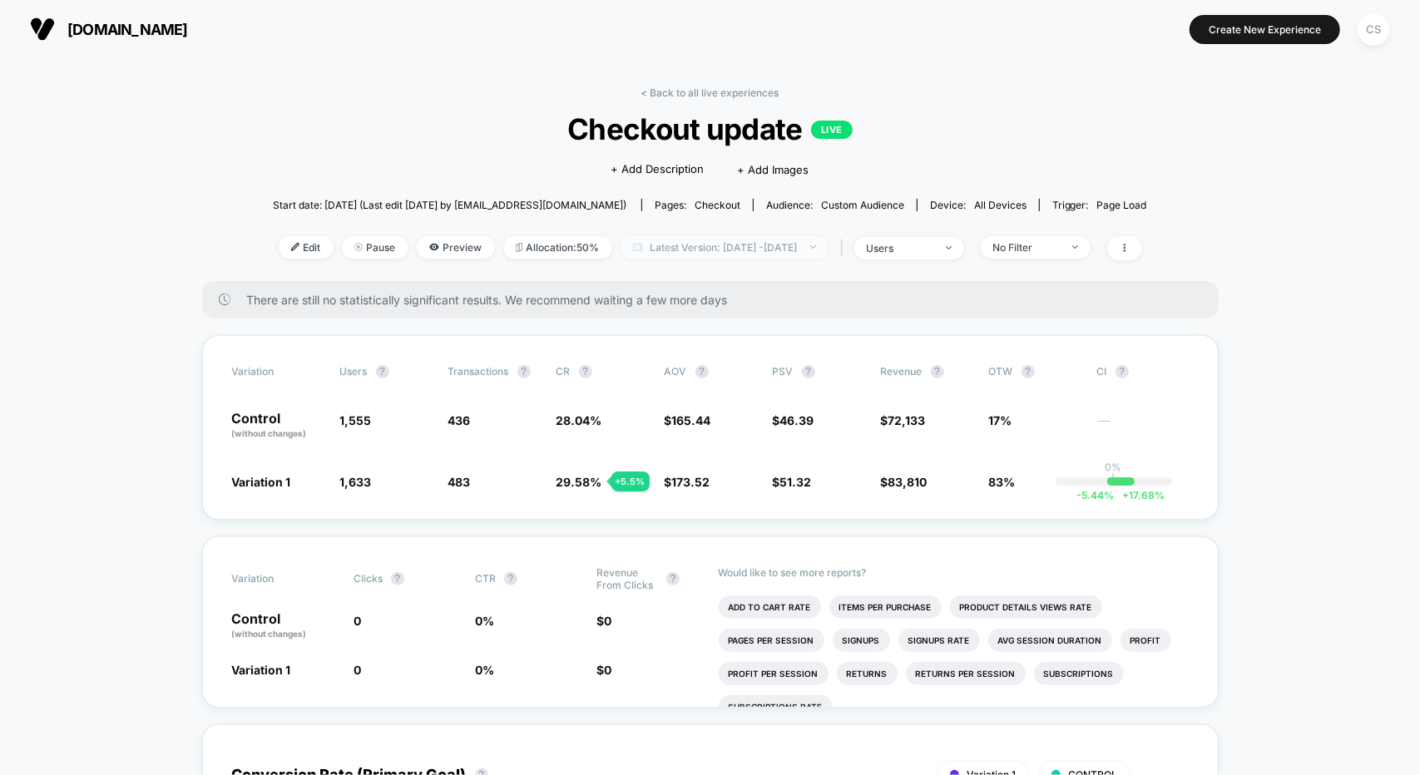
click at [721, 241] on span "Latest Version: Aug 12, 2025 - Aug 14, 2025" at bounding box center [725, 247] width 208 height 22
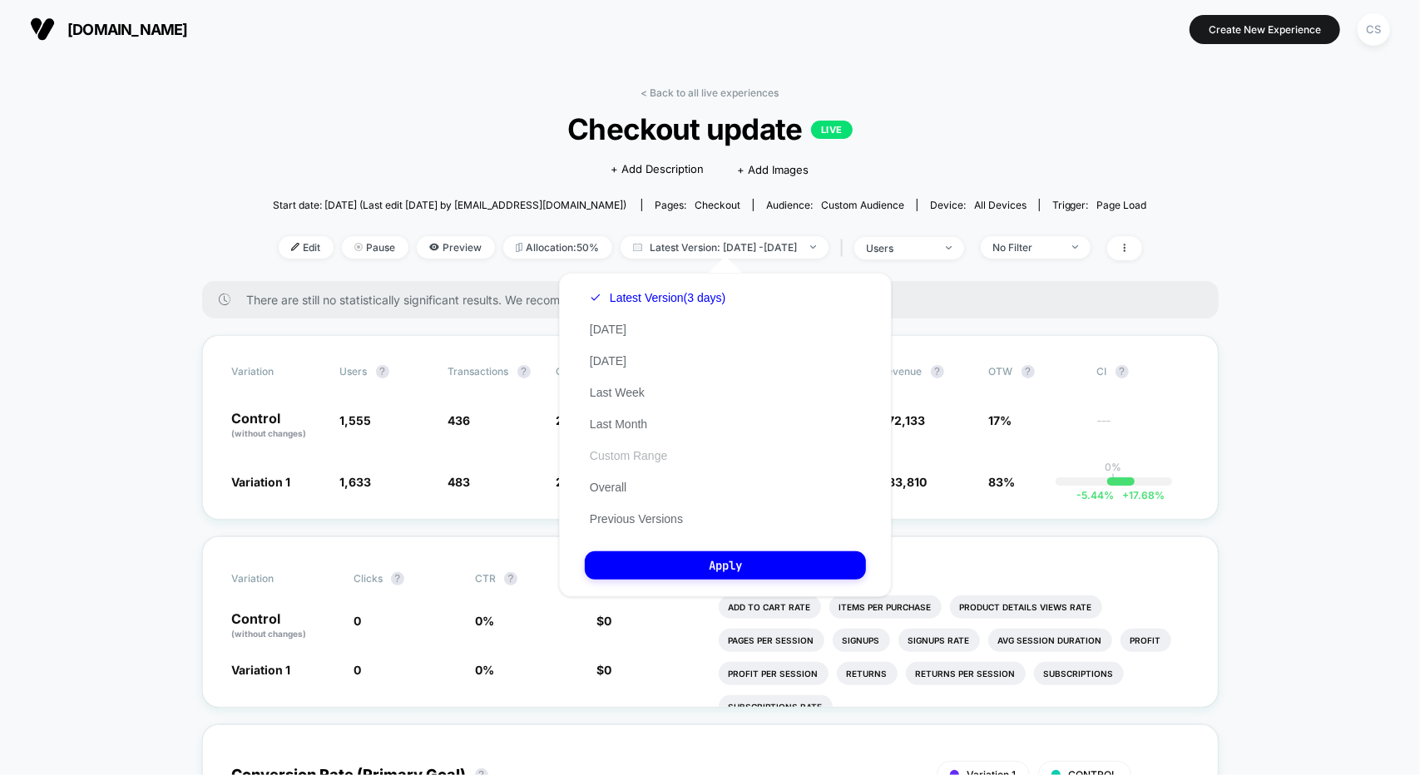
click at [647, 452] on button "Custom Range" at bounding box center [628, 455] width 87 height 15
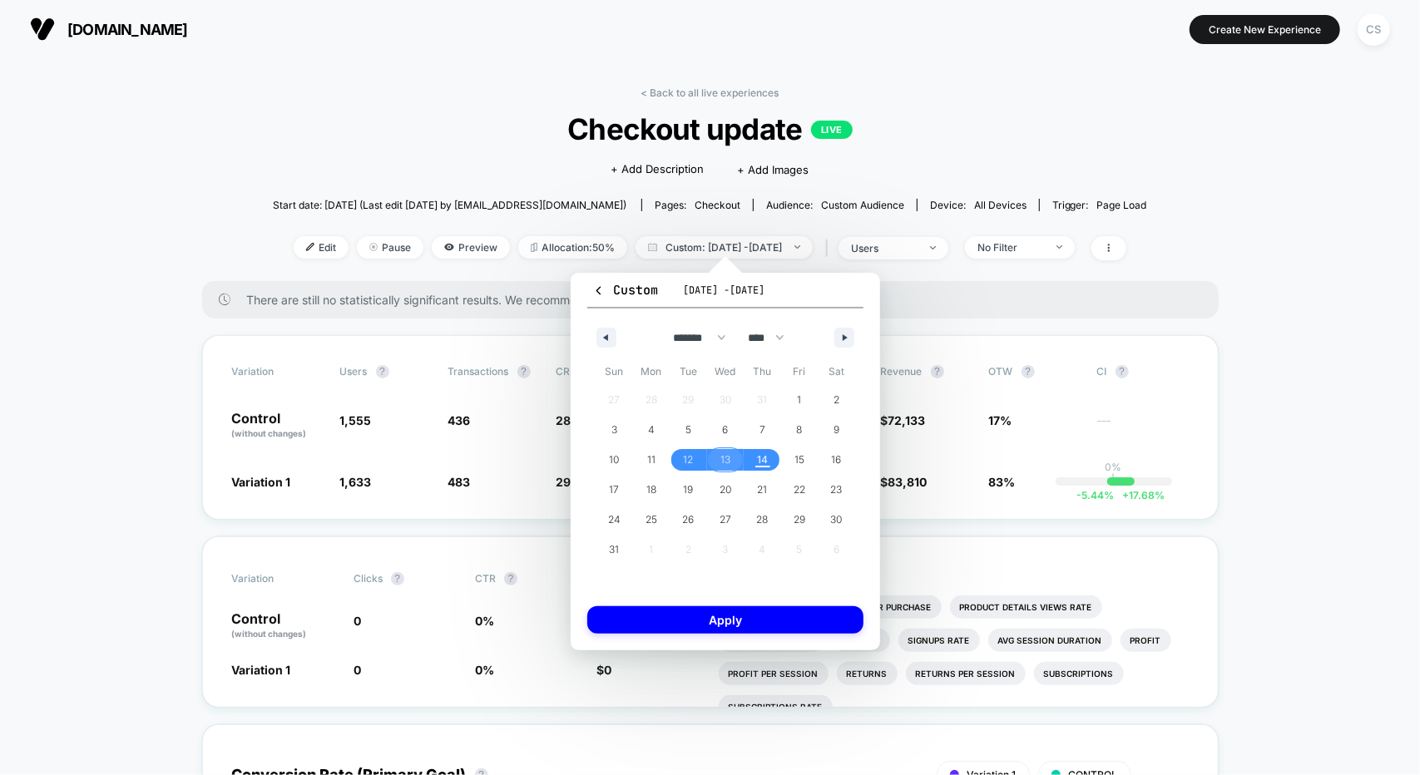
click at [690, 458] on span "12" at bounding box center [688, 460] width 10 height 30
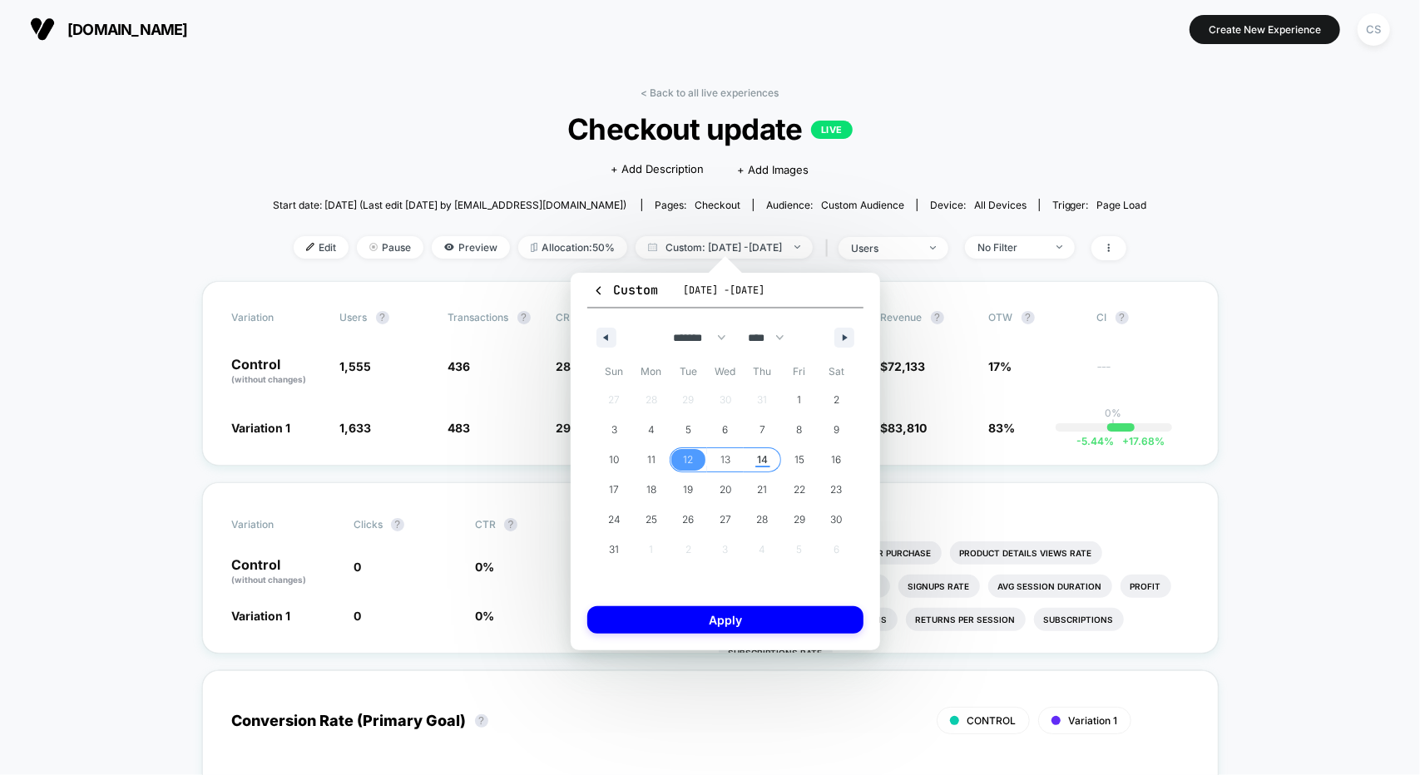
click at [761, 463] on span "14" at bounding box center [762, 460] width 11 height 30
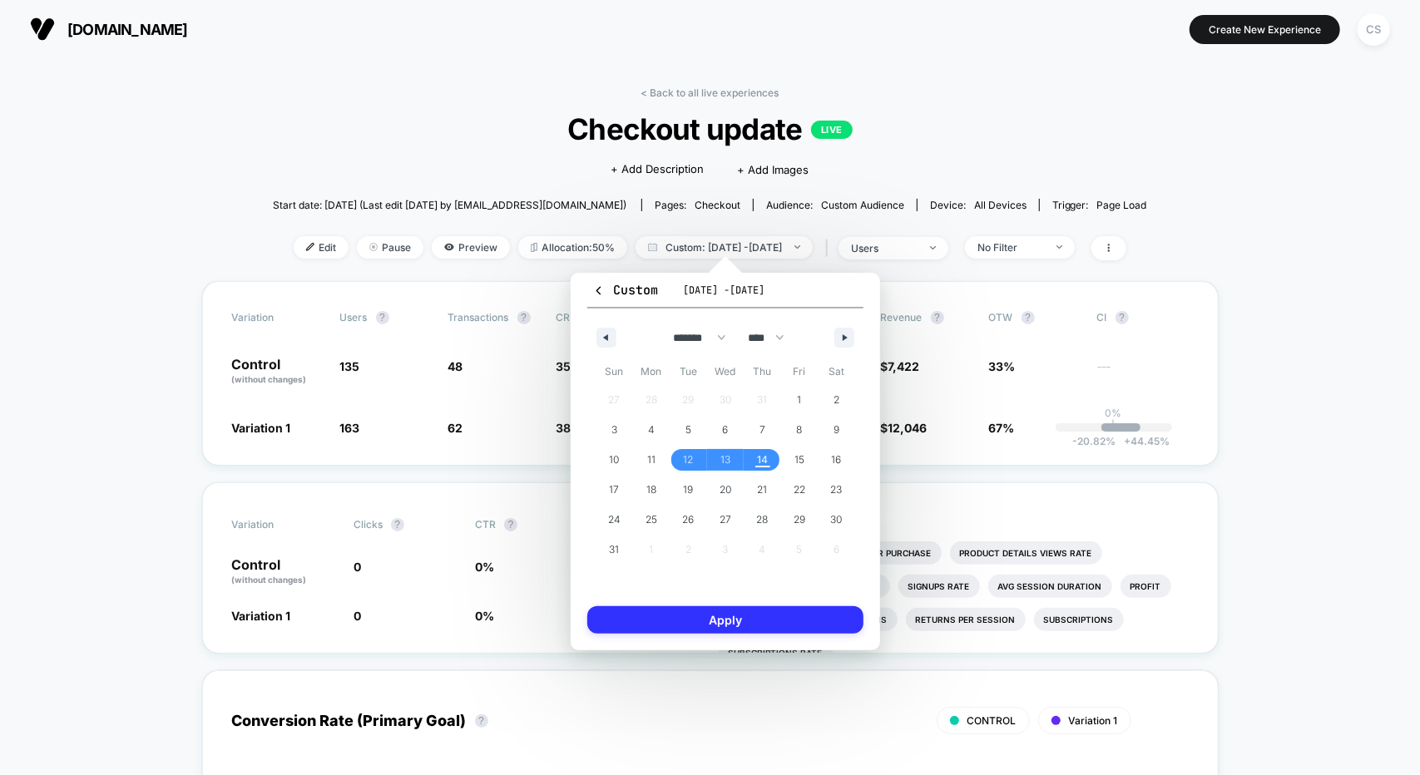
click at [760, 624] on button "Apply" at bounding box center [725, 619] width 276 height 27
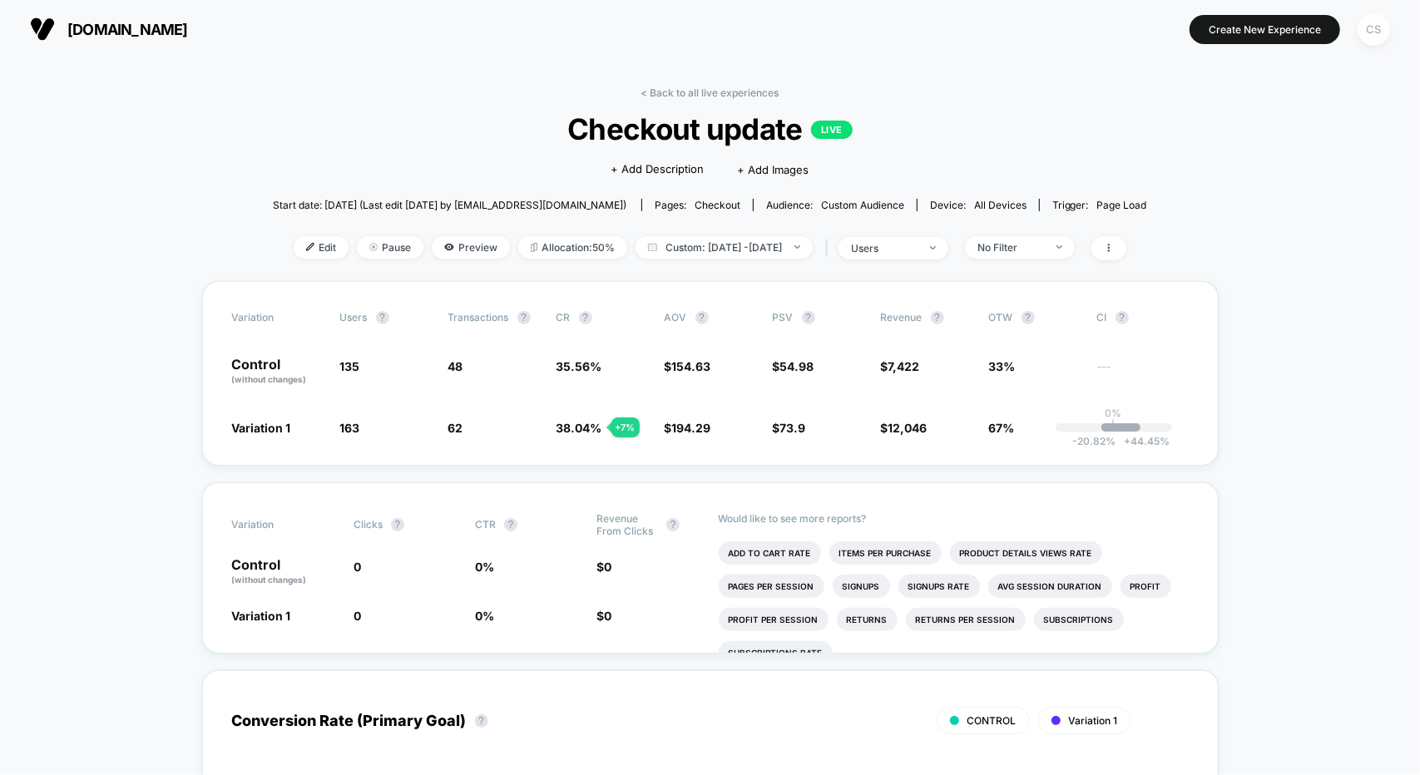
click at [1368, 37] on div "CS" at bounding box center [1374, 29] width 32 height 32
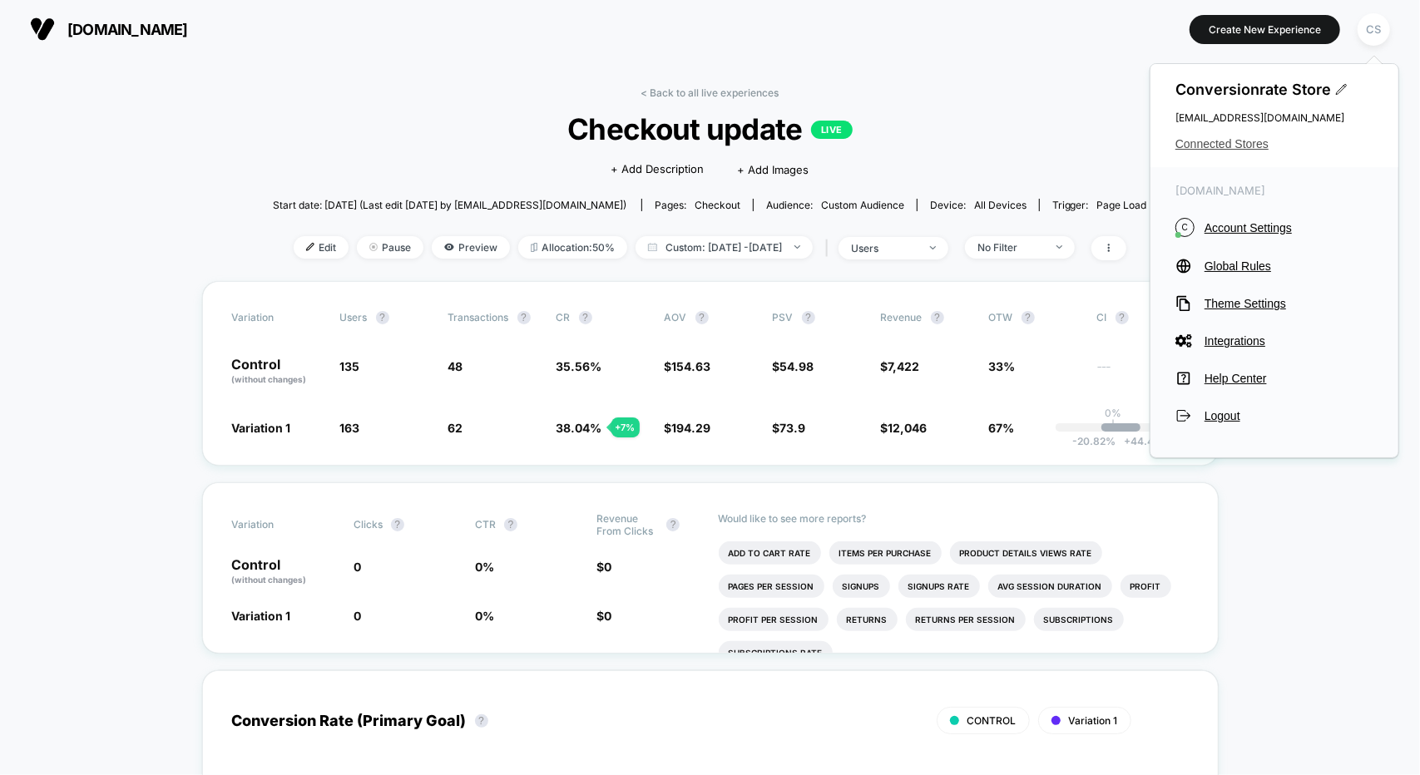
click at [1210, 141] on span "Connected Stores" at bounding box center [1275, 143] width 198 height 13
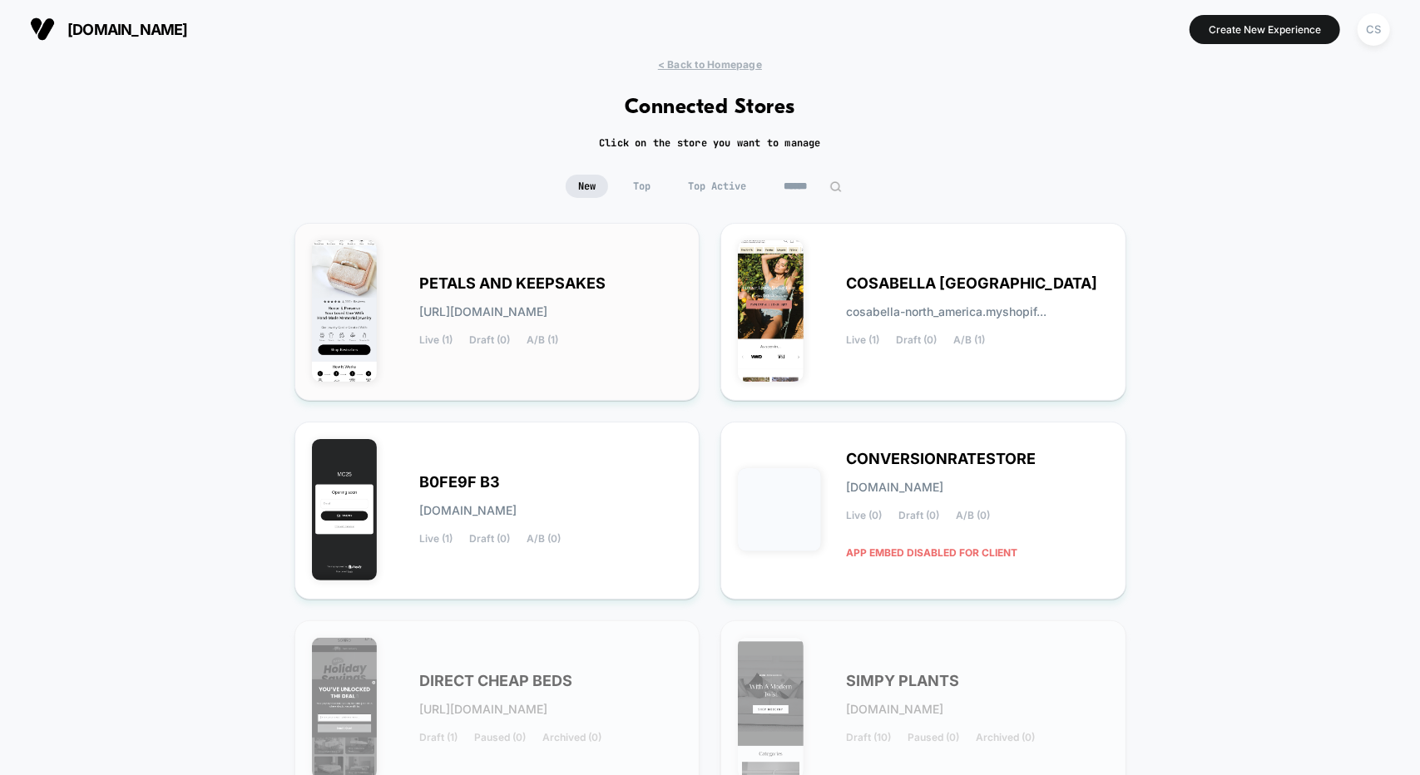
click at [551, 263] on div "PETALS AND KEEPSAKES petals-and_keepsakes.myshopify.com Live (1) Draft (0) A/B …" at bounding box center [497, 311] width 371 height 143
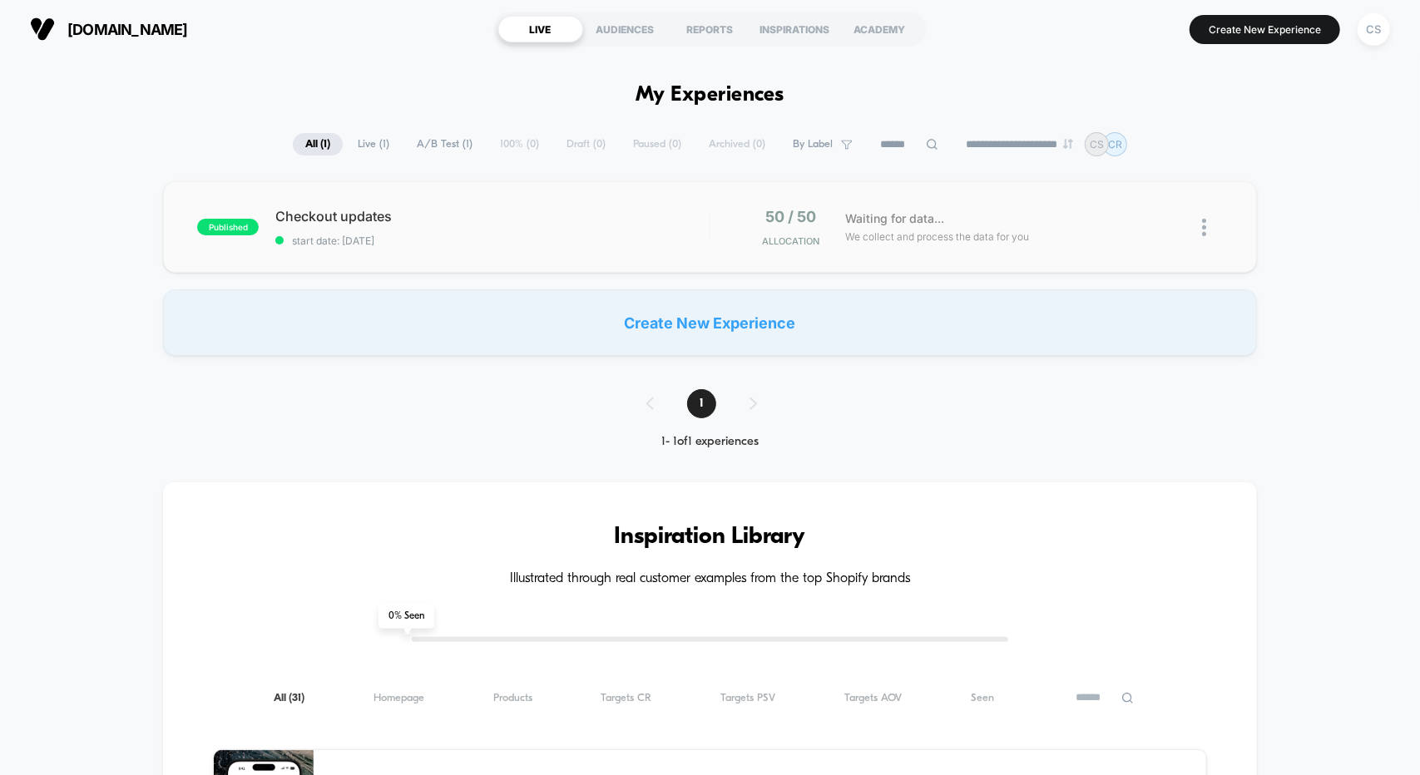
click at [550, 227] on div "Checkout updates start date: 8/12/2025" at bounding box center [491, 227] width 433 height 39
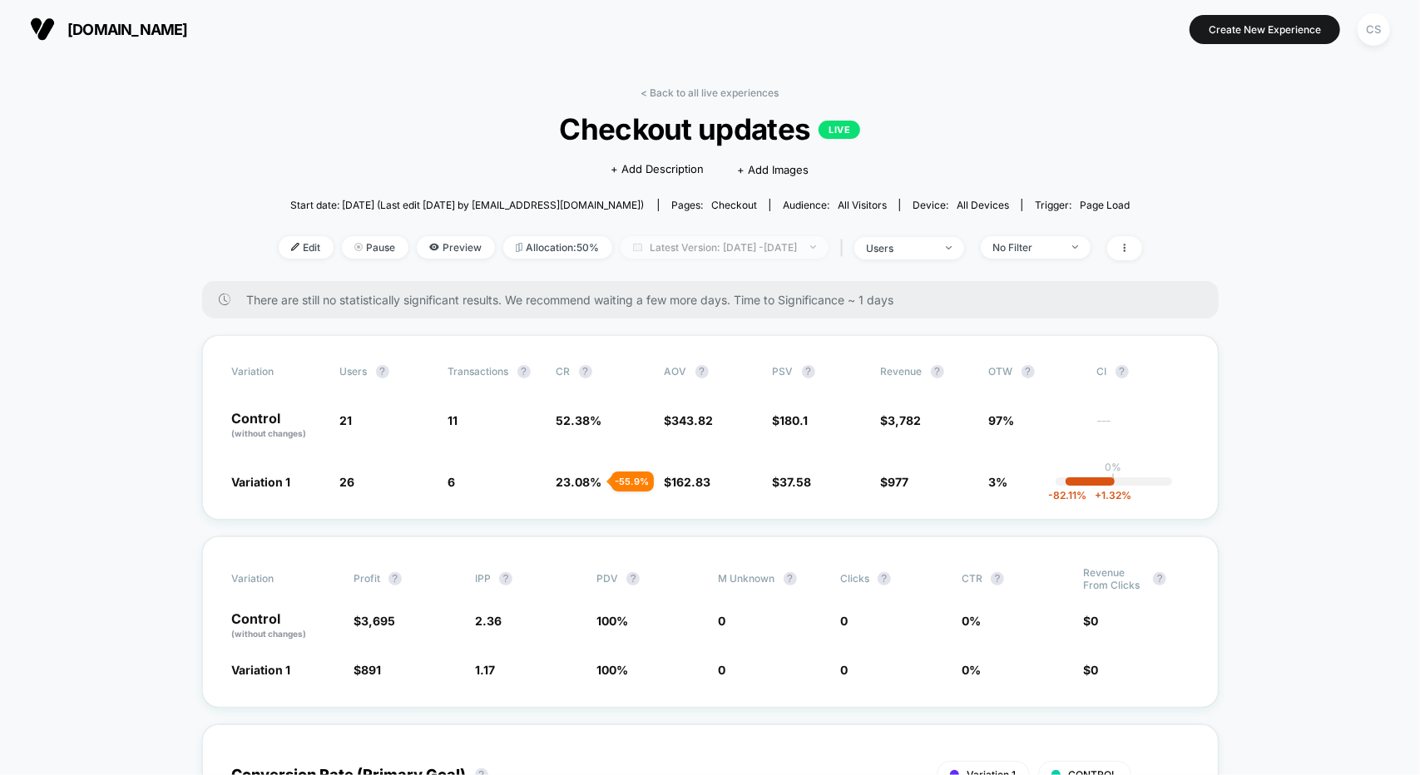
click at [686, 243] on span "Latest Version: Aug 12, 2025 - Aug 14, 2025" at bounding box center [725, 247] width 208 height 22
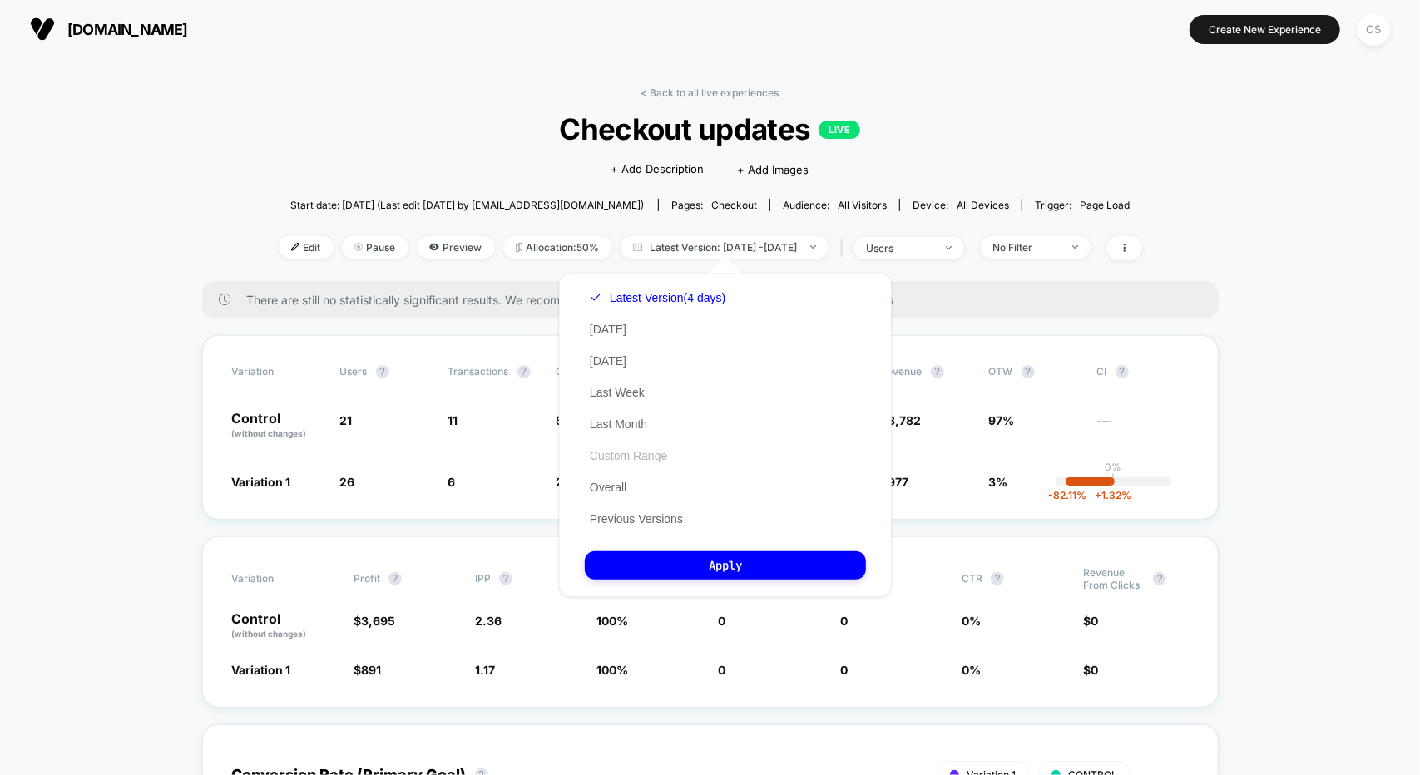
click at [641, 458] on button "Custom Range" at bounding box center [628, 455] width 87 height 15
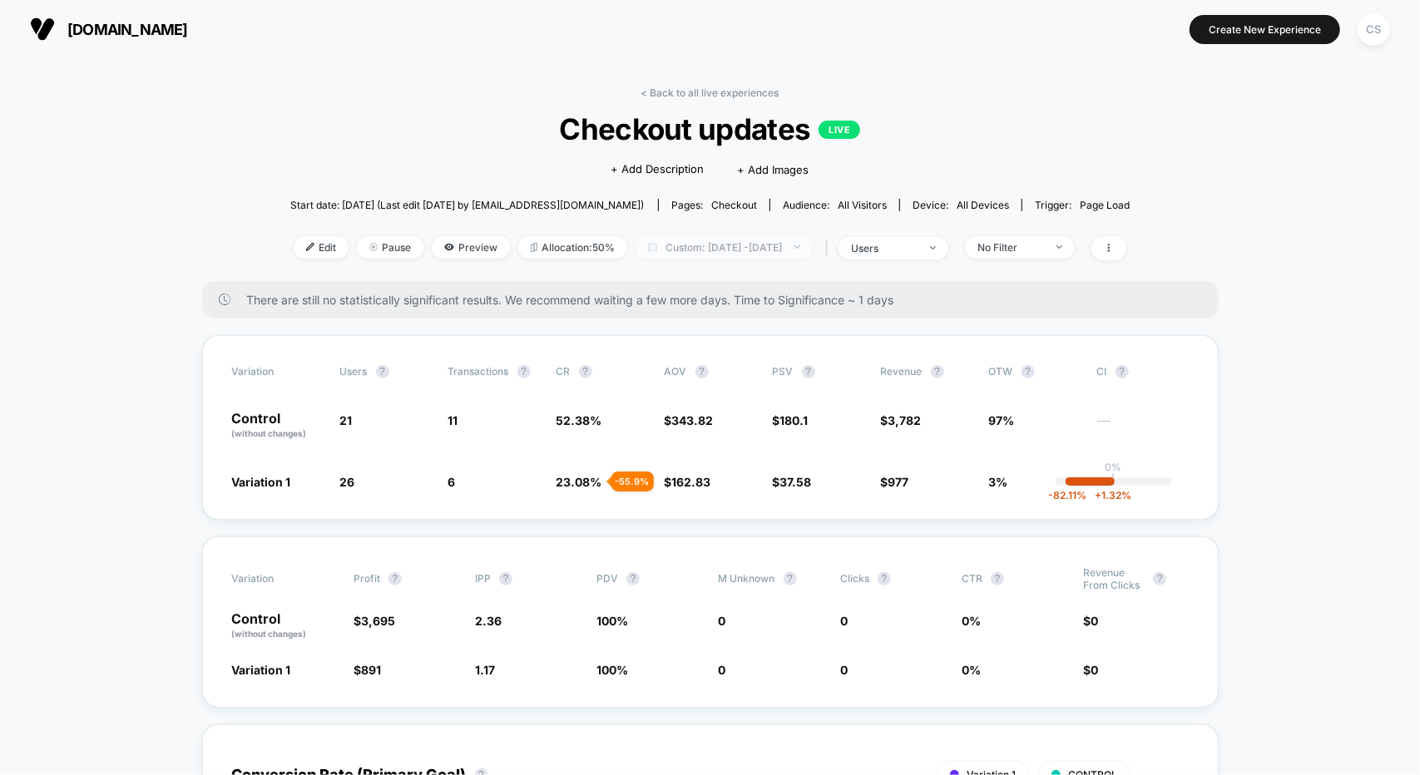
click at [742, 248] on span "Custom: [DATE] - [DATE]" at bounding box center [724, 247] width 177 height 22
select select "*"
select select "****"
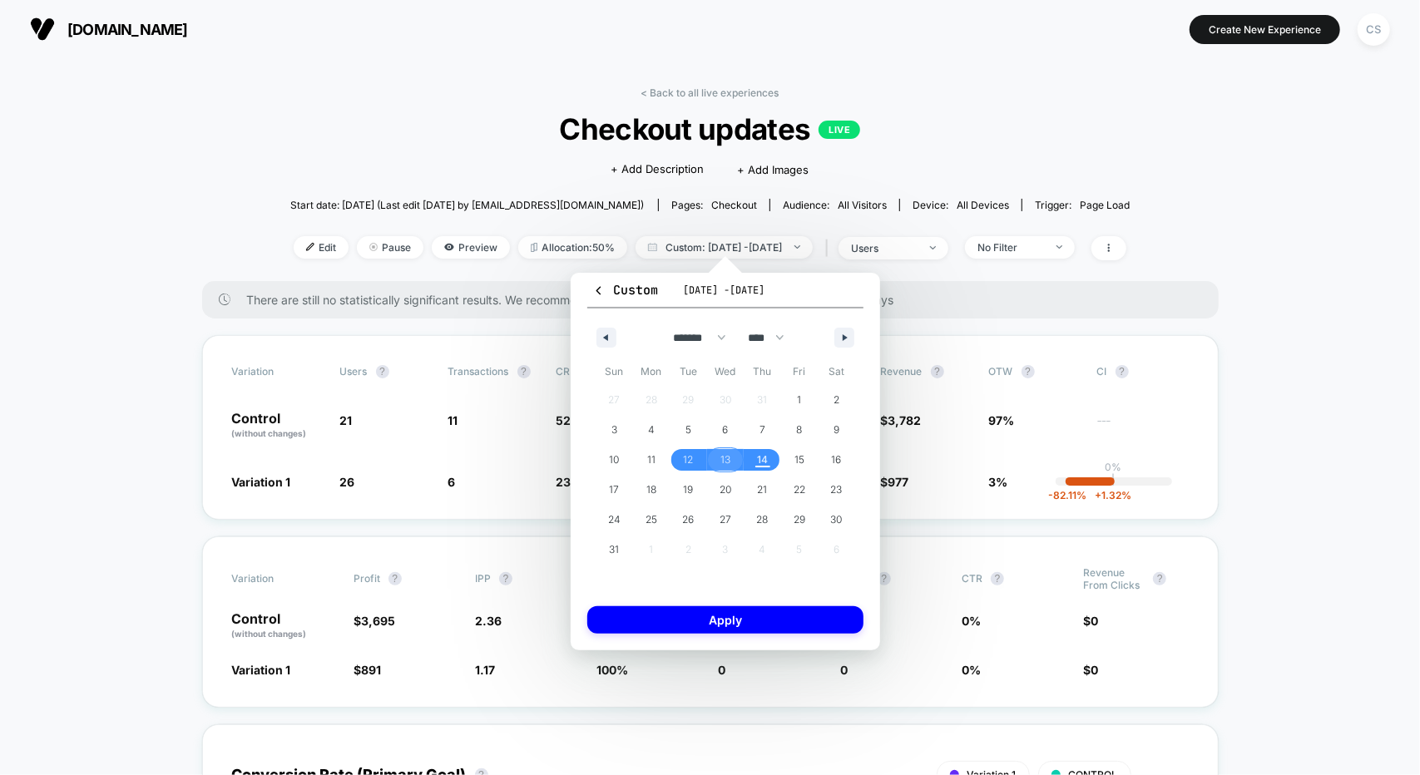
click at [713, 467] on span "13" at bounding box center [725, 460] width 37 height 22
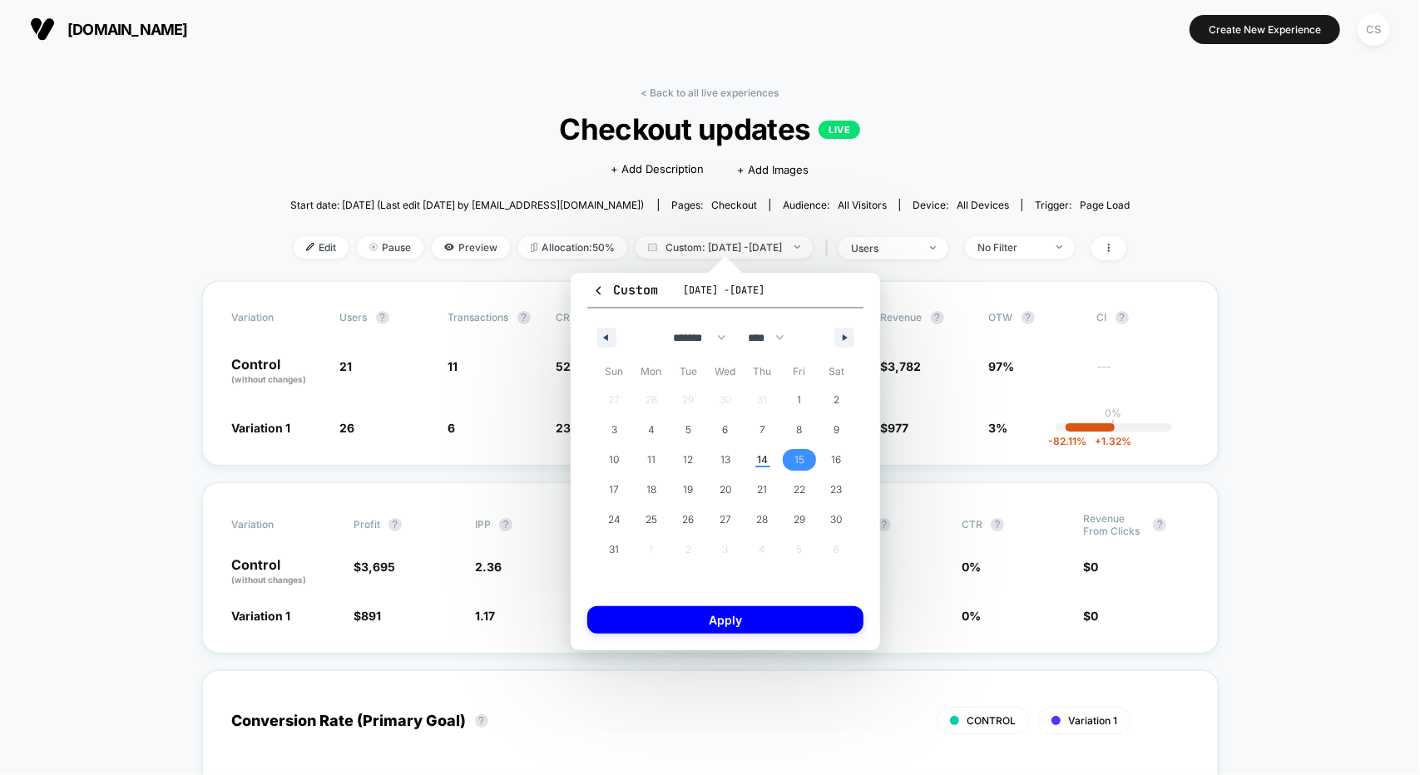
click at [781, 461] on span "15" at bounding box center [799, 460] width 37 height 22
click at [728, 463] on span "13" at bounding box center [725, 460] width 10 height 30
click at [767, 462] on span "14" at bounding box center [762, 460] width 11 height 30
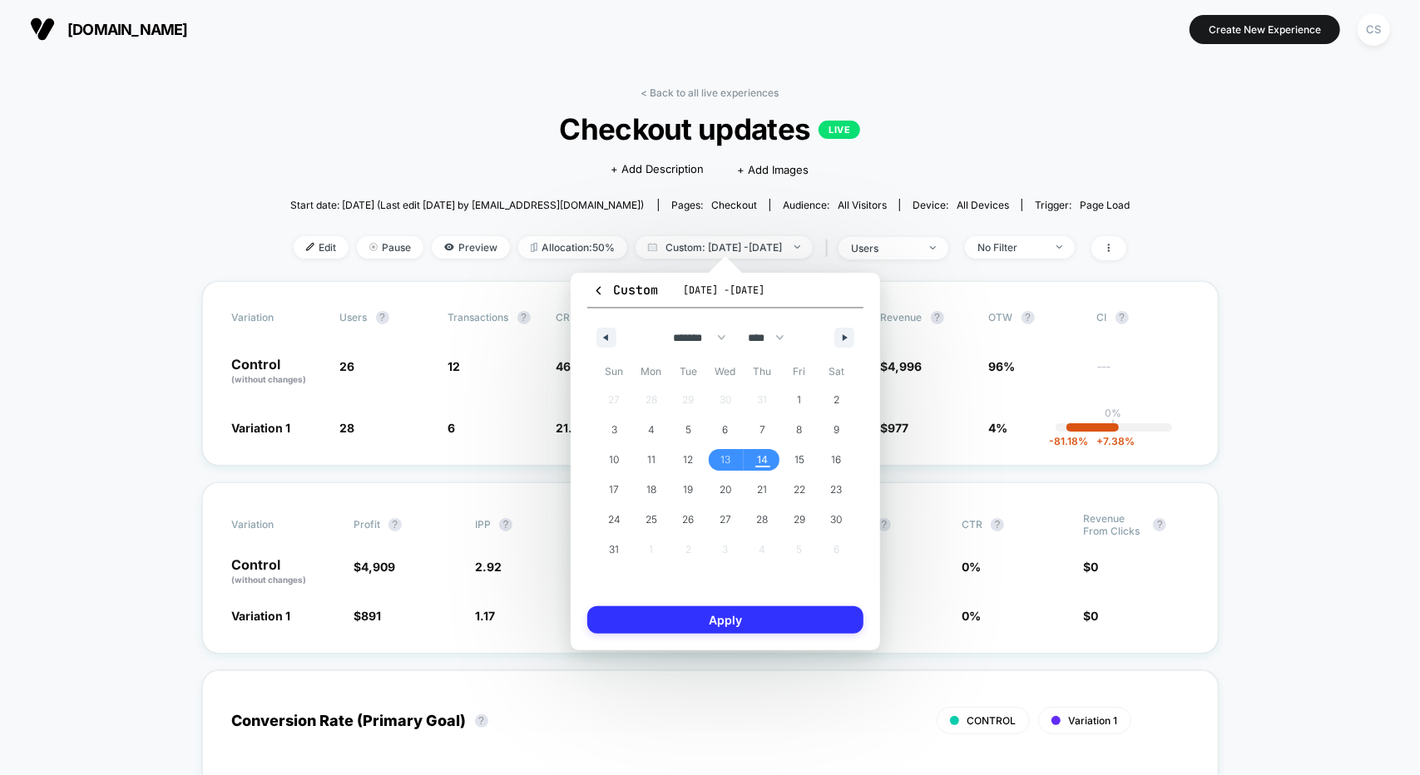
click at [754, 623] on button "Apply" at bounding box center [725, 619] width 276 height 27
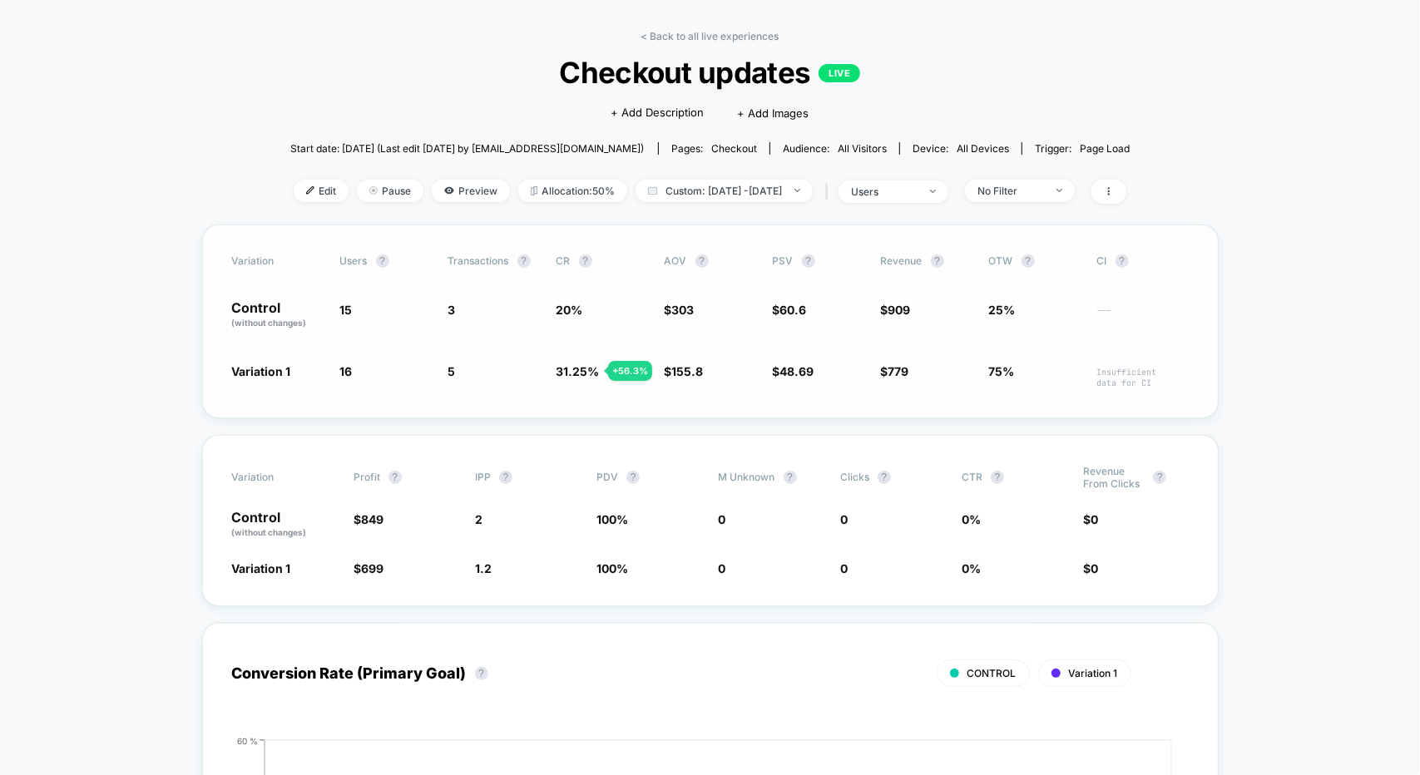
scroll to position [83, 0]
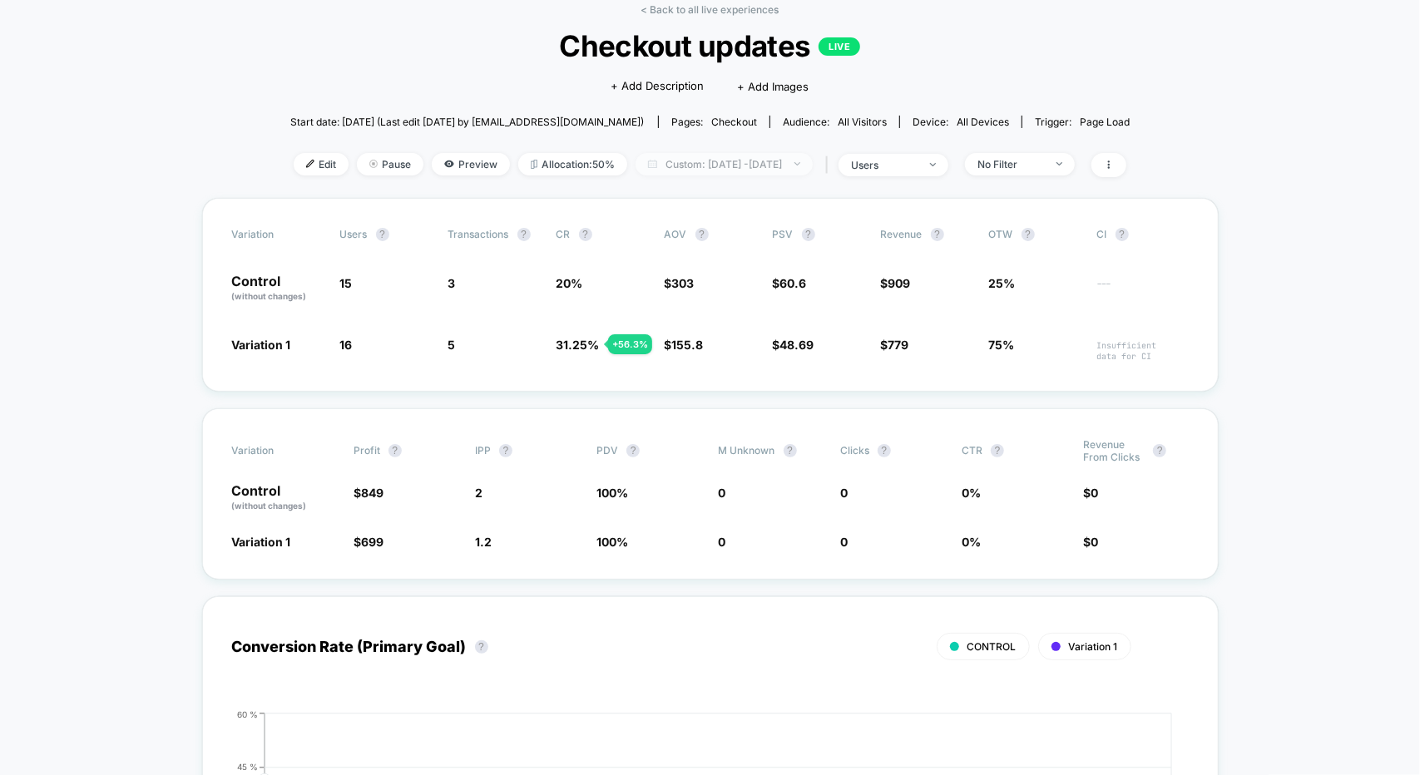
click at [745, 162] on span "Custom: [DATE] - [DATE]" at bounding box center [724, 164] width 177 height 22
select select "*"
select select "****"
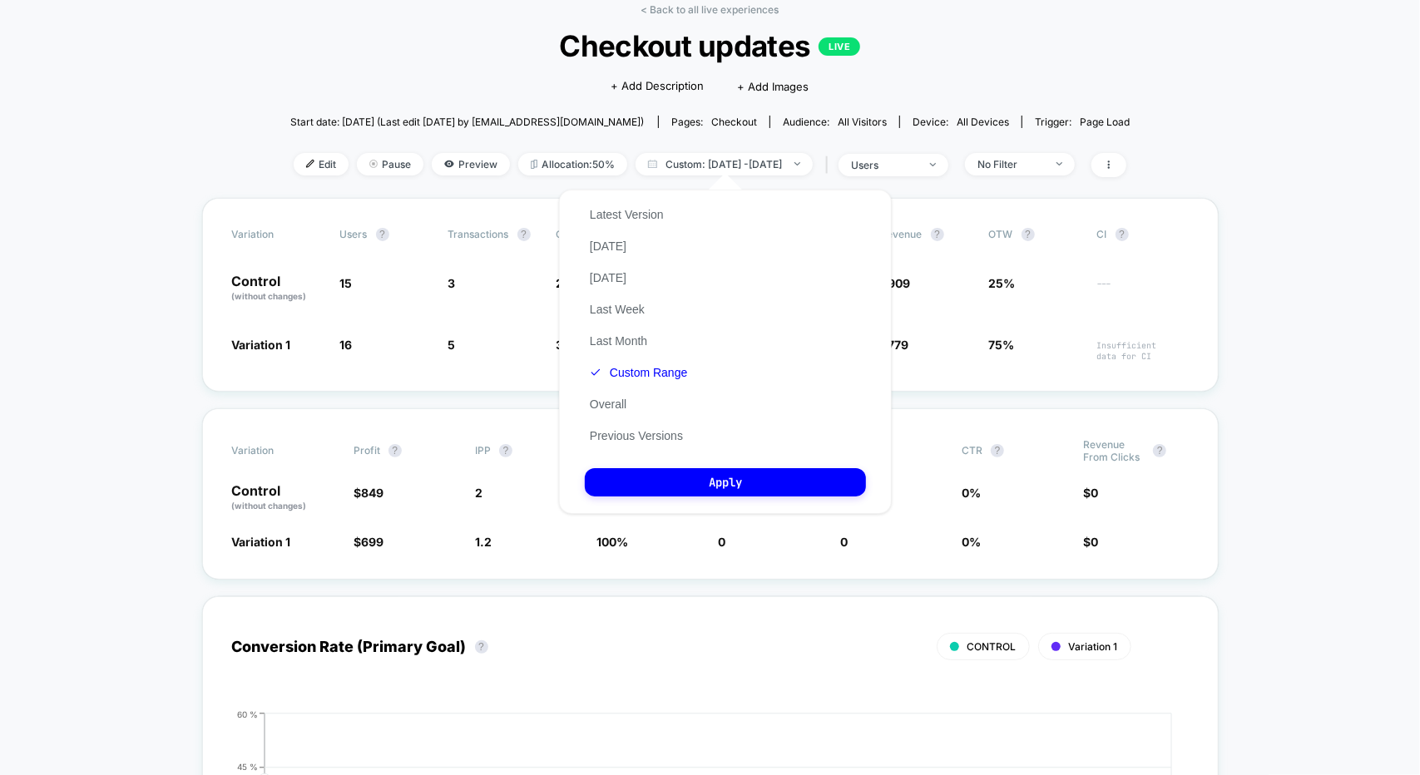
click at [634, 367] on button "Custom Range" at bounding box center [638, 372] width 107 height 15
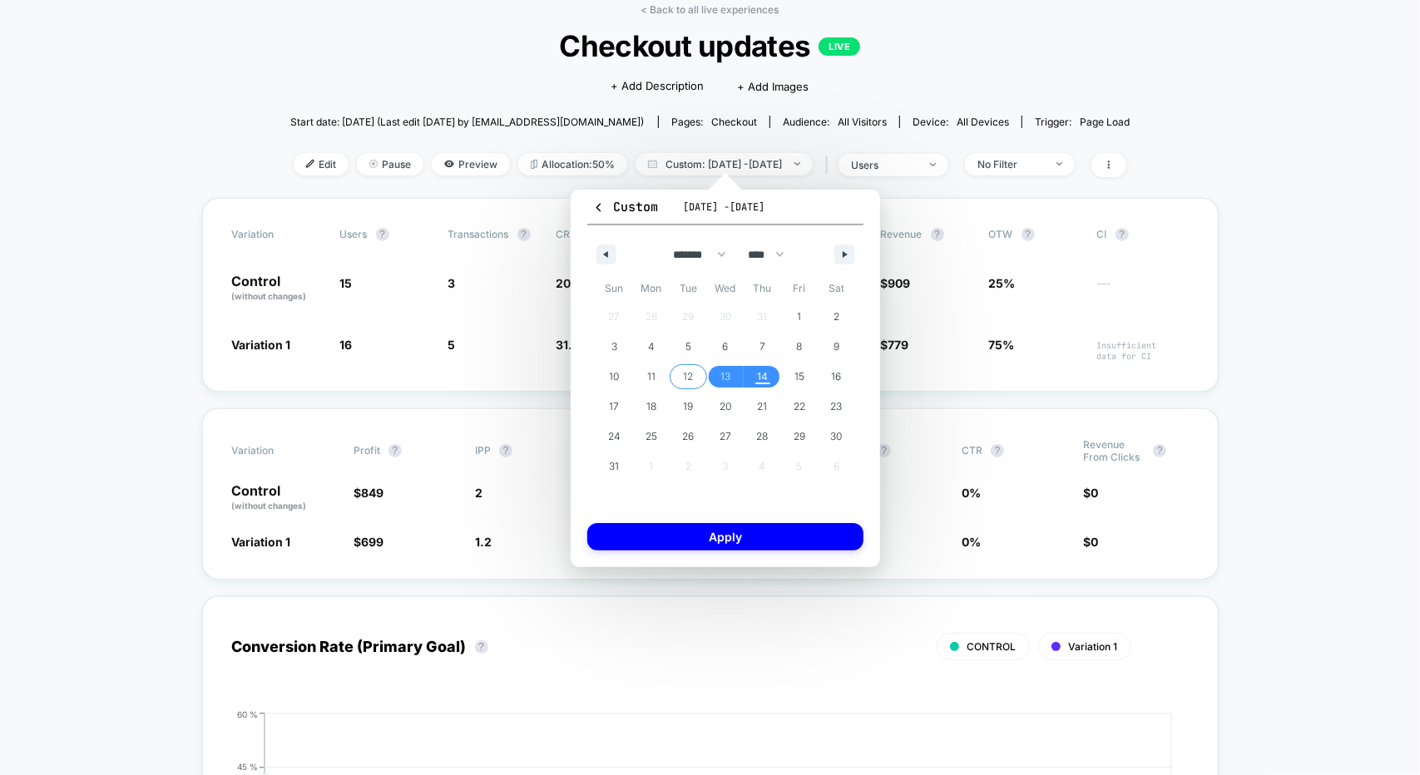
click at [689, 381] on span "12" at bounding box center [688, 377] width 10 height 30
click at [759, 379] on span "14" at bounding box center [762, 377] width 11 height 30
click at [769, 549] on button "Apply" at bounding box center [725, 536] width 276 height 27
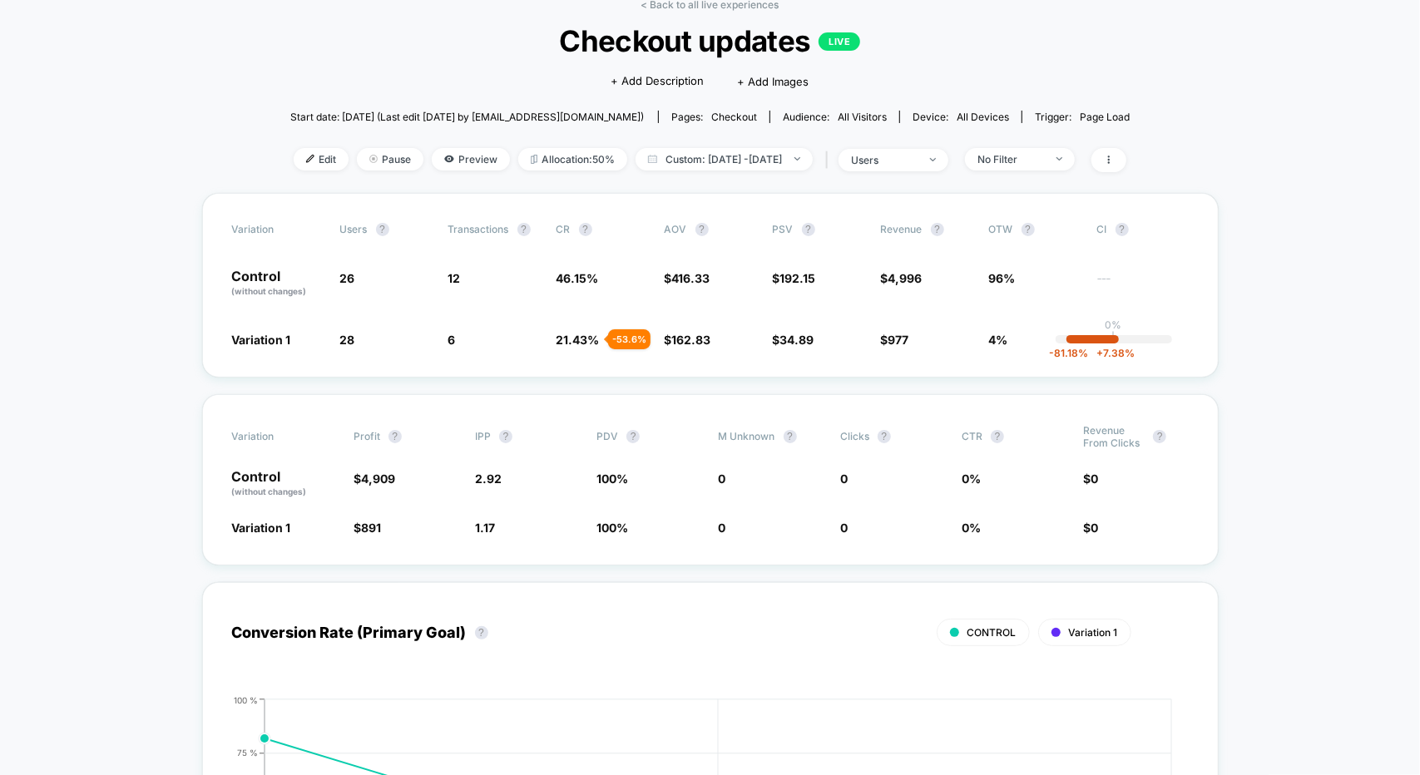
drag, startPoint x: 1308, startPoint y: 282, endPoint x: 1311, endPoint y: 316, distance: 34.3
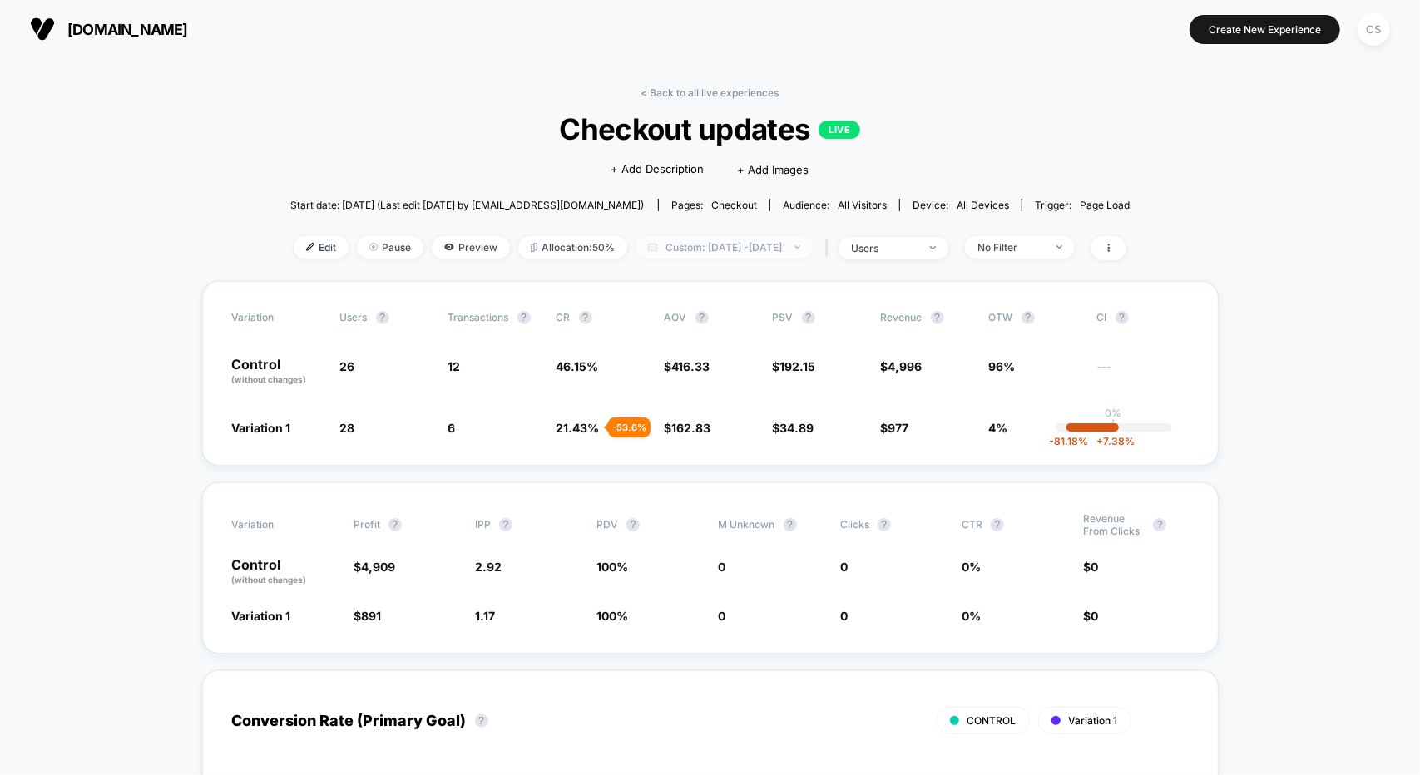
click at [769, 244] on span "Custom: [DATE] - [DATE]" at bounding box center [724, 247] width 177 height 22
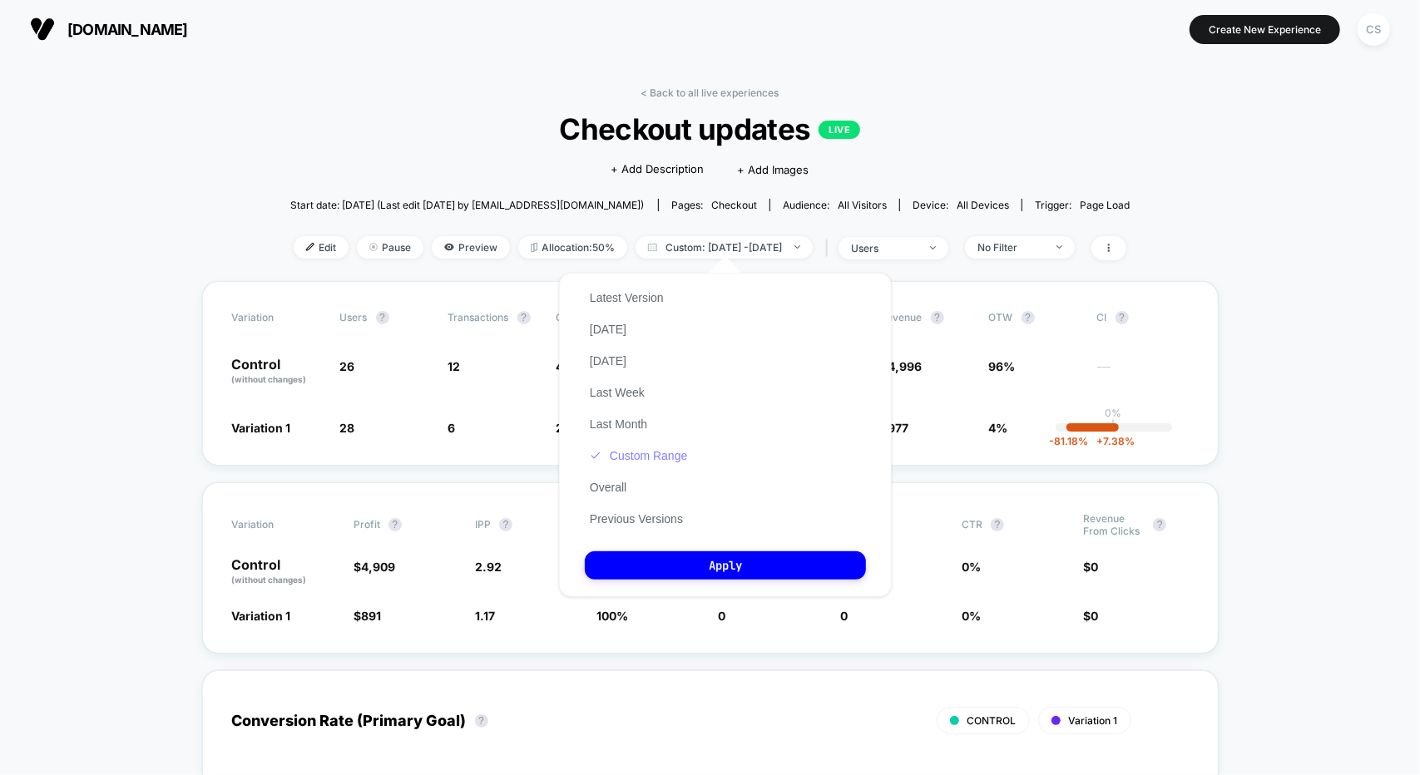
click at [626, 457] on button "Custom Range" at bounding box center [638, 455] width 107 height 15
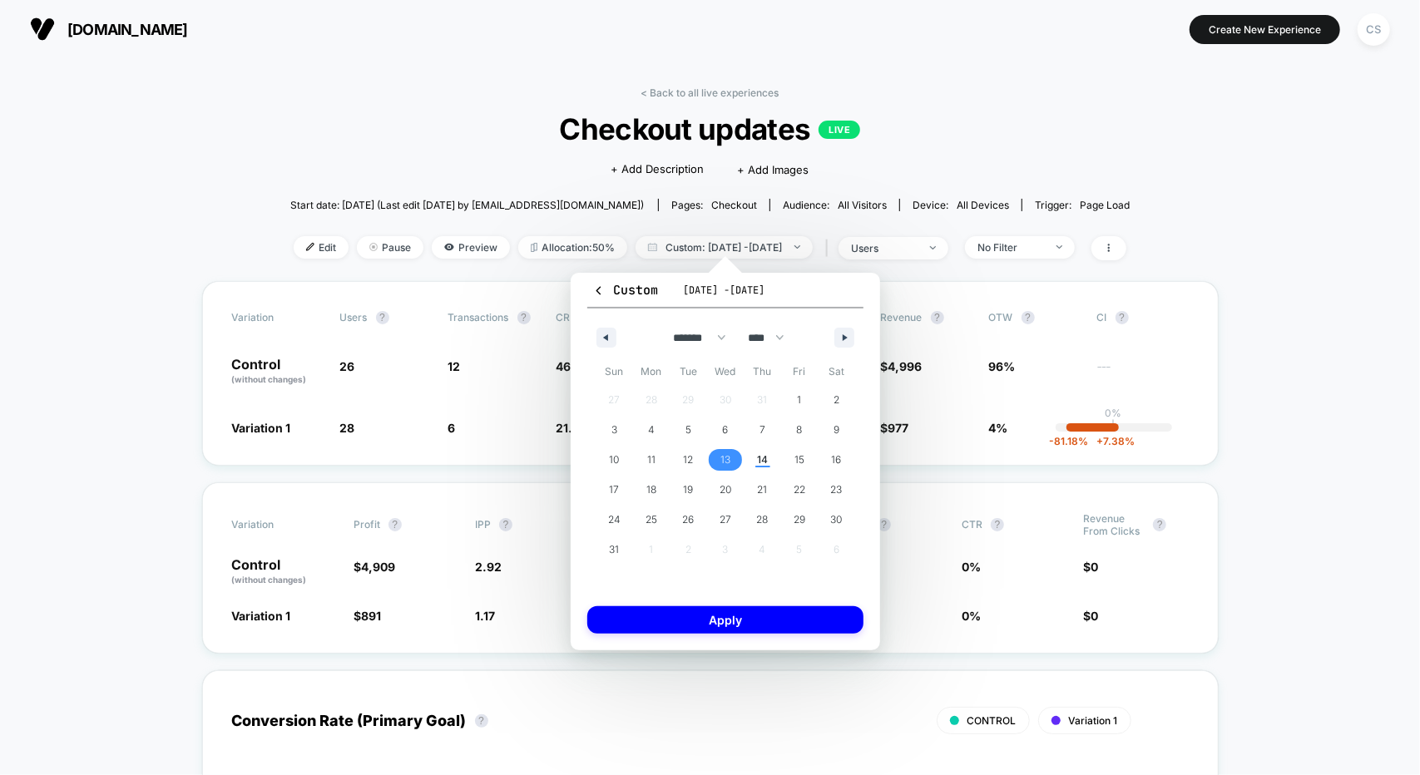
click at [731, 462] on span "13" at bounding box center [725, 460] width 37 height 22
click at [761, 460] on span "14" at bounding box center [762, 460] width 11 height 30
click at [772, 625] on button "Apply" at bounding box center [725, 619] width 276 height 27
